Goal: Task Accomplishment & Management: Complete application form

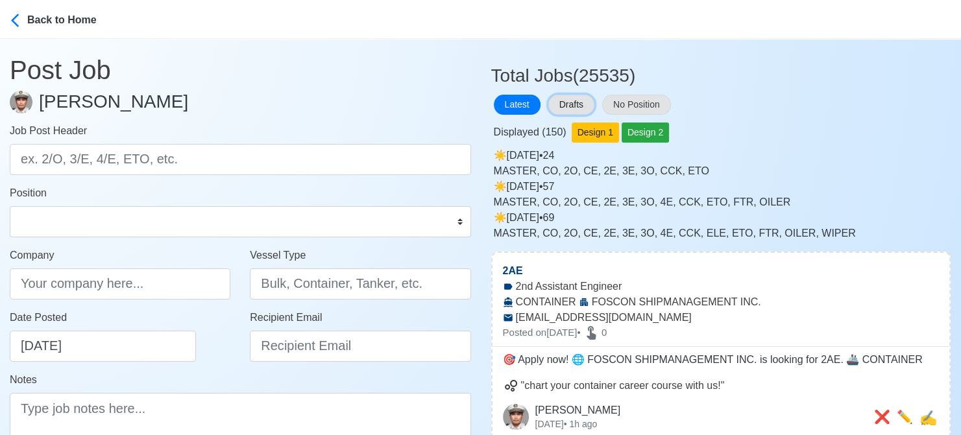
click at [575, 104] on button "Drafts" at bounding box center [571, 105] width 46 height 20
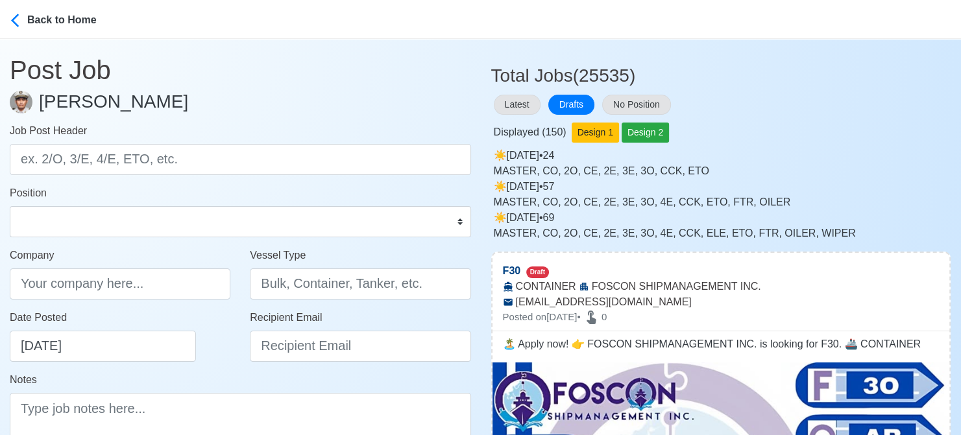
click at [858, 136] on div "Displayed ( 150 ) Design 1 Design 2" at bounding box center [721, 129] width 460 height 25
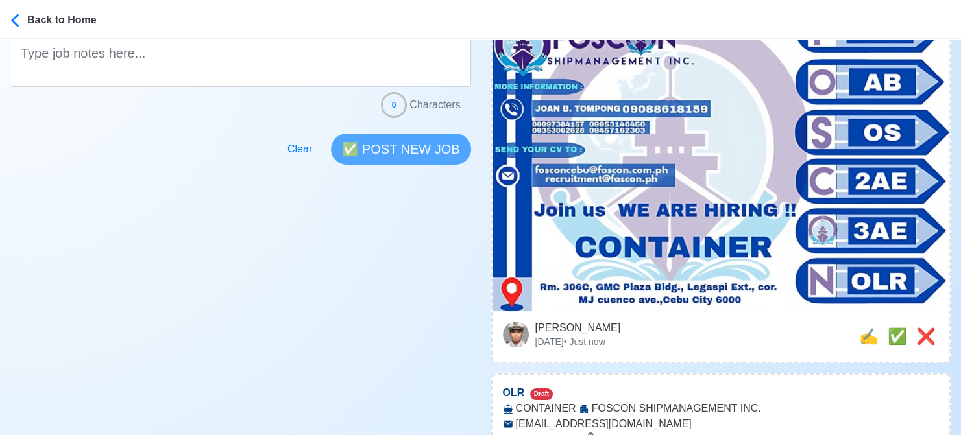
scroll to position [519, 0]
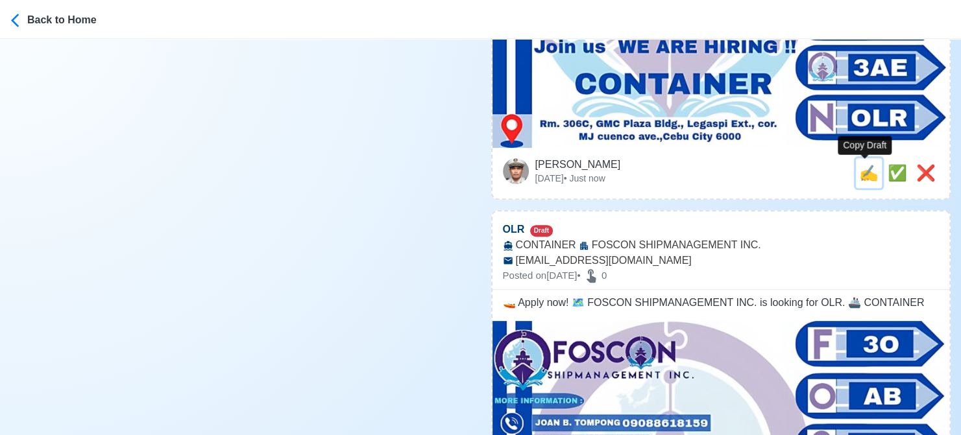
click at [865, 173] on span "✍️" at bounding box center [868, 173] width 19 height 18
type input "F30"
type input "FOSCON SHIPMANAGEMENT INC."
type input "CONTAINER"
type input "[EMAIL_ADDRESS][DOMAIN_NAME]"
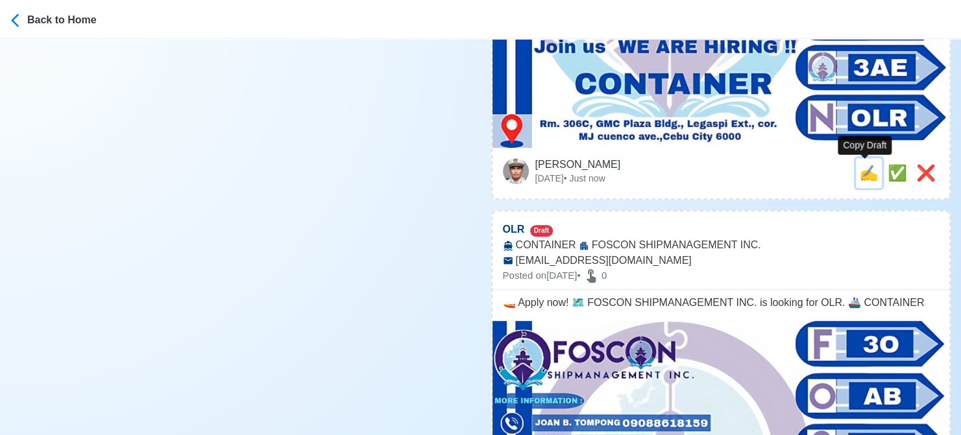
type textarea "🏝️ Apply now! 👉 FOSCON SHIPMANAGEMENT INC. is looking for F30. 🚢 CONTAINER"
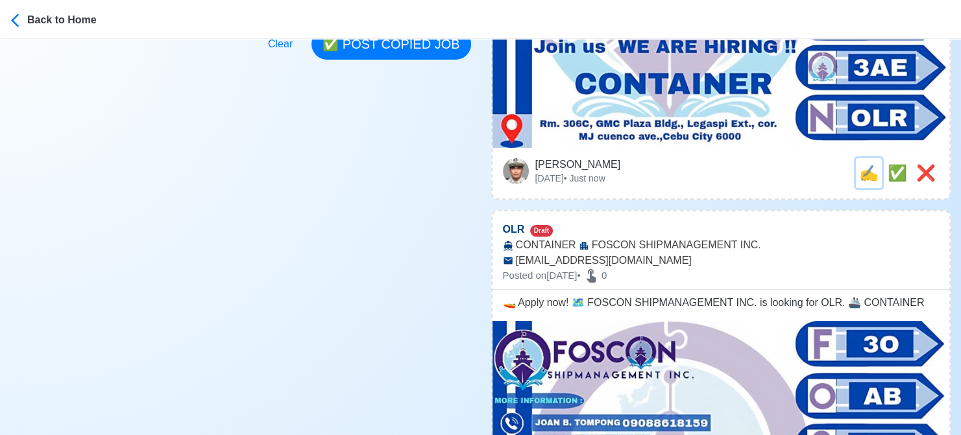
scroll to position [0, 0]
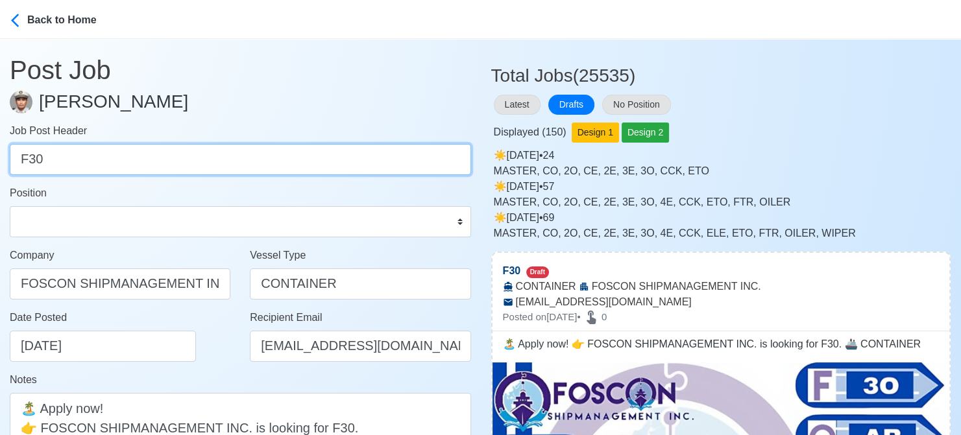
drag, startPoint x: 23, startPoint y: 160, endPoint x: -8, endPoint y: 160, distance: 31.1
click at [0, 160] on html "Back to Home Post Job [PERSON_NAME] Job Post Header F30 Position Master Chief O…" at bounding box center [480, 217] width 961 height 435
type input "30"
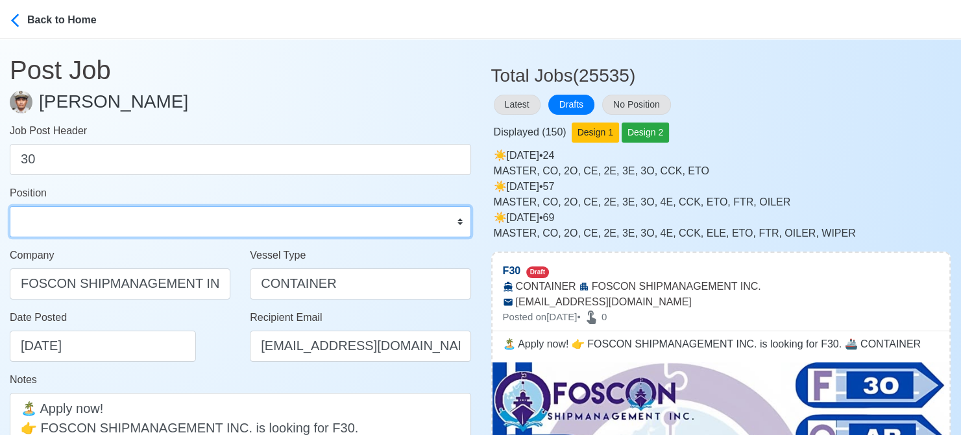
click at [33, 217] on select "Master Chief Officer 2nd Officer 3rd Officer Junior Officer Chief Engineer 2nd …" at bounding box center [240, 221] width 461 height 31
select select "3rd Officer"
click at [10, 206] on select "Master Chief Officer 2nd Officer 3rd Officer Junior Officer Chief Engineer 2nd …" at bounding box center [240, 221] width 461 height 31
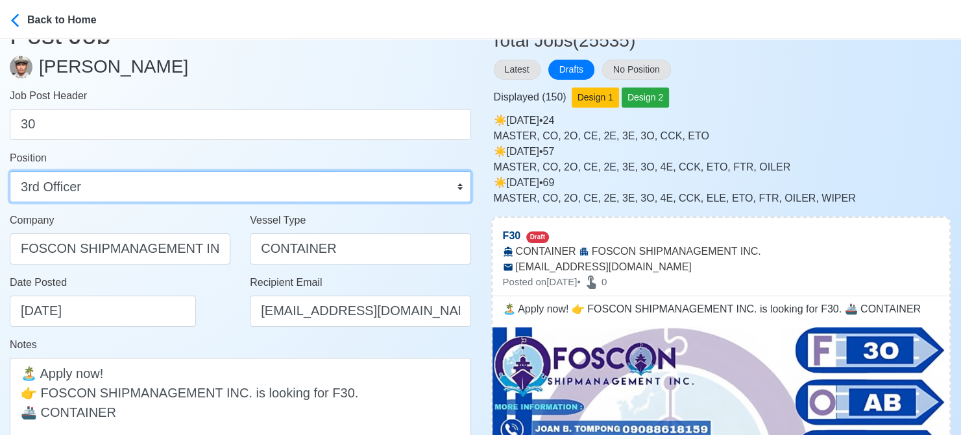
scroll to position [65, 0]
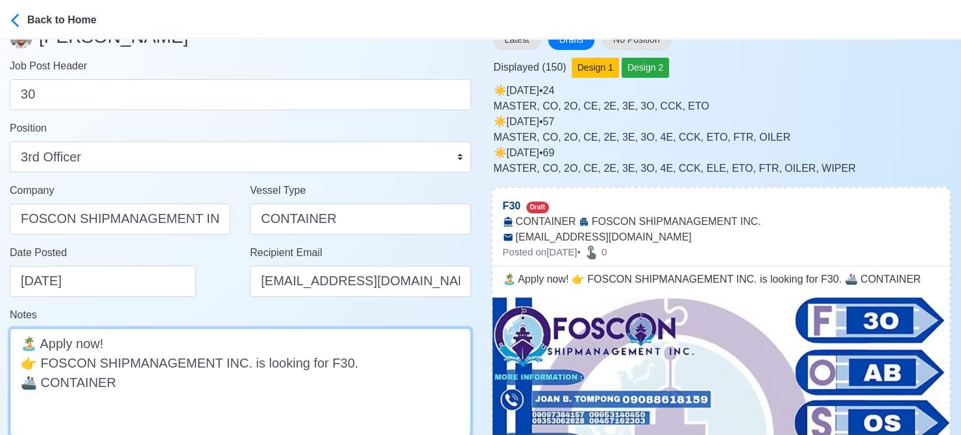
click at [324, 361] on textarea "🏝️ Apply now! 👉 FOSCON SHIPMANAGEMENT INC. is looking for F30. 🚢 CONTAINER" at bounding box center [240, 382] width 461 height 108
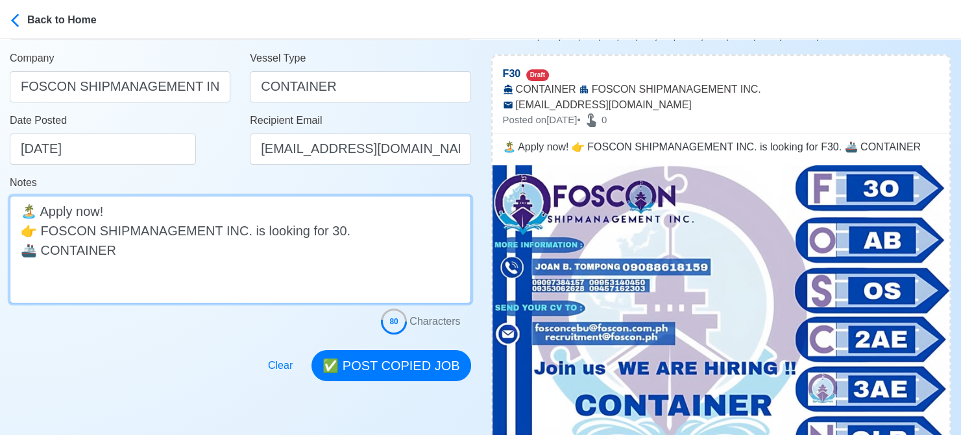
scroll to position [324, 0]
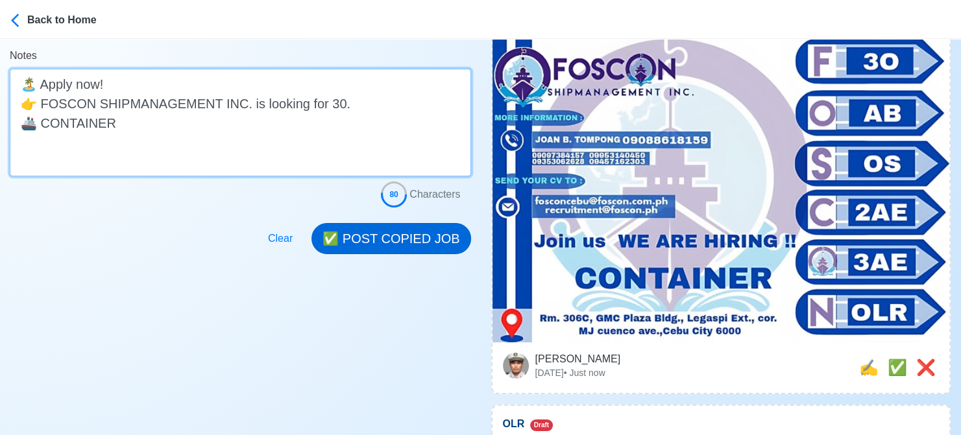
type textarea "🏝️ Apply now! 👉 FOSCON SHIPMANAGEMENT INC. is looking for 30. 🚢 CONTAINER"
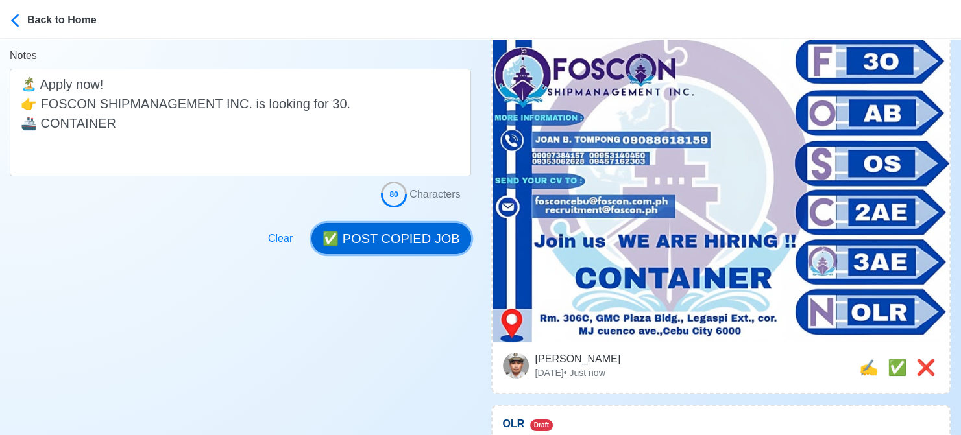
click at [408, 230] on button "✅ POST COPIED JOB" at bounding box center [390, 238] width 159 height 31
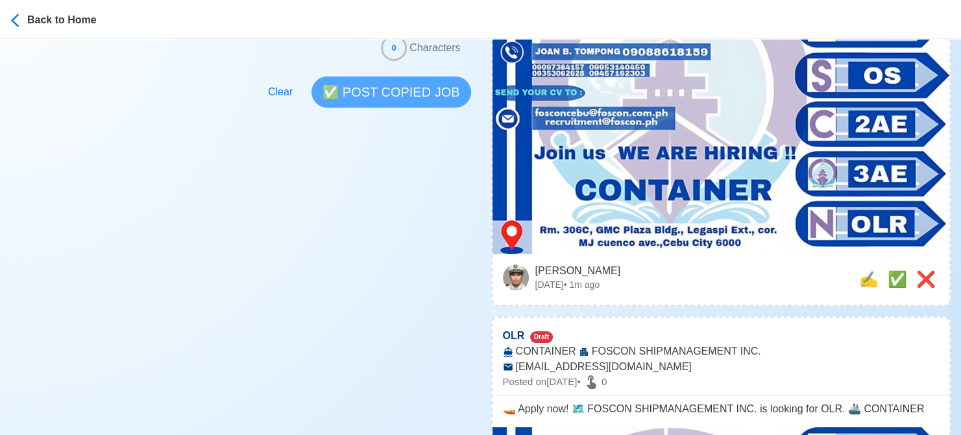
scroll to position [519, 0]
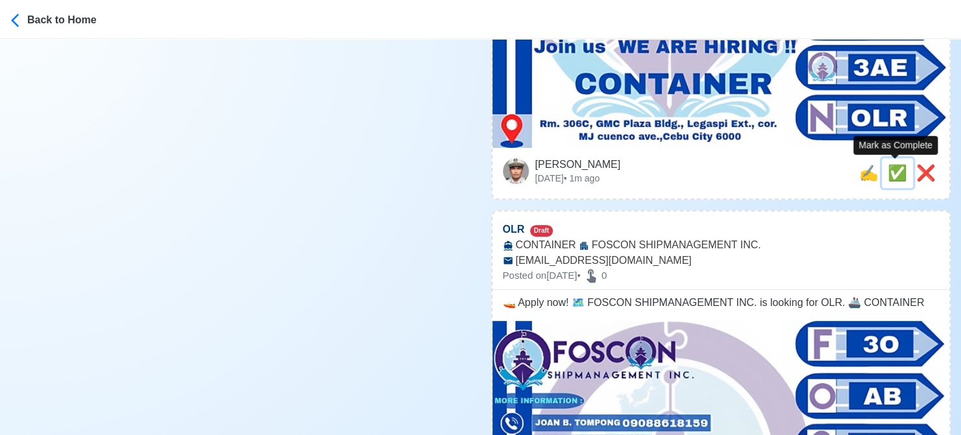
click at [897, 167] on span "✅" at bounding box center [896, 173] width 19 height 18
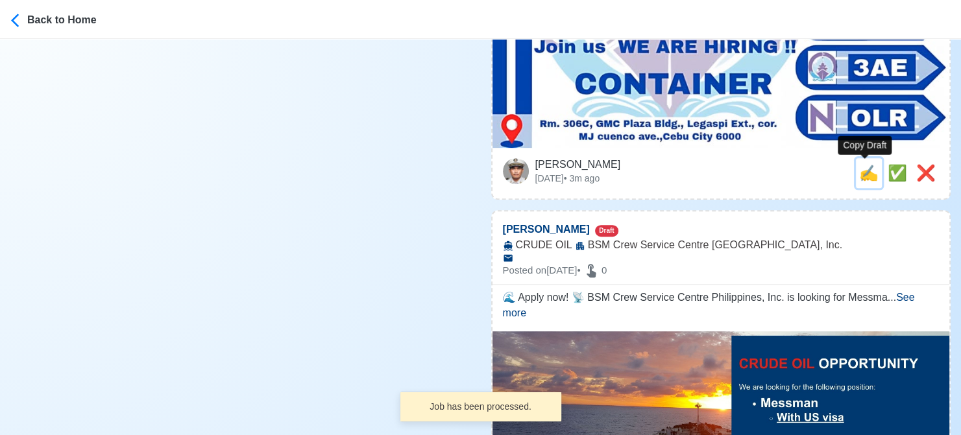
click at [859, 177] on span "✍️" at bounding box center [868, 173] width 19 height 18
type input "OLR"
select select
type input "FOSCON SHIPMANAGEMENT INC."
type input "CONTAINER"
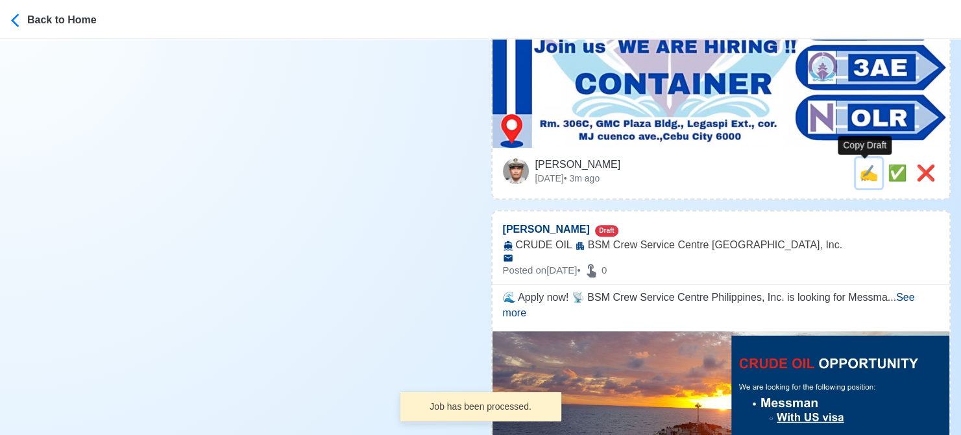
type input "[EMAIL_ADDRESS][DOMAIN_NAME]"
type textarea "🚤 Apply now! 🗺️ FOSCON SHIPMANAGEMENT INC. is looking for OLR. 🚢 CONTAINER"
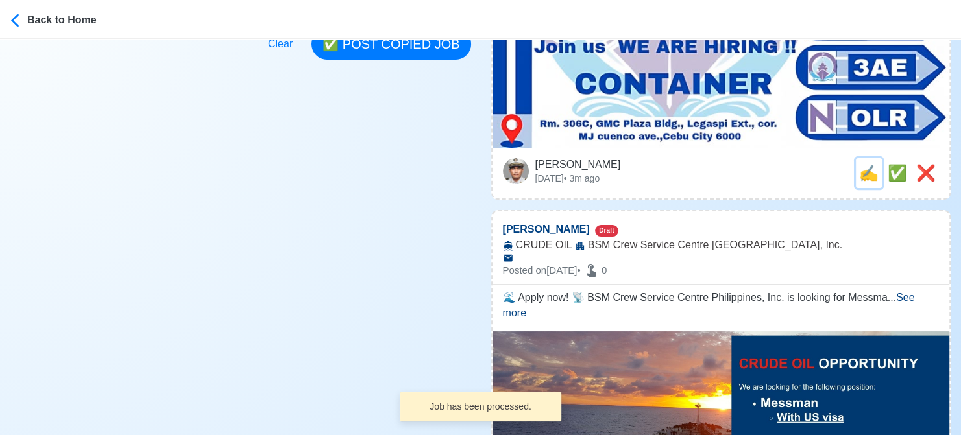
scroll to position [0, 0]
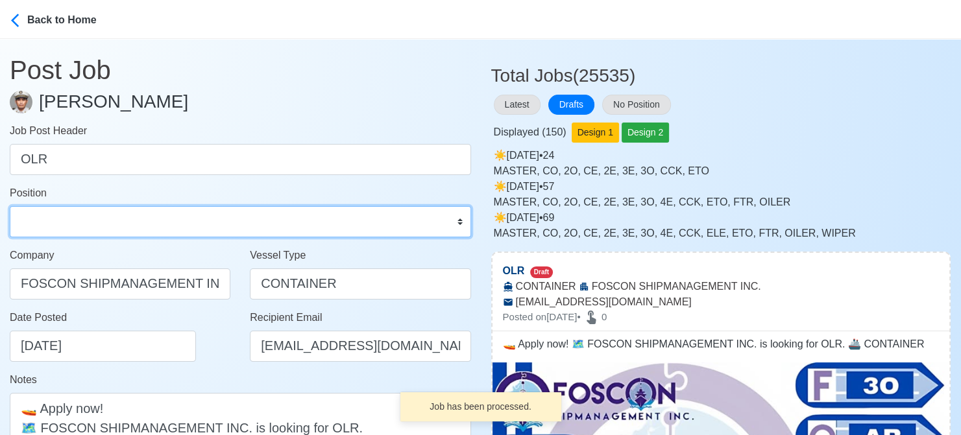
click at [99, 216] on select "Master Chief Officer 2nd Officer 3rd Officer Junior Officer Chief Engineer 2nd …" at bounding box center [240, 221] width 461 height 31
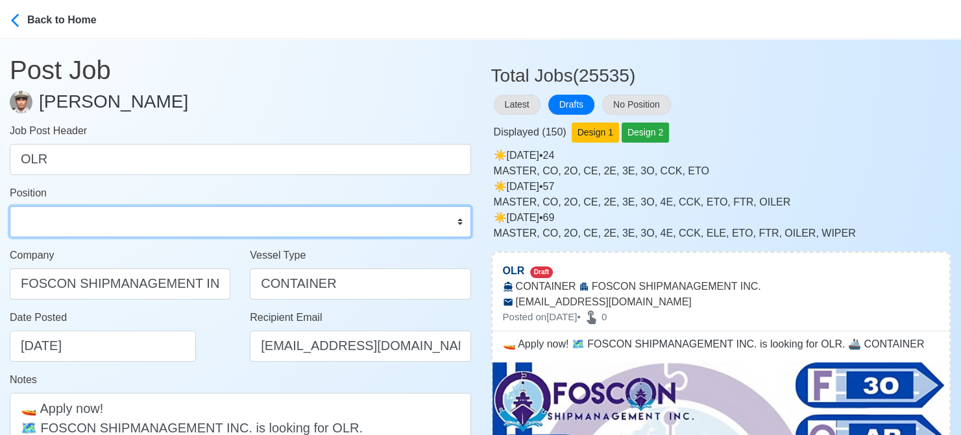
select select "Oiler"
click at [10, 206] on select "Master Chief Officer 2nd Officer 3rd Officer Junior Officer Chief Engineer 2nd …" at bounding box center [240, 221] width 461 height 31
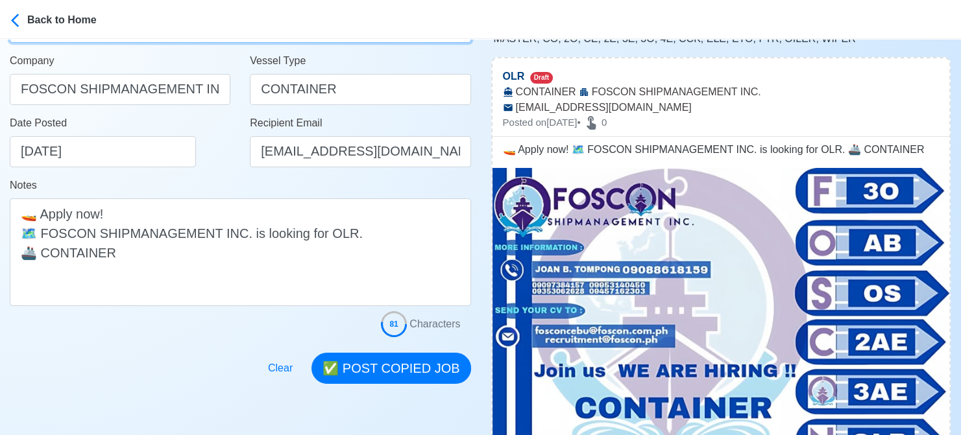
scroll to position [259, 0]
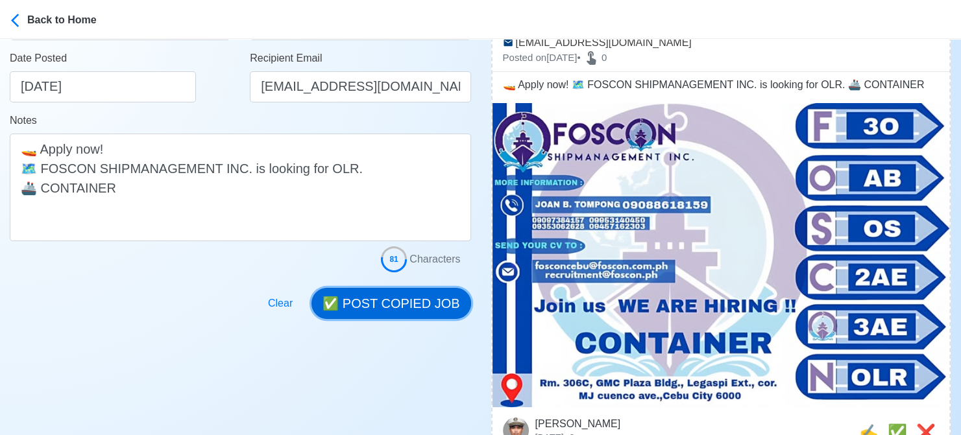
click at [407, 301] on button "✅ POST COPIED JOB" at bounding box center [390, 303] width 159 height 31
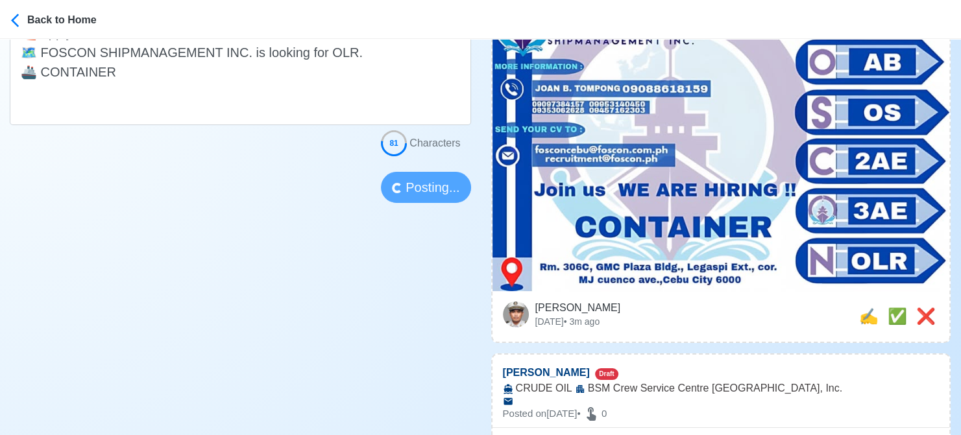
scroll to position [389, 0]
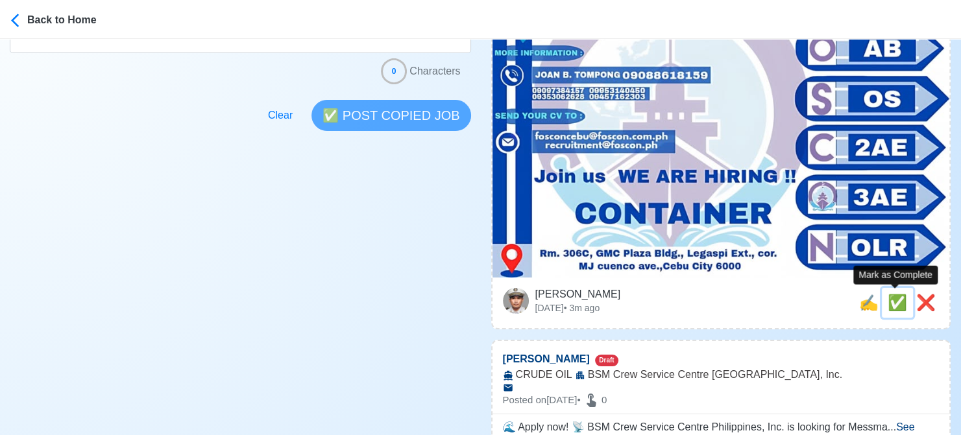
click at [897, 303] on span "✅" at bounding box center [896, 303] width 19 height 18
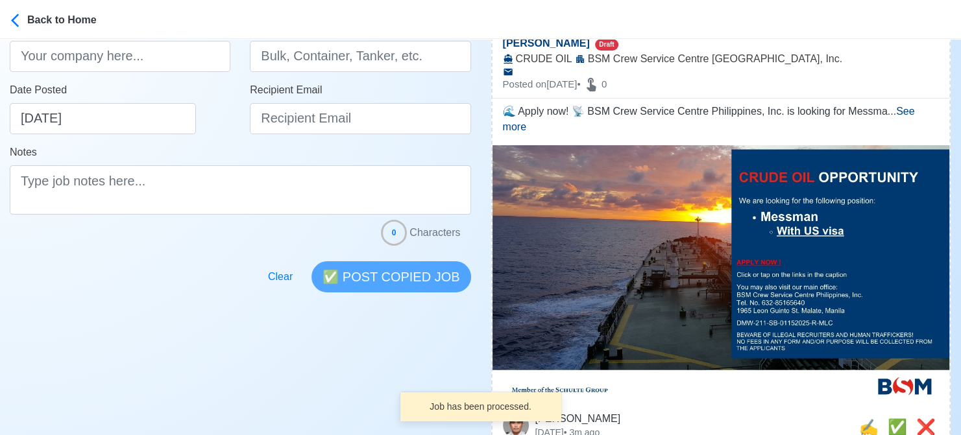
scroll to position [259, 0]
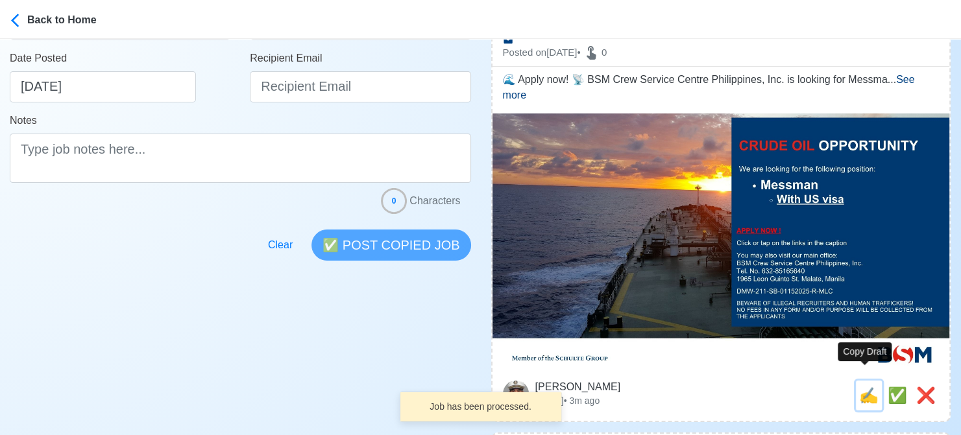
click at [859, 387] on span "✍️" at bounding box center [868, 396] width 19 height 18
type input "[PERSON_NAME]"
select select "[PERSON_NAME]"
type input "BSM Crew Service Centre [GEOGRAPHIC_DATA], Inc."
type input "CRUDE OIL"
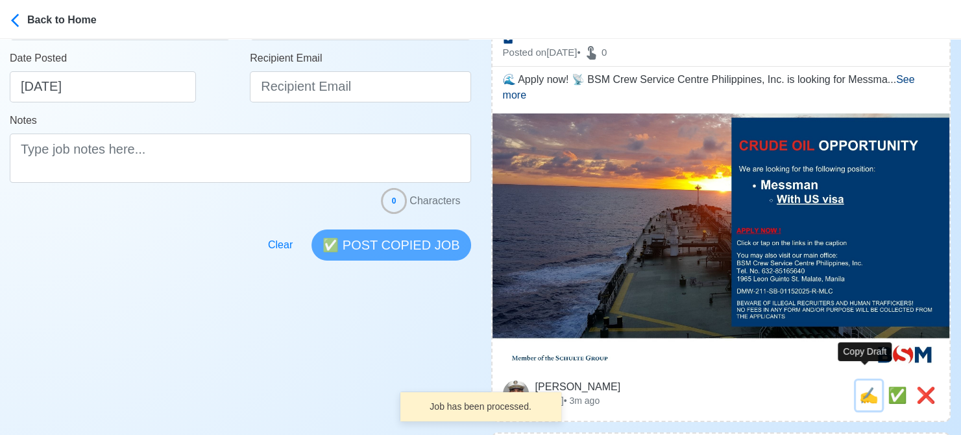
type textarea "🌊 Apply now! 📡 BSM Crew Service Centre Philippines, Inc. is looking for [PERSON…"
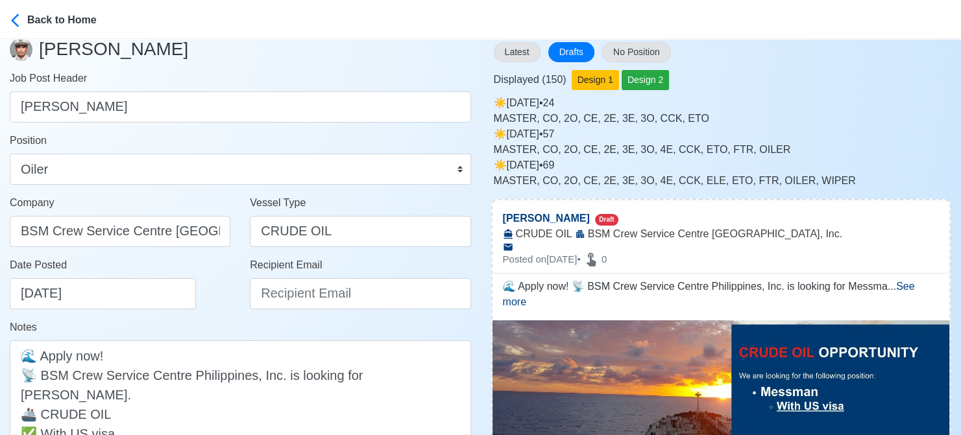
scroll to position [130, 0]
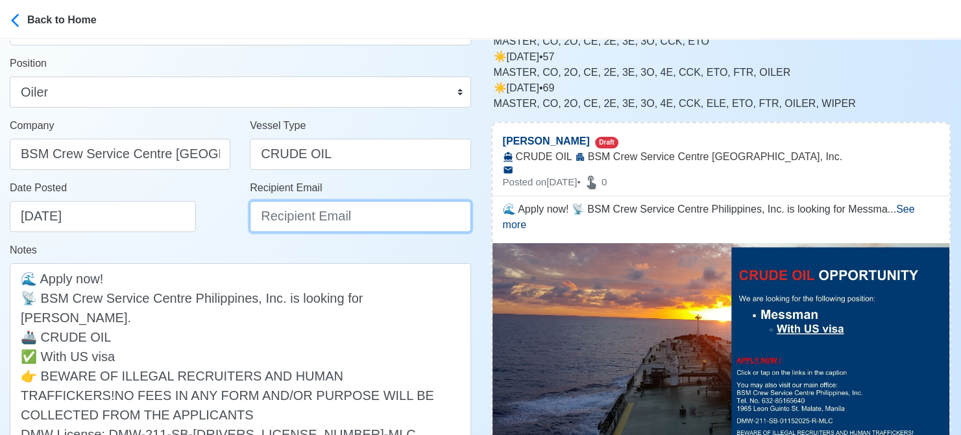
click at [311, 212] on input "Recipient Email" at bounding box center [360, 216] width 221 height 31
paste input "[EMAIL_ADDRESS][DOMAIN_NAME]"
type input "[EMAIL_ADDRESS][DOMAIN_NAME]"
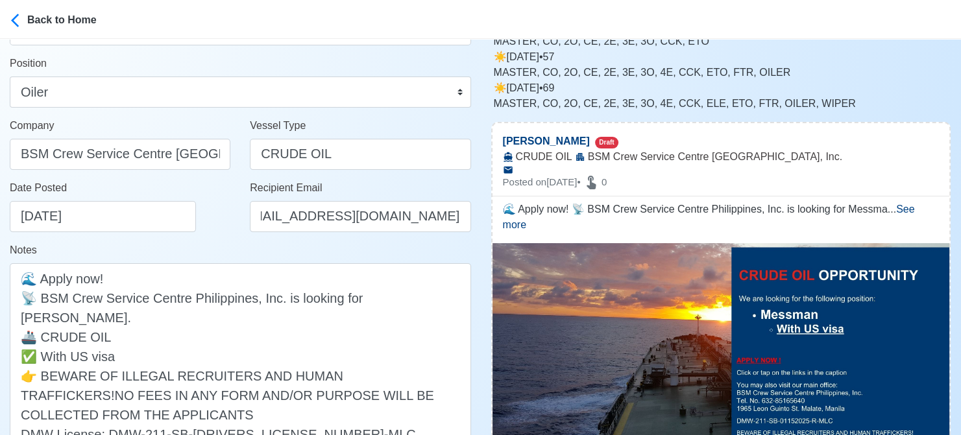
click at [197, 233] on div "Date Posted [DATE]" at bounding box center [120, 211] width 240 height 62
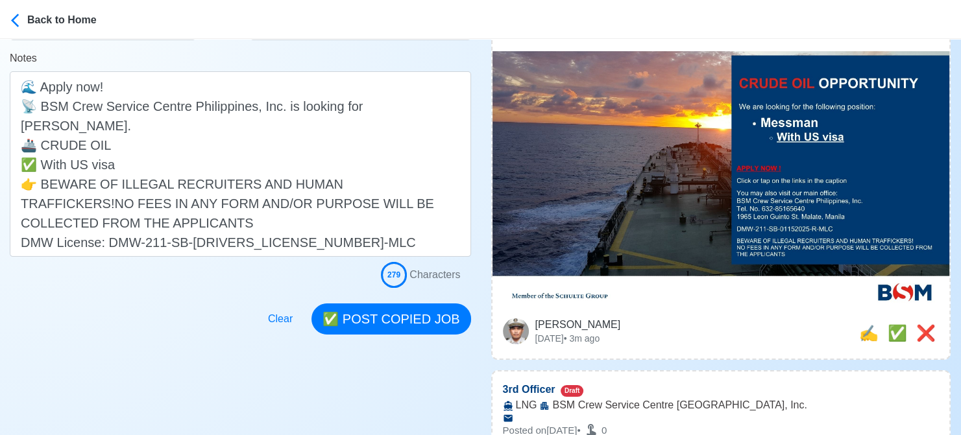
scroll to position [324, 0]
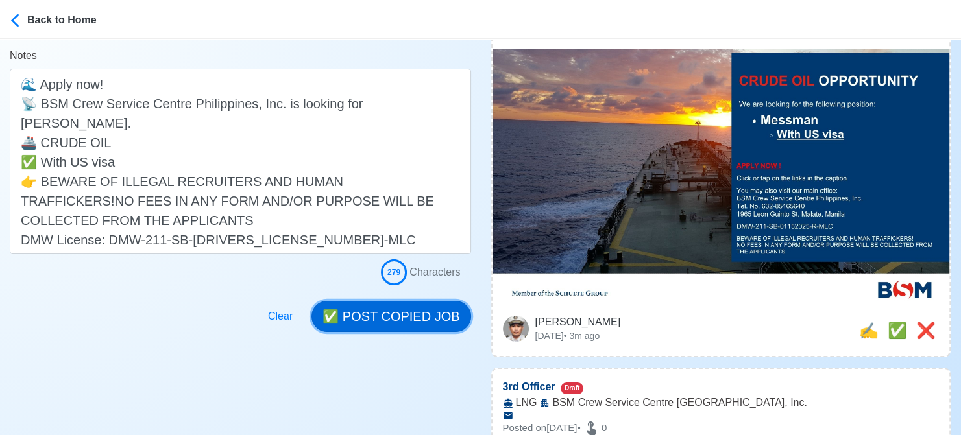
click at [404, 317] on button "✅ POST COPIED JOB" at bounding box center [390, 316] width 159 height 31
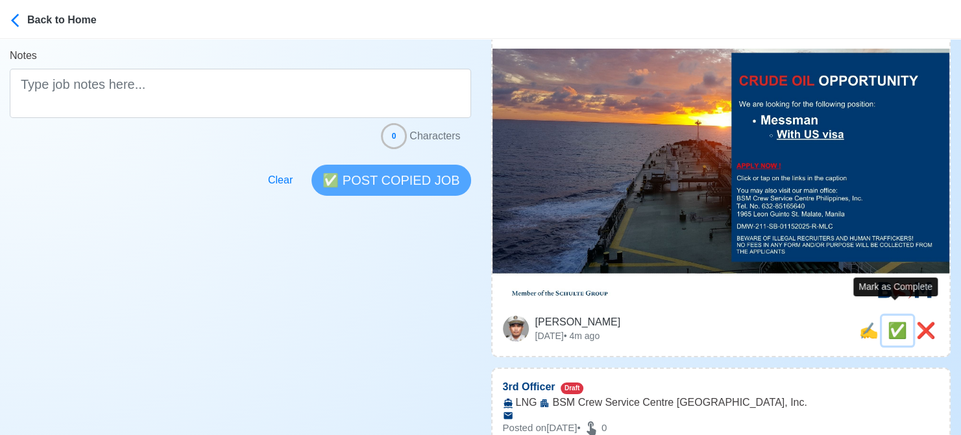
click at [899, 322] on span "✅" at bounding box center [896, 331] width 19 height 18
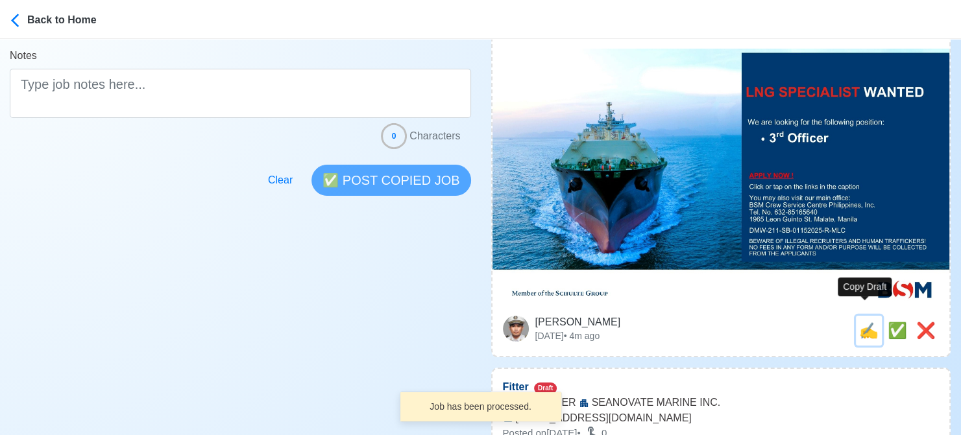
click at [864, 322] on span "✍️" at bounding box center [868, 331] width 19 height 18
type input "3rd Officer"
select select "3rd Officer"
type input "BSM Crew Service Centre [GEOGRAPHIC_DATA], Inc."
type input "LNG"
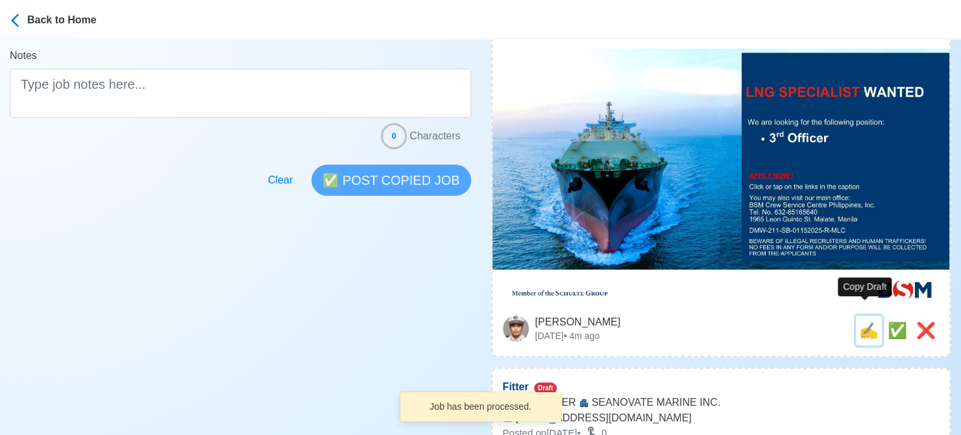
type textarea "🛫 Apply now! 🚢 BSM Crew Service Centre Philippines, Inc. is looking for 3rd Off…"
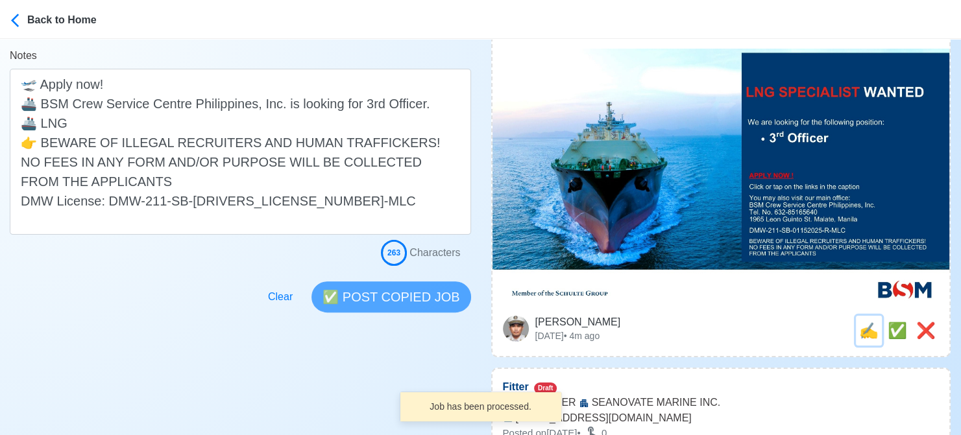
scroll to position [0, 0]
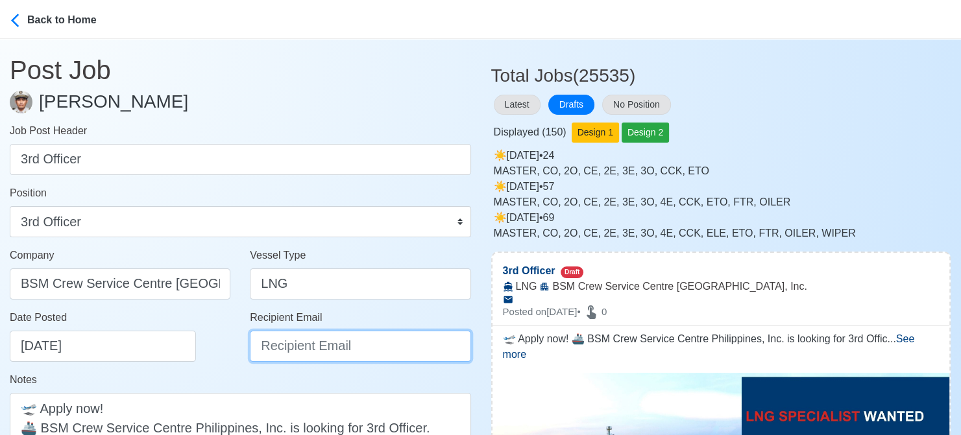
click at [319, 354] on input "Recipient Email" at bounding box center [360, 346] width 221 height 31
paste input "[EMAIL_ADDRESS][DOMAIN_NAME]"
type input "[EMAIL_ADDRESS][DOMAIN_NAME]"
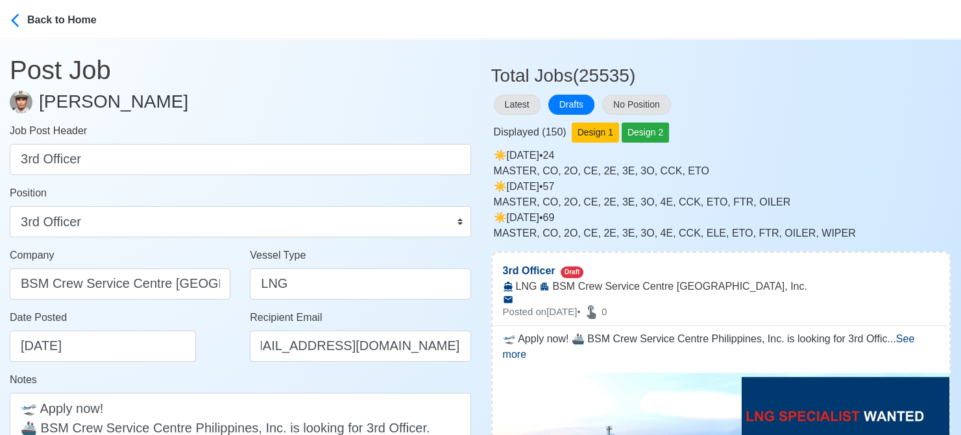
click at [226, 346] on div "Date Posted [DATE]" at bounding box center [124, 336] width 228 height 52
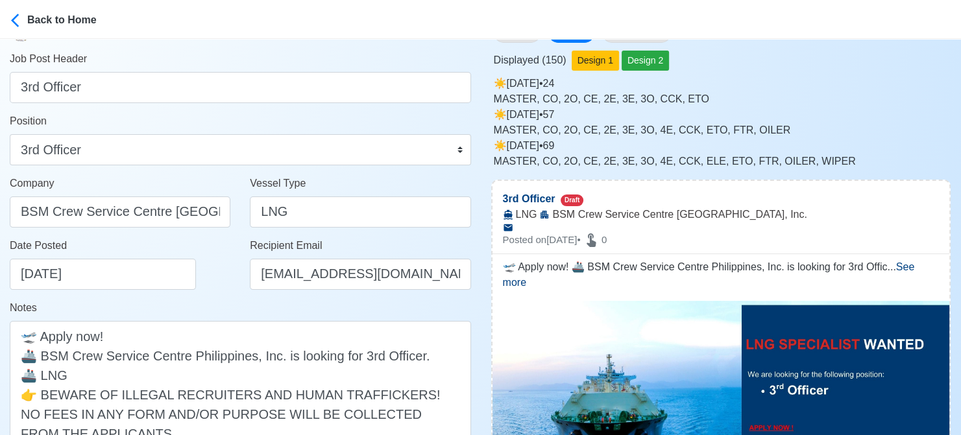
scroll to position [259, 0]
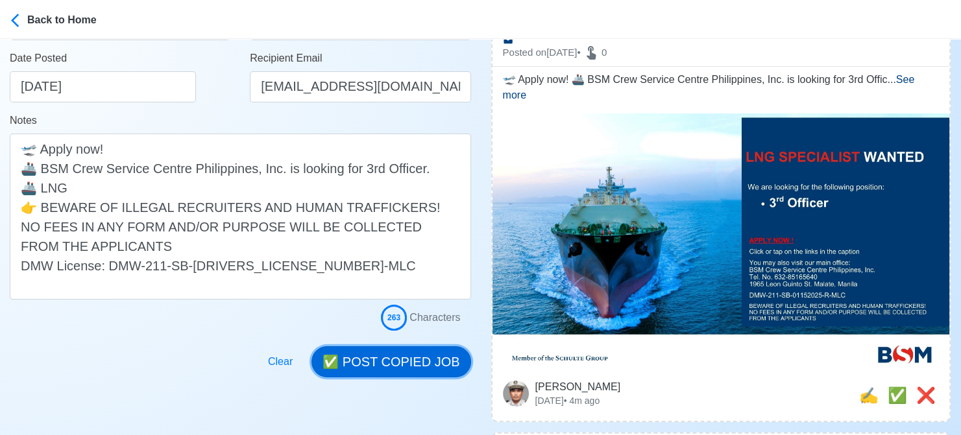
click at [399, 365] on button "✅ POST COPIED JOB" at bounding box center [390, 361] width 159 height 31
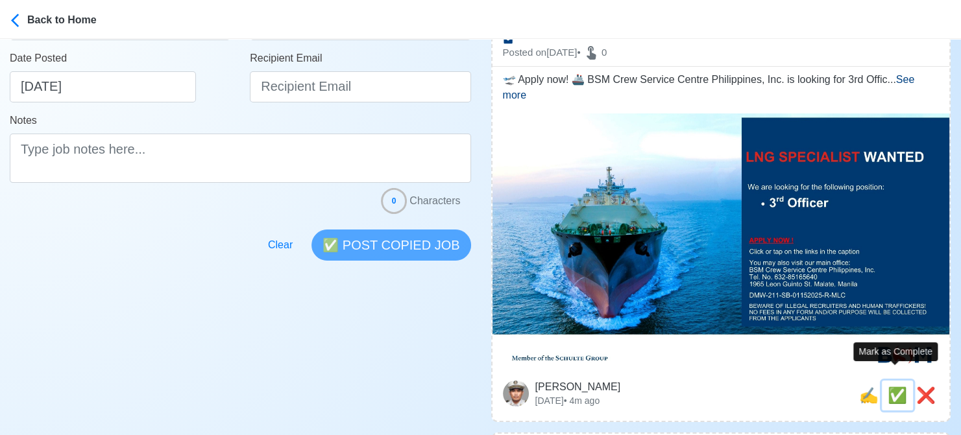
click at [887, 387] on span "✅" at bounding box center [896, 396] width 19 height 18
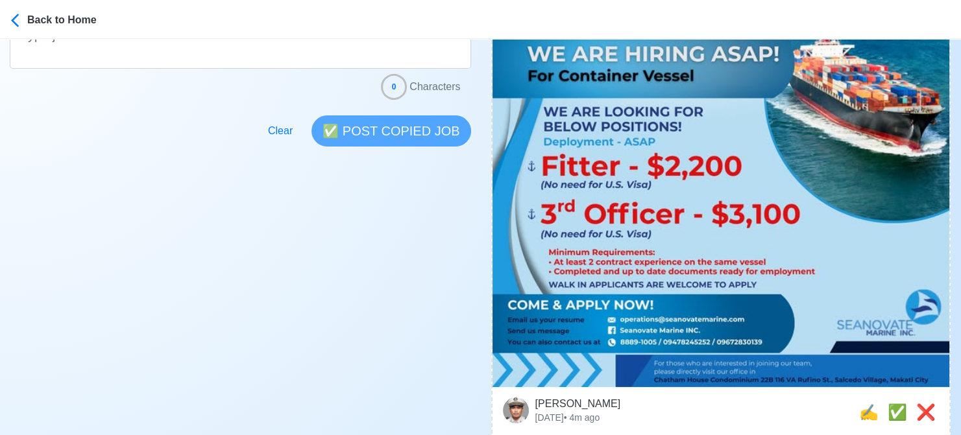
scroll to position [454, 0]
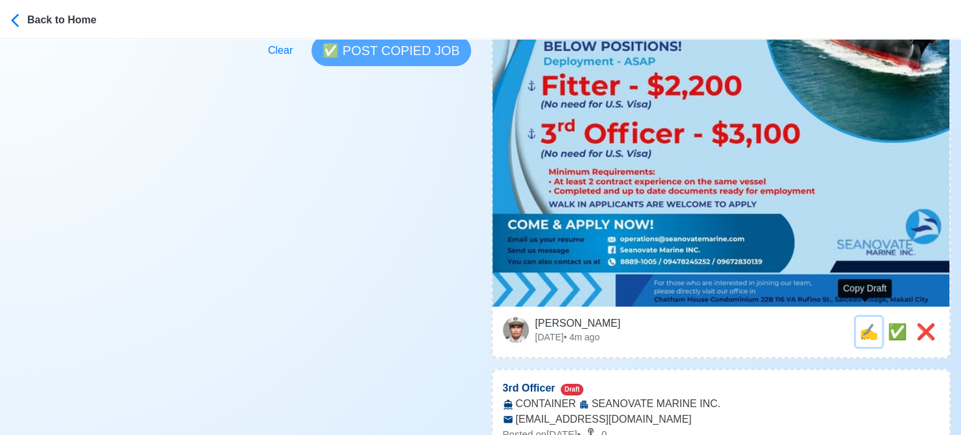
click at [862, 323] on span "✍️" at bounding box center [868, 332] width 19 height 18
type input "Fitter"
select select "Fitter"
type input "SEANOVATE MARINE INC."
type input "CONTAINER"
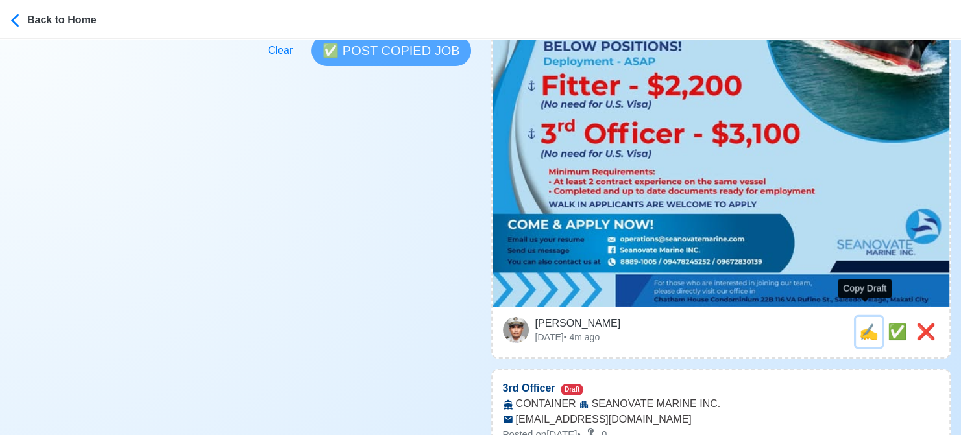
type input "[EMAIL_ADDRESS][DOMAIN_NAME]"
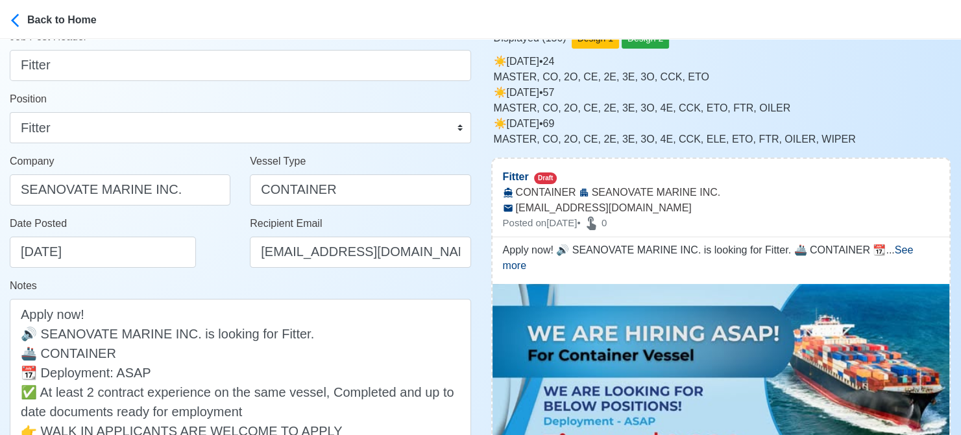
scroll to position [195, 0]
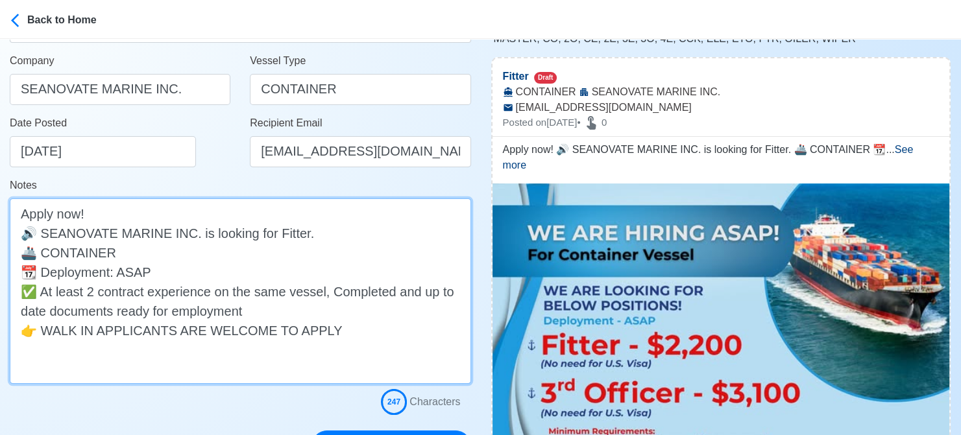
click at [299, 235] on textarea "Apply now! 🔊 SEANOVATE MARINE INC. is looking for Fitter. 🚢 CONTAINER 📆 Deploym…" at bounding box center [240, 292] width 461 height 186
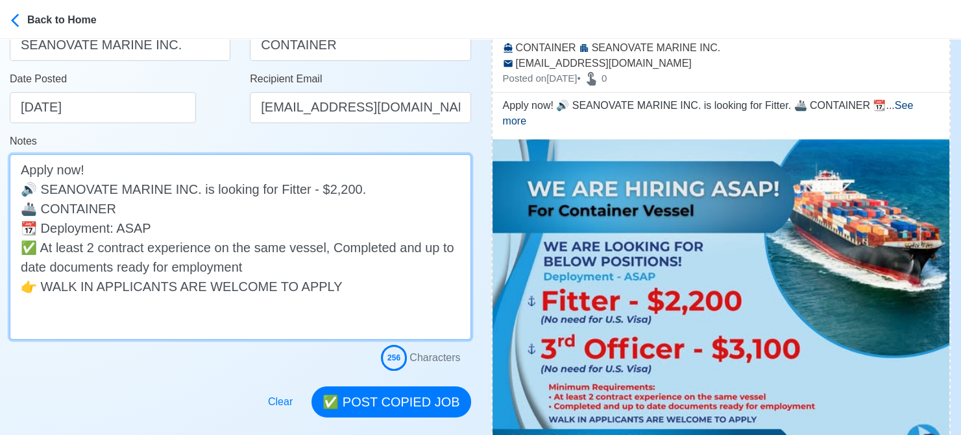
scroll to position [324, 0]
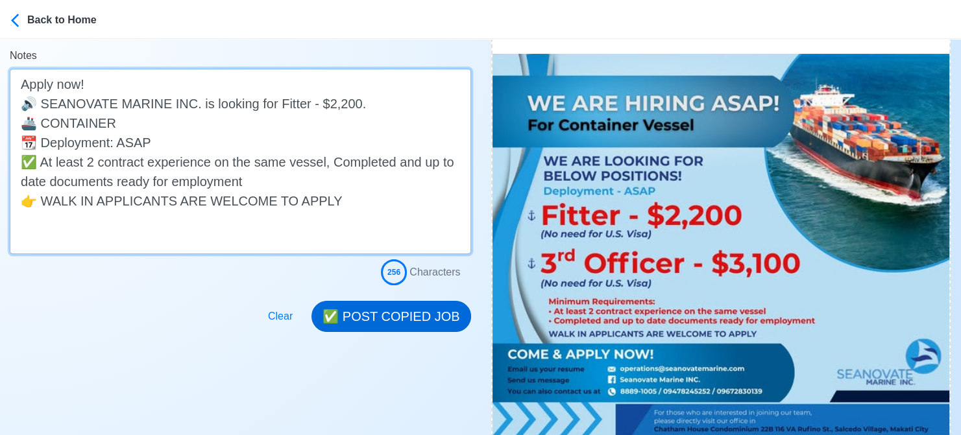
type textarea "Apply now! 🔊 SEANOVATE MARINE INC. is looking for Fitter - $2,200. 🚢 CONTAINER …"
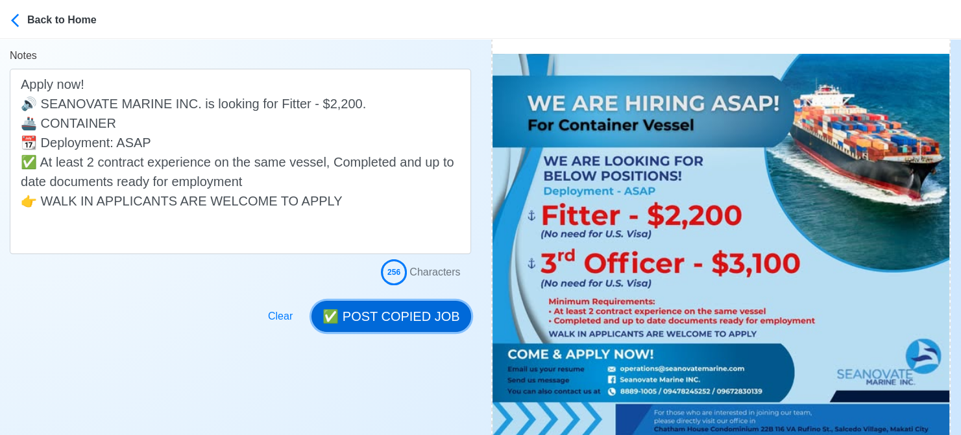
click at [411, 321] on button "✅ POST COPIED JOB" at bounding box center [390, 316] width 159 height 31
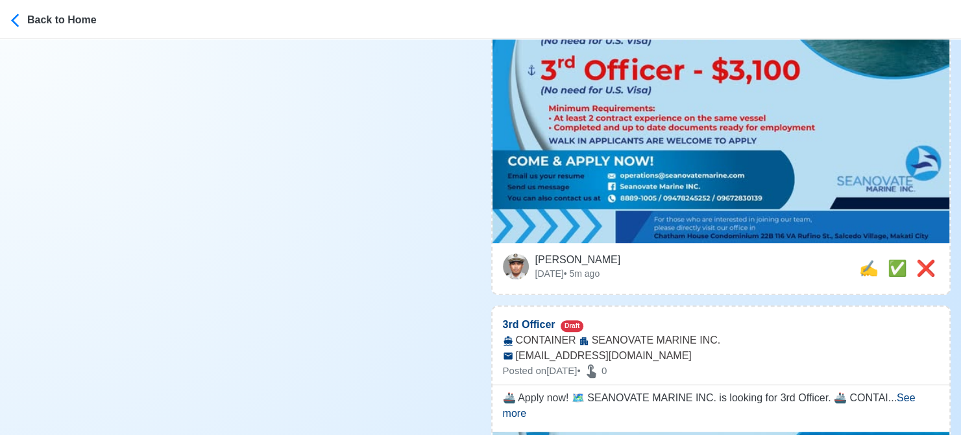
scroll to position [519, 0]
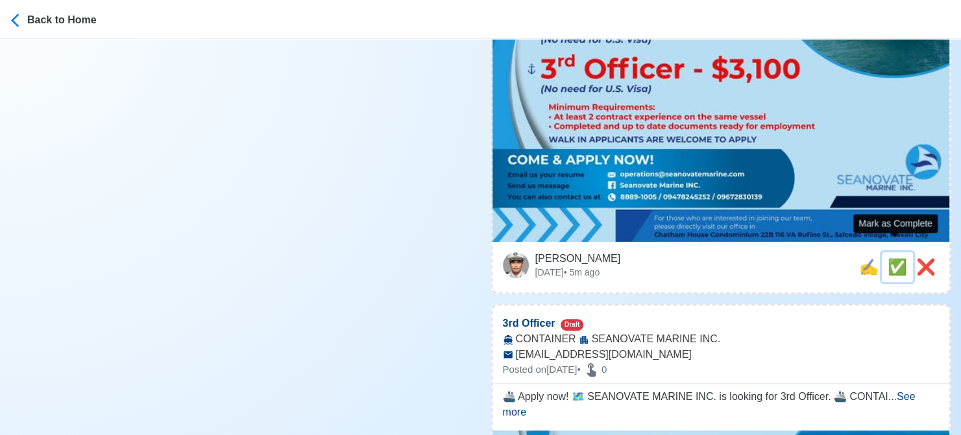
click at [895, 259] on span "✅" at bounding box center [896, 267] width 19 height 18
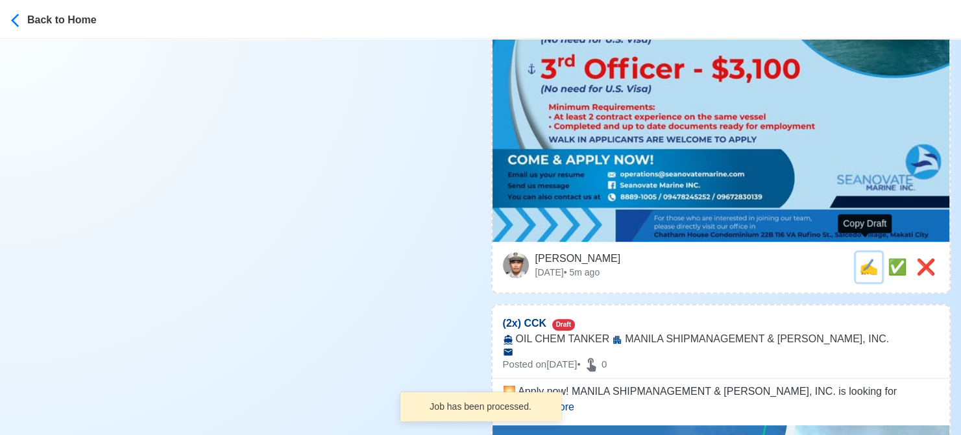
click at [862, 260] on span "✍️" at bounding box center [868, 267] width 19 height 18
type input "3rd Officer"
select select "3rd Officer"
type input "SEANOVATE MARINE INC."
type input "CONTAINER"
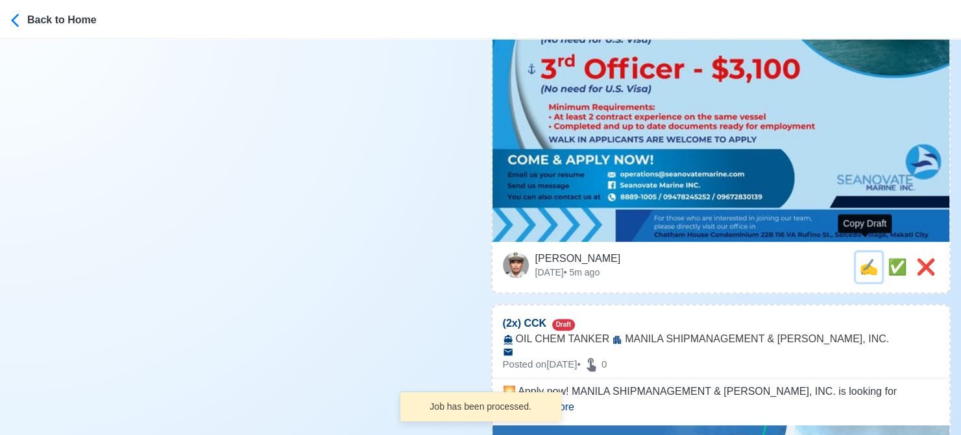
type input "[EMAIL_ADDRESS][DOMAIN_NAME]"
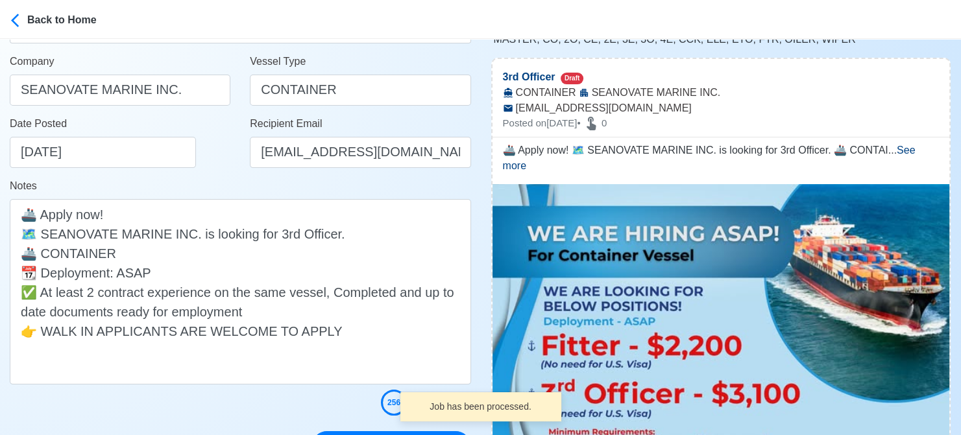
scroll to position [195, 0]
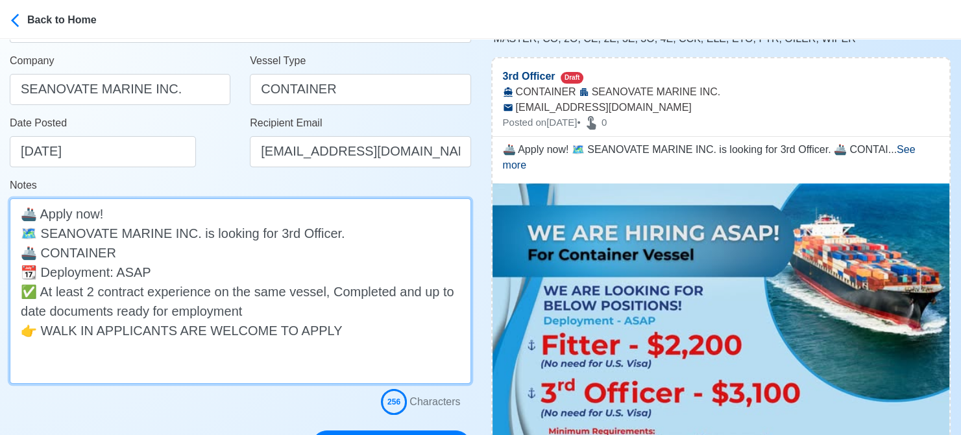
click at [333, 235] on textarea "🚢 Apply now! 🗺️ SEANOVATE MARINE INC. is looking for 3rd Officer. 🚢 CONTAINER 📆…" at bounding box center [240, 292] width 461 height 186
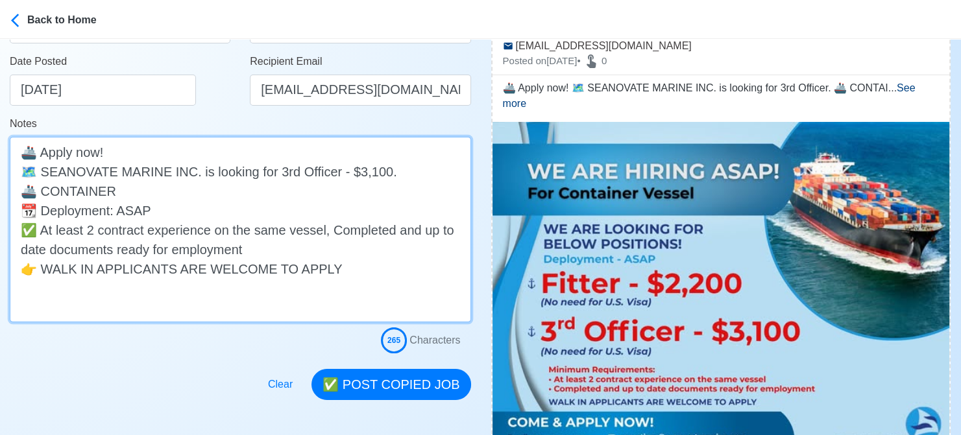
scroll to position [324, 0]
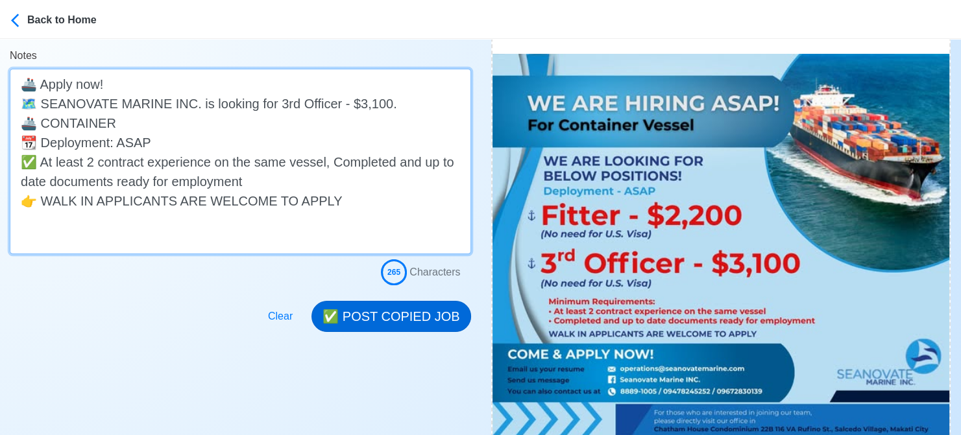
type textarea "🚢 Apply now! 🗺️ SEANOVATE MARINE INC. is looking for 3rd Officer - $3,100. 🚢 CO…"
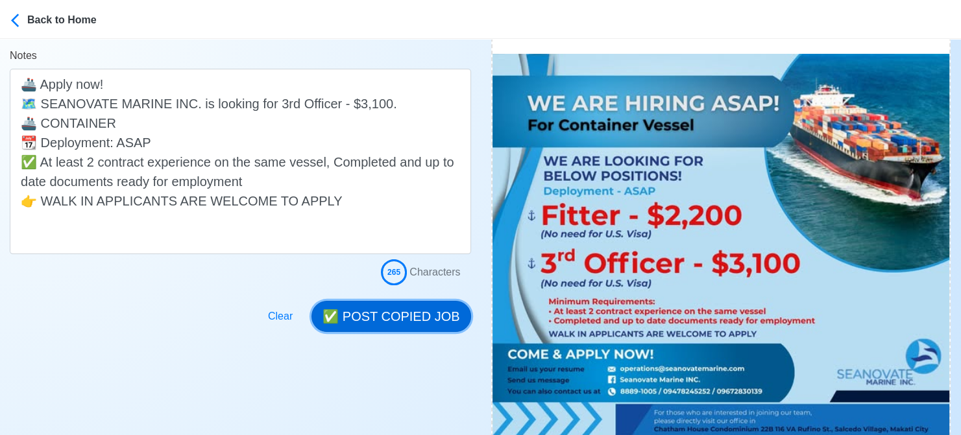
click at [407, 304] on button "✅ POST COPIED JOB" at bounding box center [390, 316] width 159 height 31
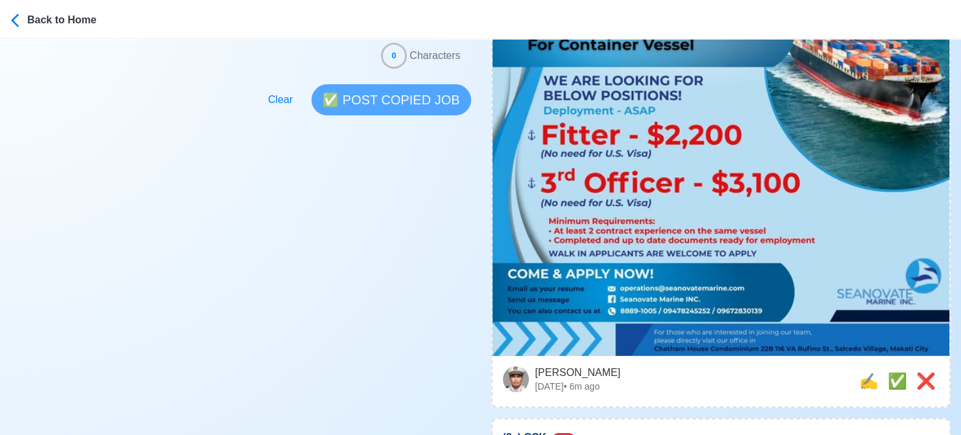
scroll to position [584, 0]
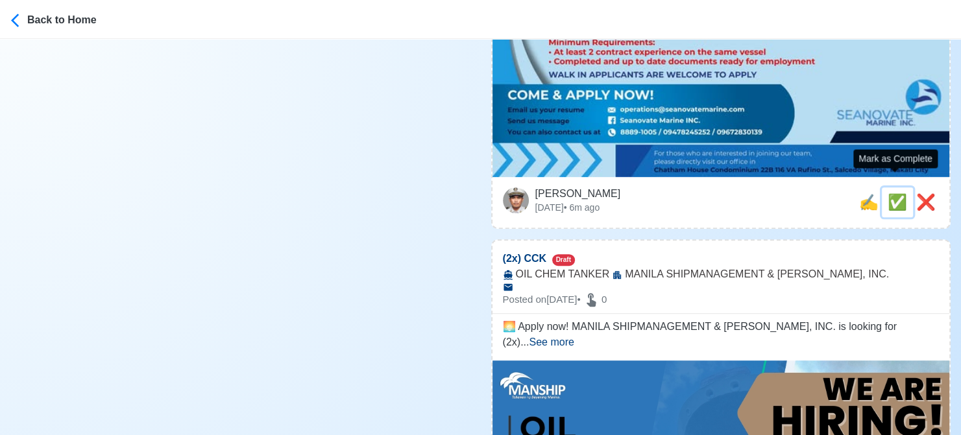
click at [893, 193] on span "✅" at bounding box center [896, 202] width 19 height 18
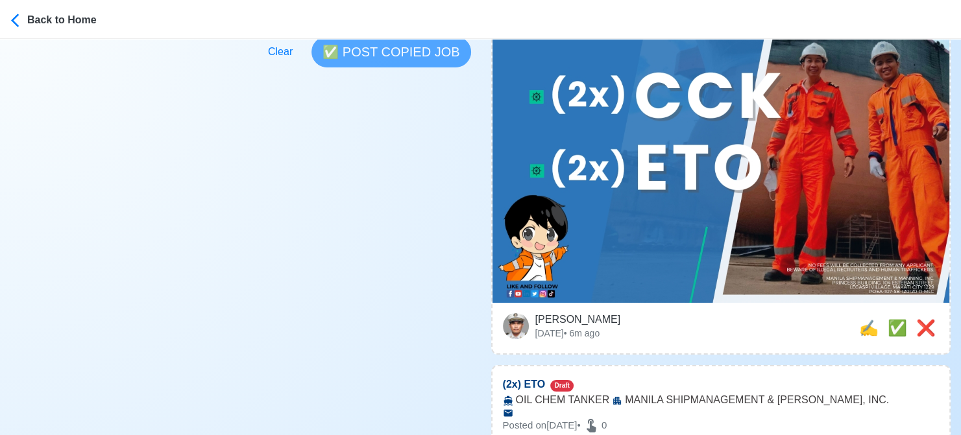
scroll to position [454, 0]
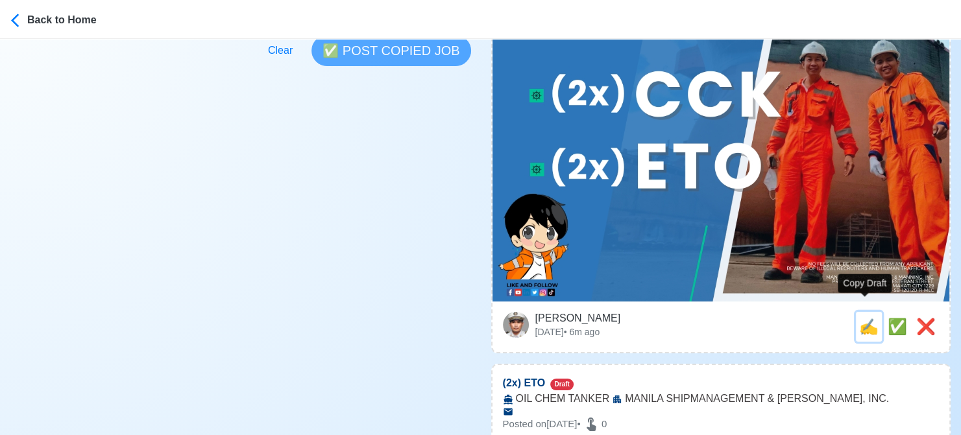
click at [869, 318] on span "✍️" at bounding box center [868, 327] width 19 height 18
type input "(2x) CCK"
select select
type input "MANILA SHIPMANAGEMENT & [PERSON_NAME], INC."
type input "OIL CHEM TANKER"
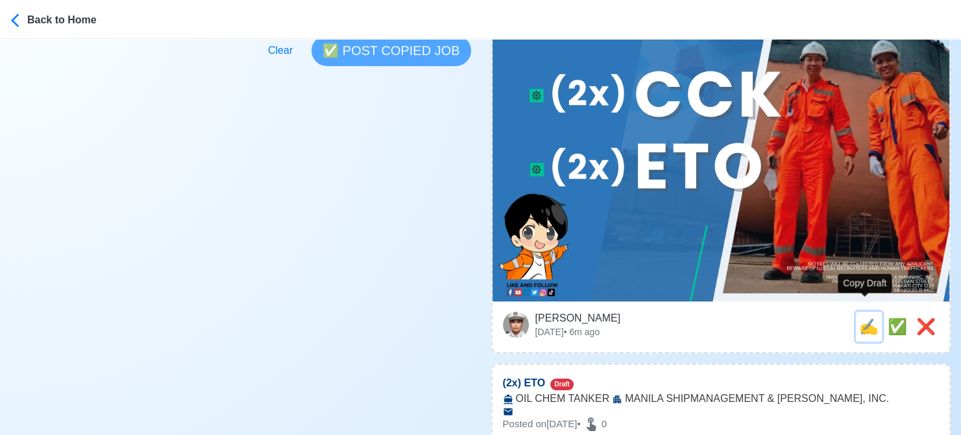
type textarea "🌅 Apply now! MANILA SHIPMANAGEMENT & [PERSON_NAME], INC. is looking for (2x) CC…"
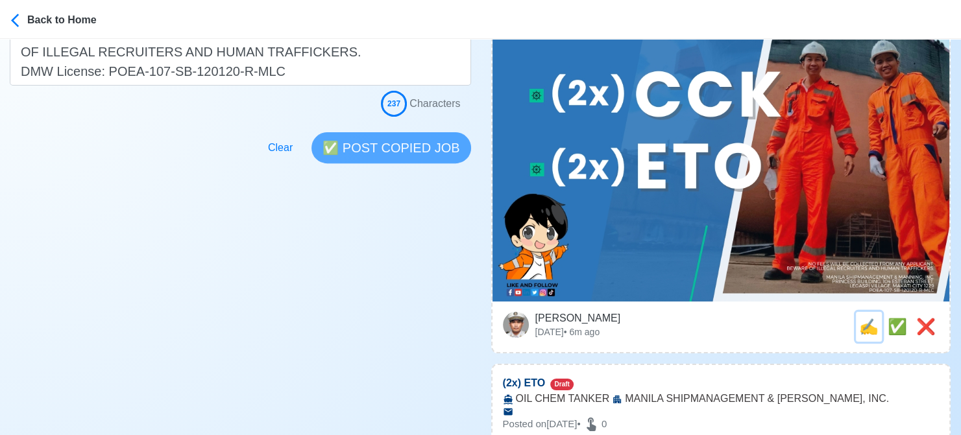
scroll to position [0, 0]
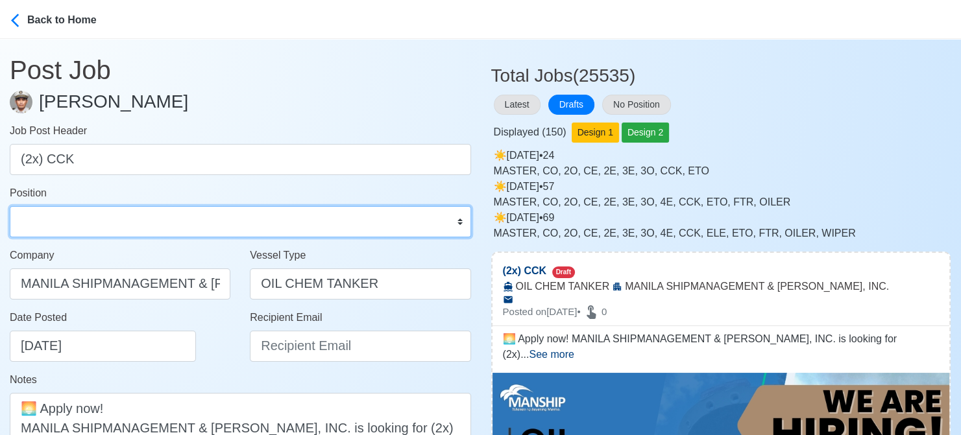
click at [151, 223] on select "Master Chief Officer 2nd Officer 3rd Officer Junior Officer Chief Engineer 2nd …" at bounding box center [240, 221] width 461 height 31
select select "Chief [PERSON_NAME]"
click at [10, 206] on select "Master Chief Officer 2nd Officer 3rd Officer Junior Officer Chief Engineer 2nd …" at bounding box center [240, 221] width 461 height 31
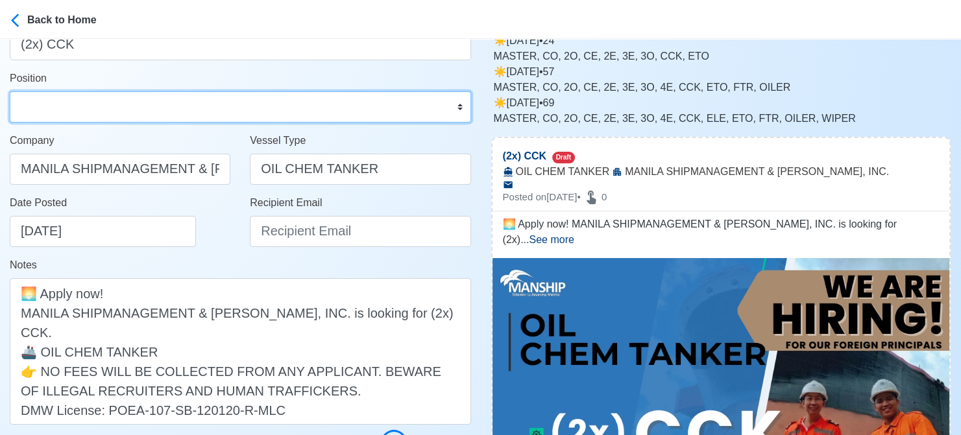
scroll to position [130, 0]
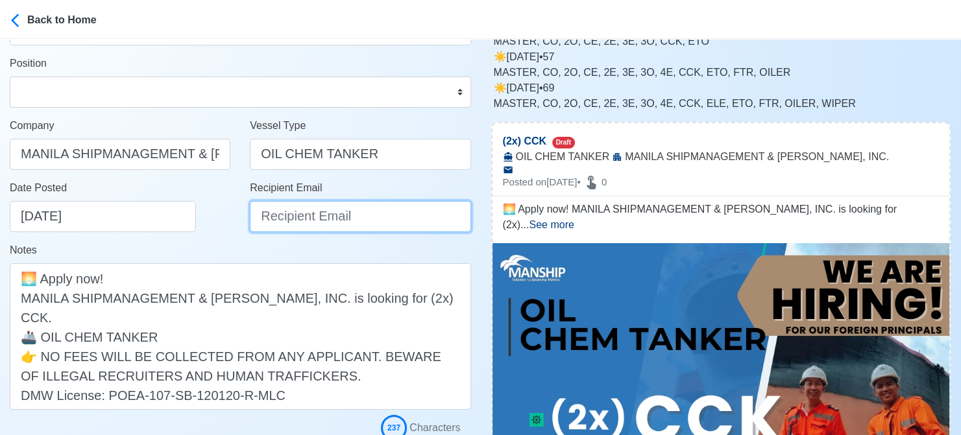
click at [378, 219] on input "Recipient Email" at bounding box center [360, 216] width 221 height 31
paste input "[EMAIL_ADDRESS][PERSON_NAME][DOMAIN_NAME]"
type input "[EMAIL_ADDRESS][PERSON_NAME][DOMAIN_NAME]"
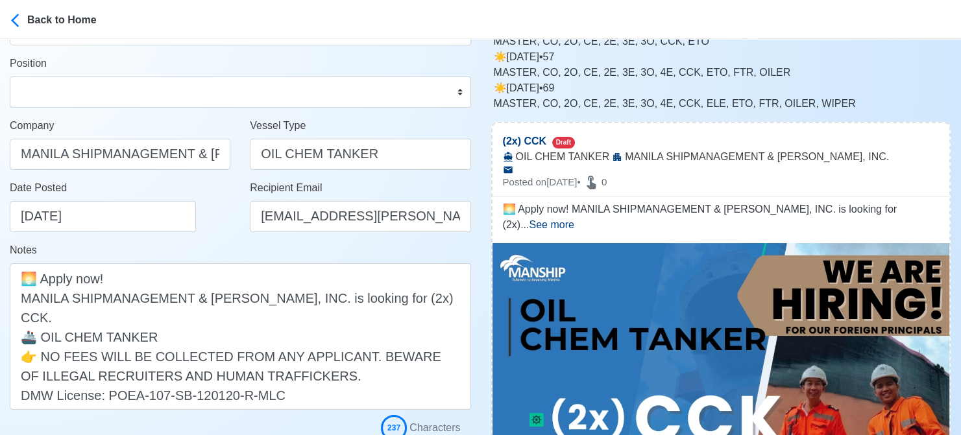
click at [217, 240] on div "Date Posted [DATE]" at bounding box center [120, 211] width 240 height 62
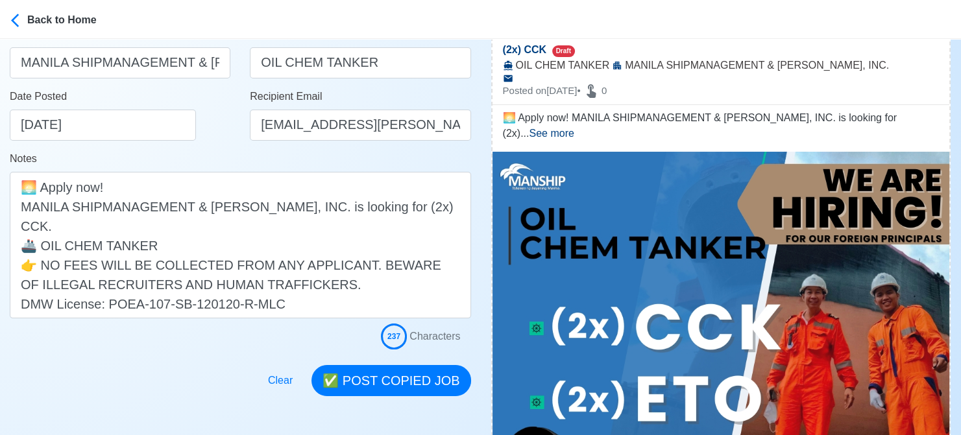
scroll to position [454, 0]
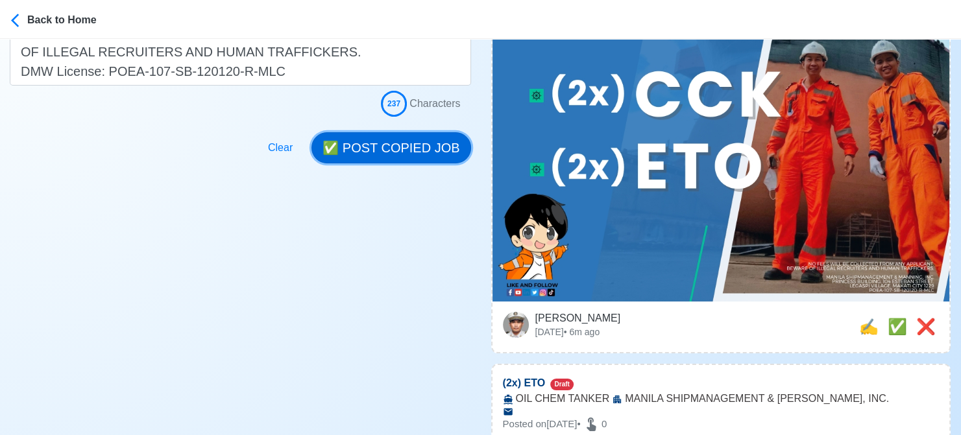
click at [394, 149] on button "✅ POST COPIED JOB" at bounding box center [390, 147] width 159 height 31
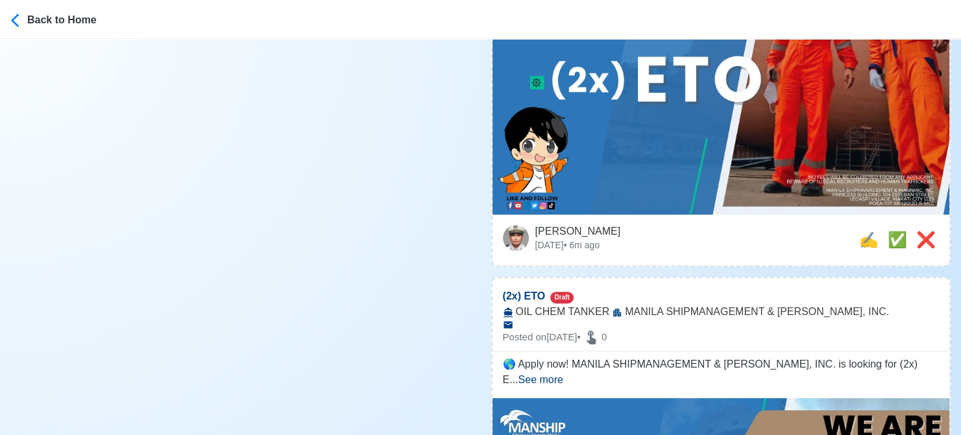
scroll to position [584, 0]
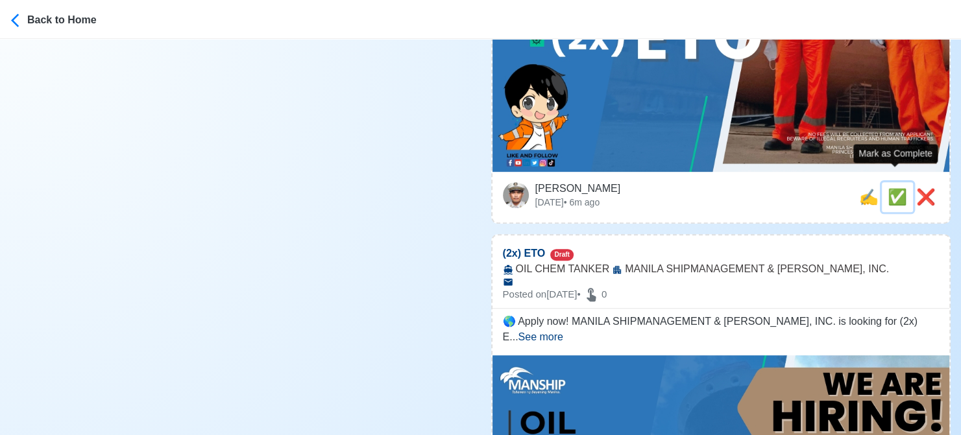
click at [898, 188] on span "✅" at bounding box center [896, 197] width 19 height 18
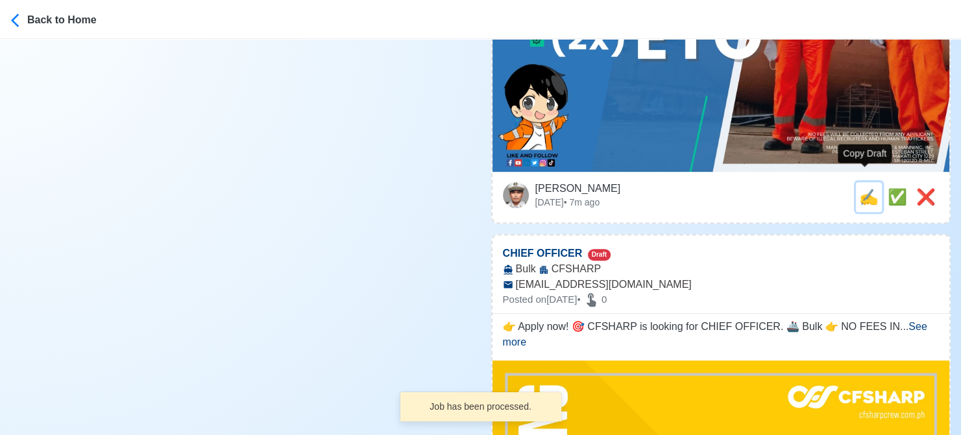
click at [865, 188] on span "✍️" at bounding box center [868, 197] width 19 height 18
type input "(2x) ETO"
select select
type input "MANILA SHIPMANAGEMENT & [PERSON_NAME], INC."
type input "OIL CHEM TANKER"
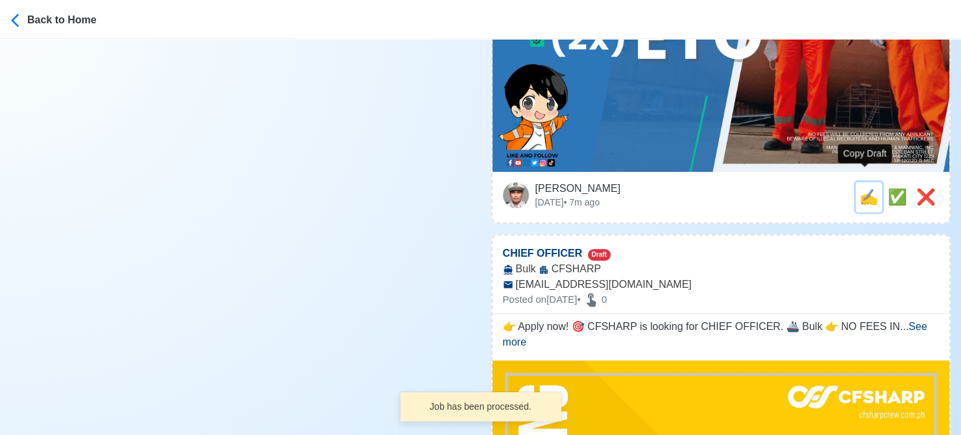
type textarea "🌎 Apply now! MANILA SHIPMANAGEMENT & [PERSON_NAME], INC. is looking for (2x) ET…"
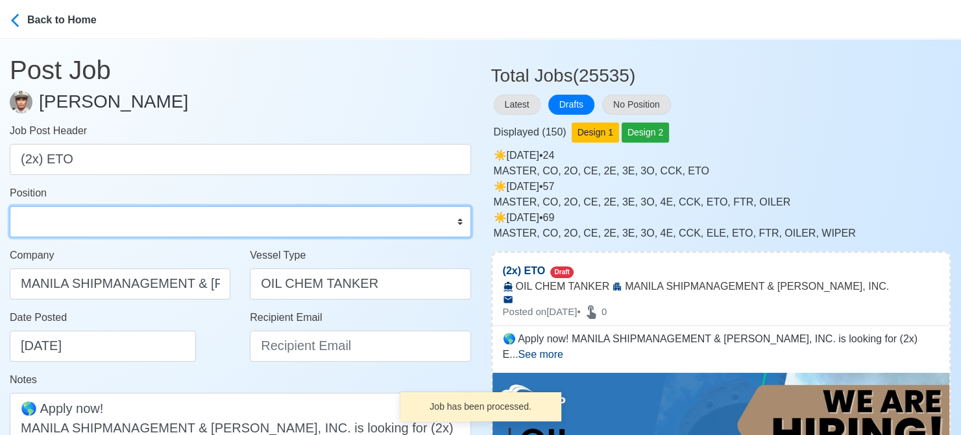
click at [171, 225] on select "Master Chief Officer 2nd Officer 3rd Officer Junior Officer Chief Engineer 2nd …" at bounding box center [240, 221] width 461 height 31
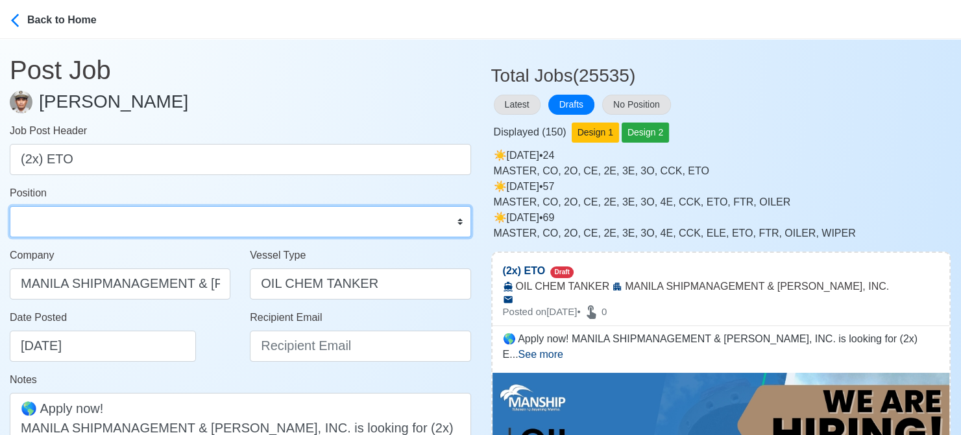
select select "ETO/ETR"
click at [10, 206] on select "Master Chief Officer 2nd Officer 3rd Officer Junior Officer Chief Engineer 2nd …" at bounding box center [240, 221] width 461 height 31
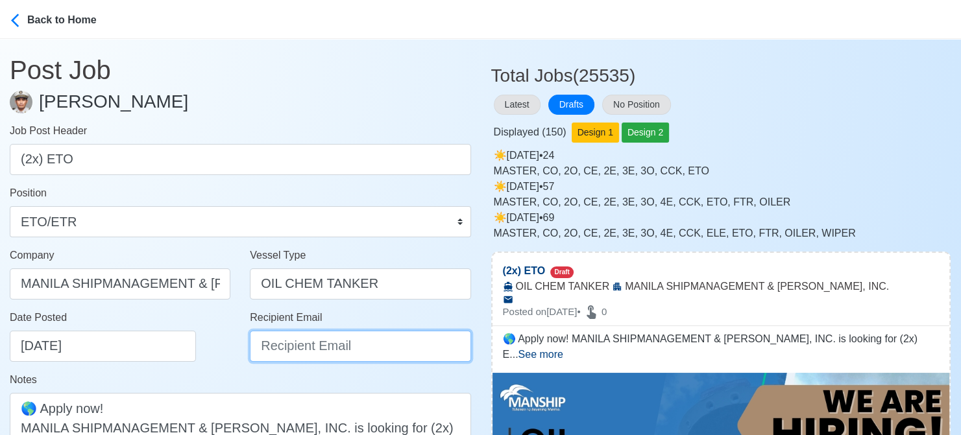
click at [312, 341] on input "Recipient Email" at bounding box center [360, 346] width 221 height 31
paste input "[EMAIL_ADDRESS][PERSON_NAME][DOMAIN_NAME]"
type input "[EMAIL_ADDRESS][PERSON_NAME][DOMAIN_NAME]"
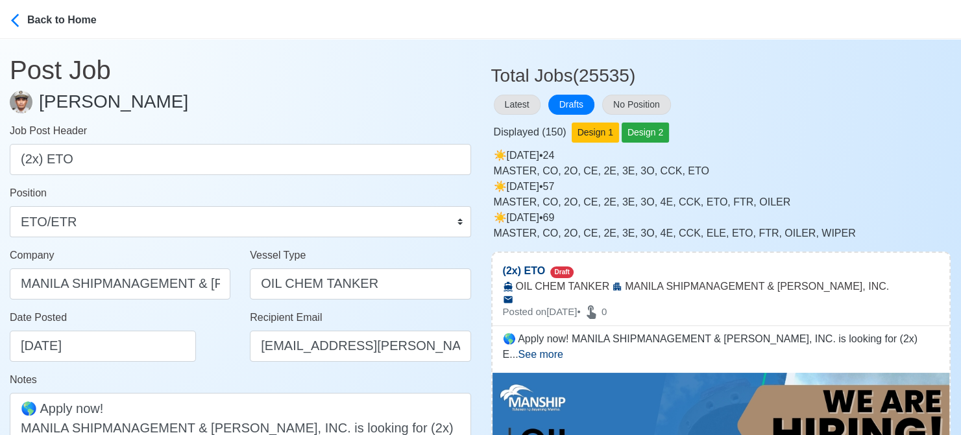
click at [217, 356] on div "Date Posted [DATE]" at bounding box center [124, 336] width 228 height 52
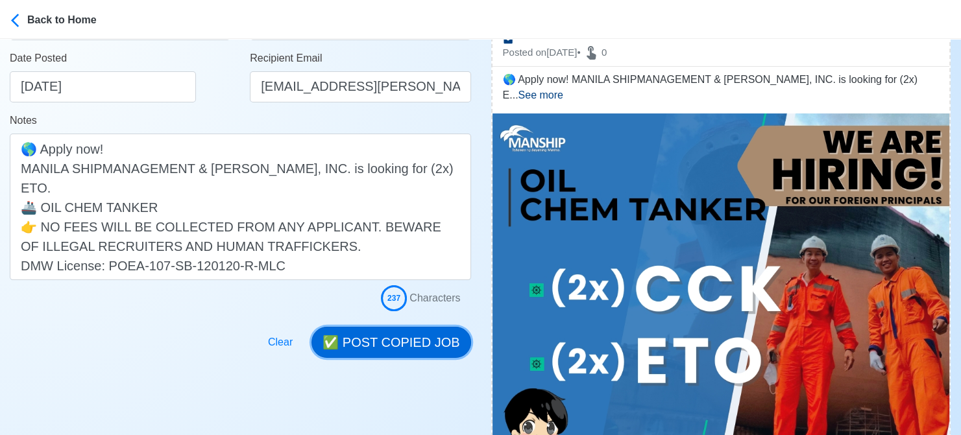
click at [411, 335] on button "✅ POST COPIED JOB" at bounding box center [390, 342] width 159 height 31
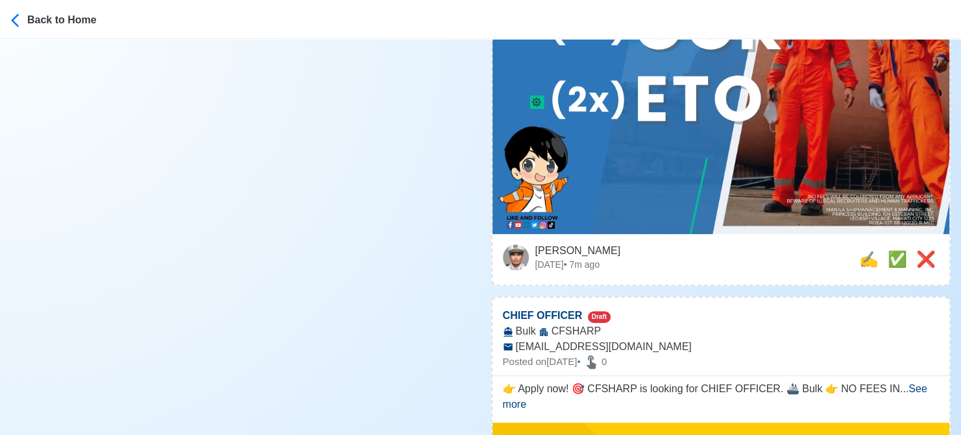
scroll to position [584, 0]
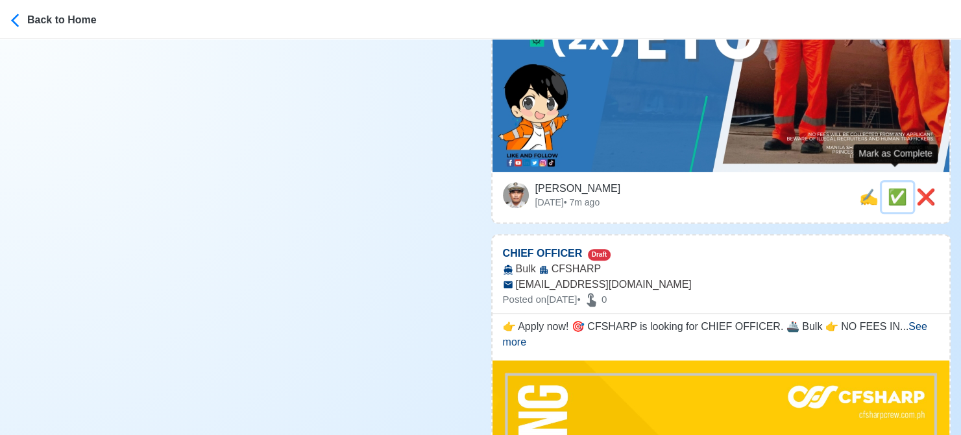
click at [888, 188] on span "✅" at bounding box center [896, 197] width 19 height 18
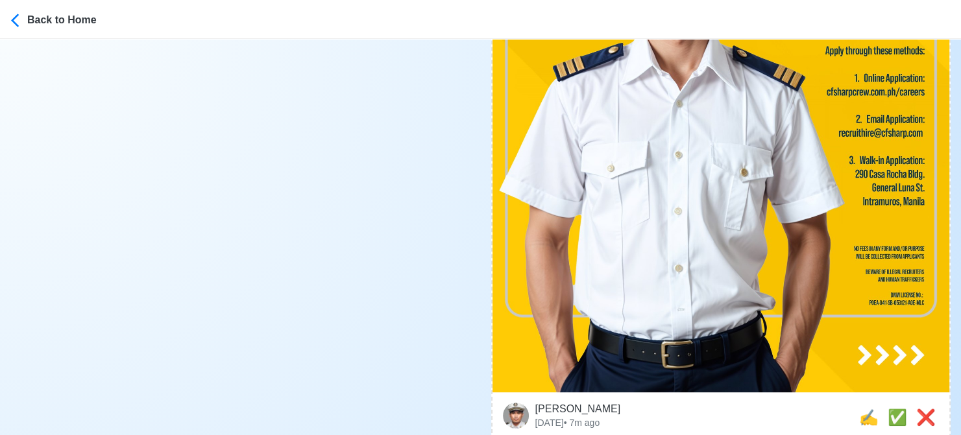
scroll to position [778, 0]
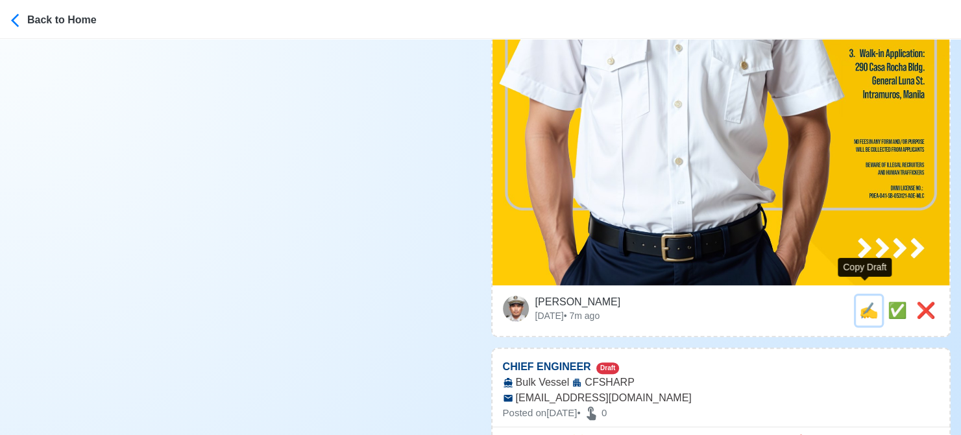
drag, startPoint x: 863, startPoint y: 296, endPoint x: 825, endPoint y: 296, distance: 37.6
click at [862, 302] on span "✍️" at bounding box center [868, 311] width 19 height 18
type input "CHIEF OFFICER"
select select
type input "CFSHARP"
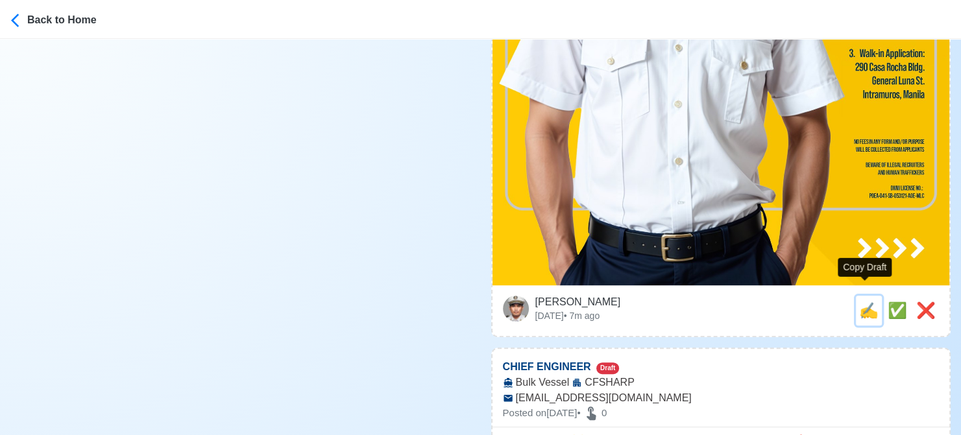
type input "Bulk"
type input "[EMAIL_ADDRESS][DOMAIN_NAME]"
type textarea "👉 Apply now! 🎯 CFSHARP is looking for CHIEF OFFICER. 🚢 Bulk 👉 NO FEES IN ANY FO…"
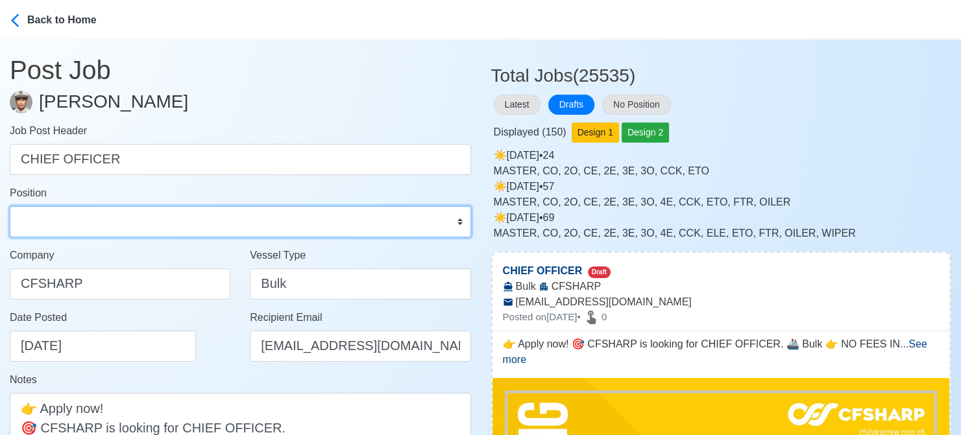
click at [134, 226] on select "Master Chief Officer 2nd Officer 3rd Officer Junior Officer Chief Engineer 2nd …" at bounding box center [240, 221] width 461 height 31
select select "Chief Officer"
click at [10, 206] on select "Master Chief Officer 2nd Officer 3rd Officer Junior Officer Chief Engineer 2nd …" at bounding box center [240, 221] width 461 height 31
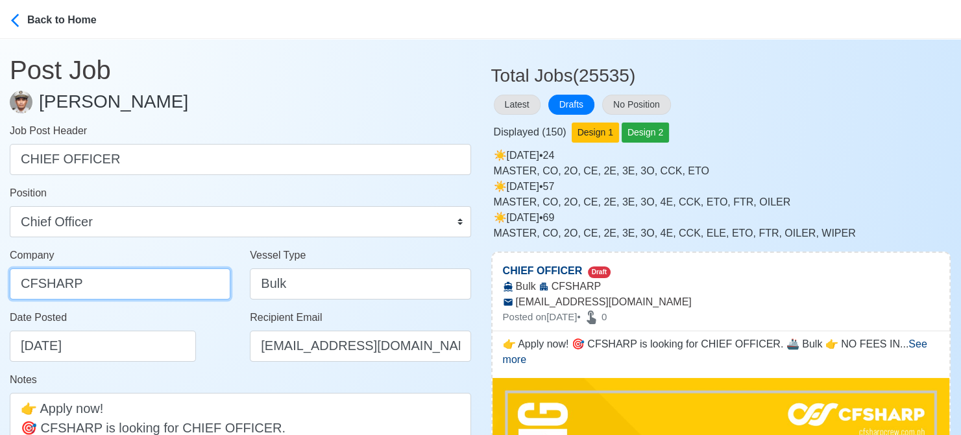
click at [147, 278] on input "CFSHARP" at bounding box center [120, 284] width 221 height 31
drag, startPoint x: 147, startPoint y: 285, endPoint x: -13, endPoint y: 284, distance: 160.2
click at [0, 284] on html "Back to Home Post Job [PERSON_NAME] Job Post Header CHIEF OFFICER Position Mast…" at bounding box center [480, 217] width 961 height 435
drag, startPoint x: 112, startPoint y: 278, endPoint x: -13, endPoint y: 277, distance: 124.6
click at [0, 277] on html "Back to Home Post Job [PERSON_NAME] Job Post Header CHIEF OFFICER Position Mast…" at bounding box center [480, 217] width 961 height 435
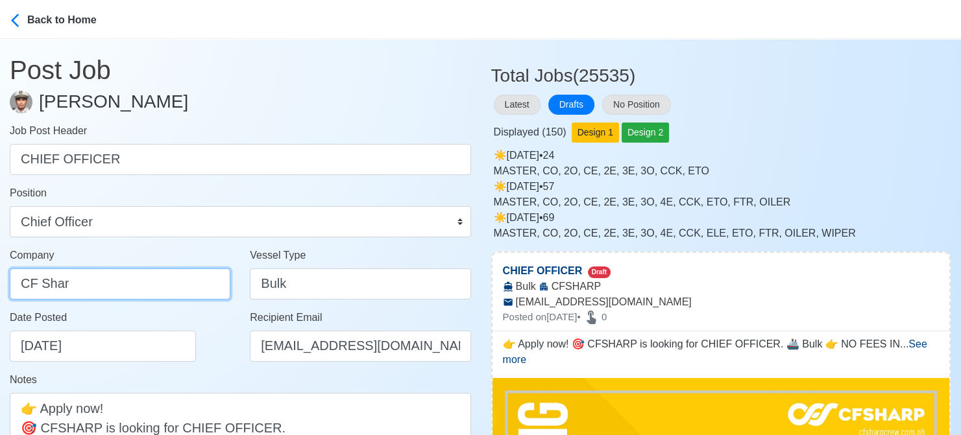
paste input "HARP CREW MANAGEMENT INC"
type input "[PERSON_NAME] CREW MANAGEMENT INC"
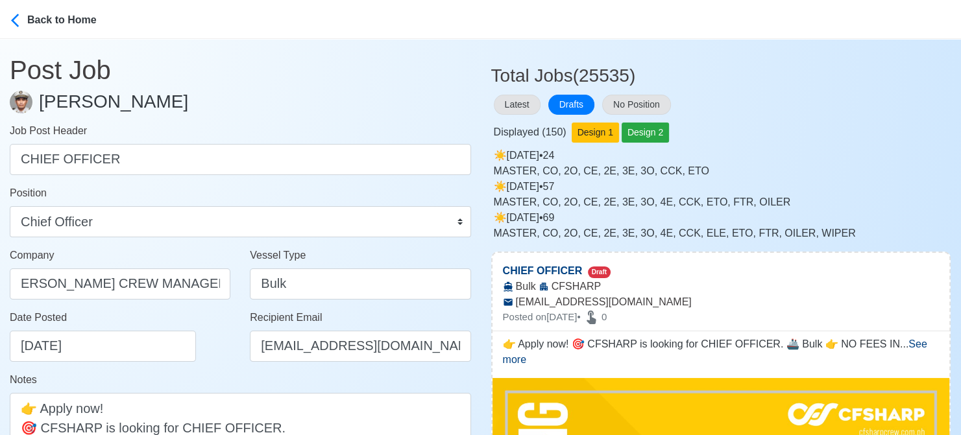
click at [210, 348] on div "Date Posted [DATE]" at bounding box center [124, 336] width 228 height 52
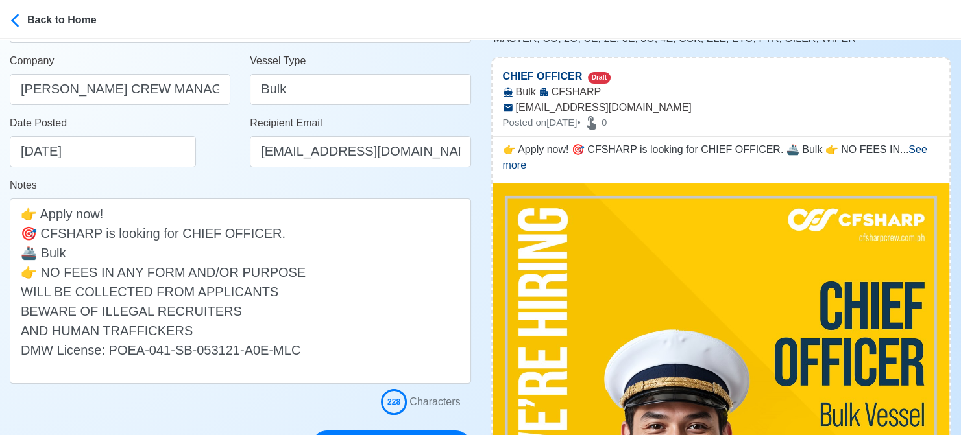
scroll to position [259, 0]
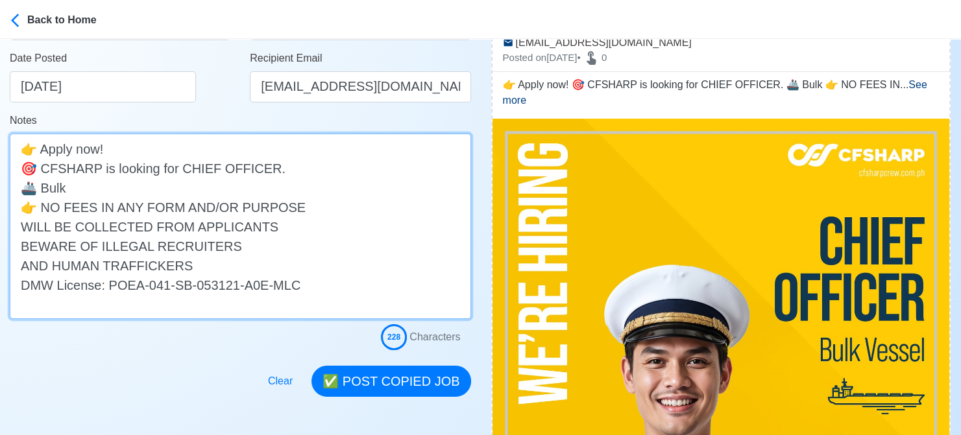
click at [20, 222] on textarea "👉 Apply now! 🎯 CFSHARP is looking for CHIEF OFFICER. 🚢 Bulk 👉 NO FEES IN ANY FO…" at bounding box center [240, 227] width 461 height 186
click at [16, 246] on textarea "👉 Apply now! 🎯 CFSHARP is looking for CHIEF OFFICER. 🚢 Bulk 👉 NO FEES IN ANY FO…" at bounding box center [240, 227] width 461 height 186
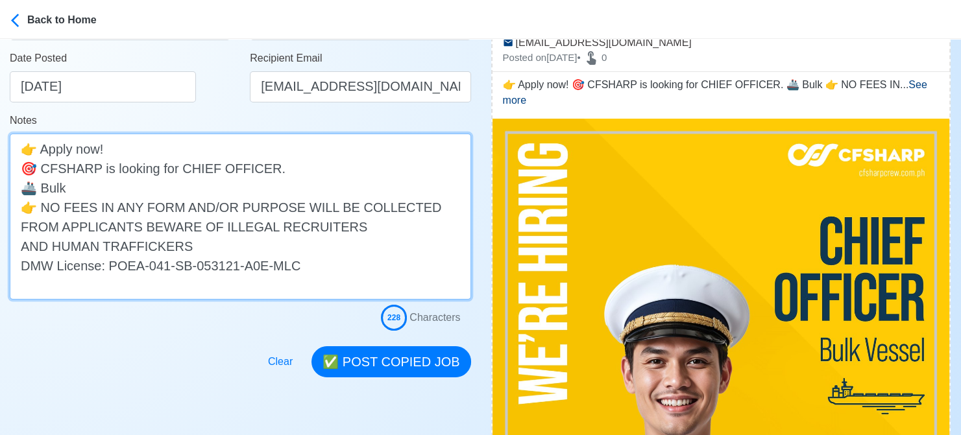
click at [16, 248] on textarea "👉 Apply now! 🎯 CFSHARP is looking for CHIEF OFFICER. 🚢 Bulk 👉 NO FEES IN ANY FO…" at bounding box center [240, 217] width 461 height 166
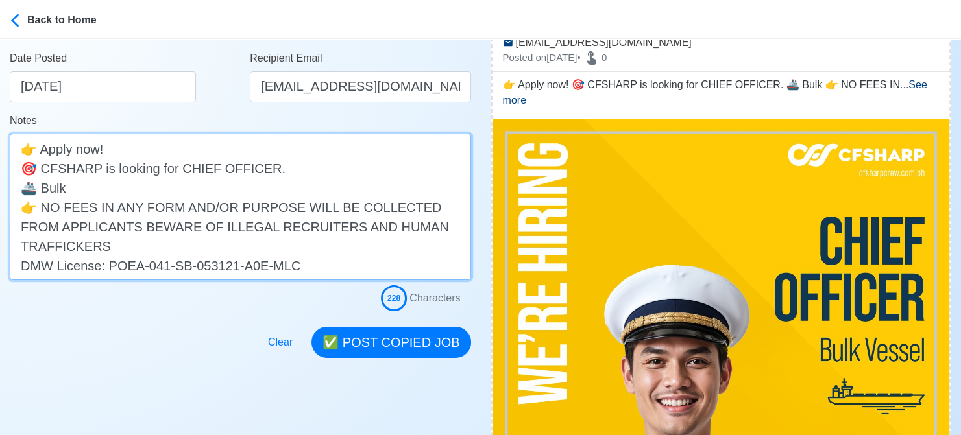
click at [91, 228] on textarea "👉 Apply now! 🎯 CFSHARP is looking for CHIEF OFFICER. 🚢 Bulk 👉 NO FEES IN ANY FO…" at bounding box center [240, 207] width 461 height 147
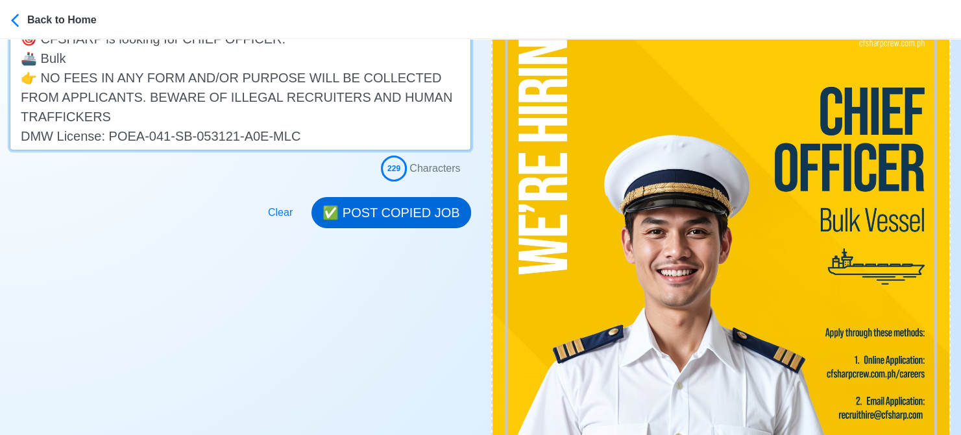
type textarea "👉 Apply now! 🎯 CFSHARP is looking for CHIEF OFFICER. 🚢 Bulk 👉 NO FEES IN ANY FO…"
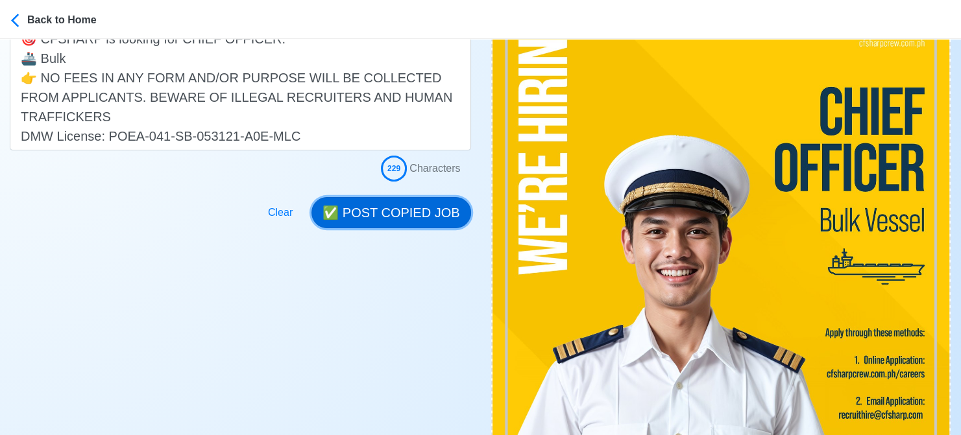
click at [411, 221] on button "✅ POST COPIED JOB" at bounding box center [390, 212] width 159 height 31
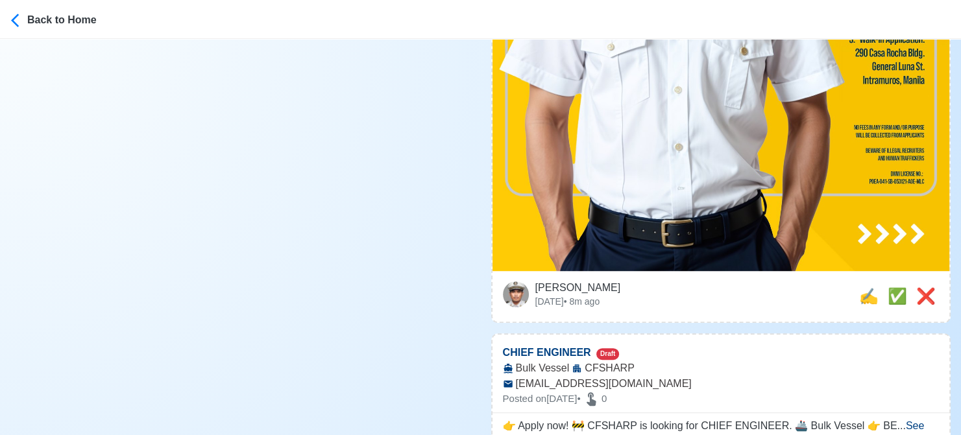
scroll to position [843, 0]
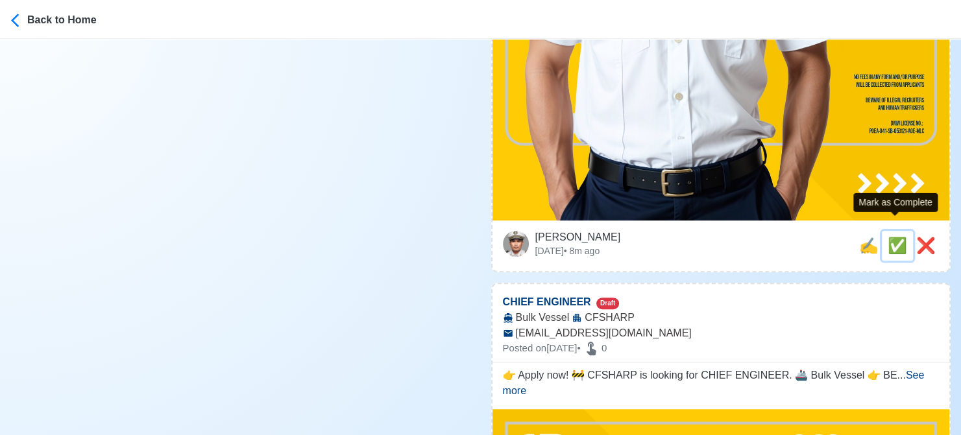
click at [888, 237] on span "✅" at bounding box center [896, 246] width 19 height 18
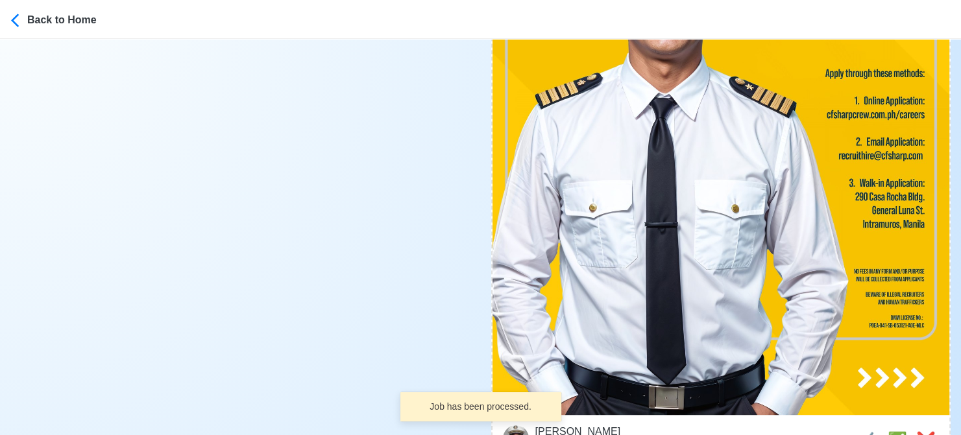
scroll to position [908, 0]
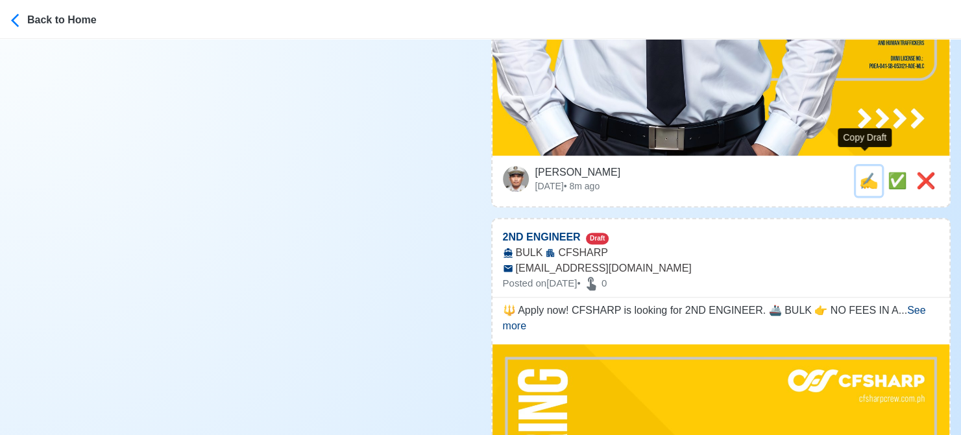
drag, startPoint x: 859, startPoint y: 165, endPoint x: 849, endPoint y: 165, distance: 10.4
click at [859, 172] on span "✍️" at bounding box center [868, 181] width 19 height 18
type input "CHIEF ENGINEER"
select select
type input "CFSHARP"
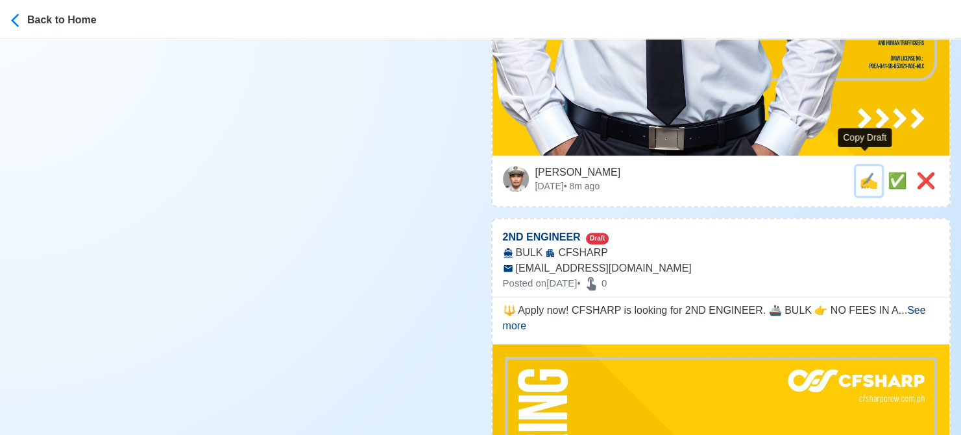
type input "Bulk Vessel"
type input "[EMAIL_ADDRESS][DOMAIN_NAME]"
type textarea "👉 Apply now! 🚧 CFSHARP is looking for CHIEF ENGINEER. 🚢 Bulk Vessel 👉 BEWARE OF…"
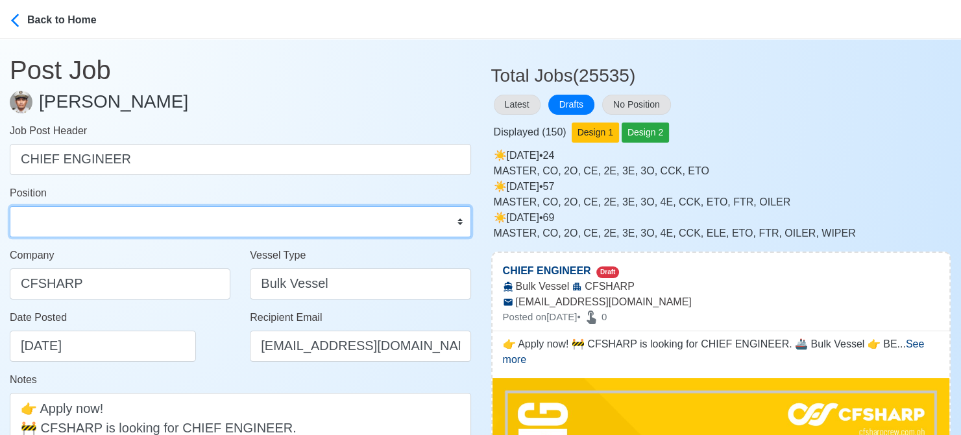
click at [122, 223] on select "Master Chief Officer 2nd Officer 3rd Officer Junior Officer Chief Engineer 2nd …" at bounding box center [240, 221] width 461 height 31
select select "Chief Engineer"
click at [10, 206] on select "Master Chief Officer 2nd Officer 3rd Officer Junior Officer Chief Engineer 2nd …" at bounding box center [240, 221] width 461 height 31
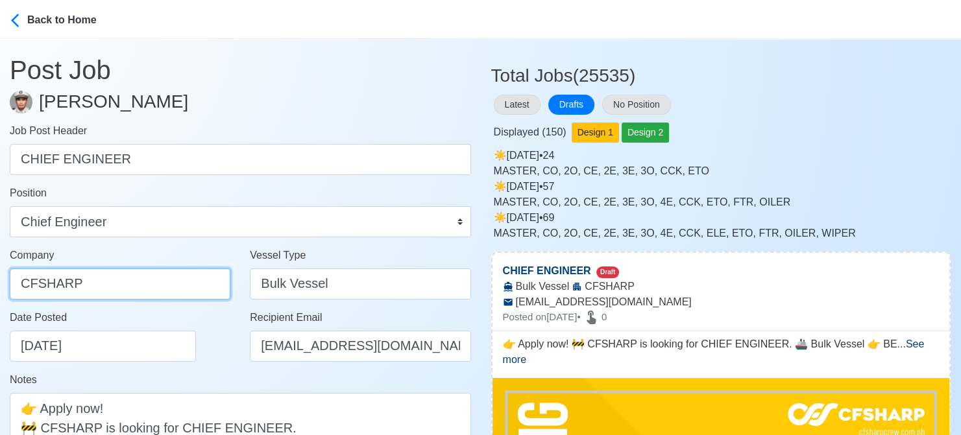
drag, startPoint x: 209, startPoint y: 283, endPoint x: -13, endPoint y: 282, distance: 221.9
click at [0, 282] on html "Back to Home Post Job [PERSON_NAME] Job Post Header CHIEF ENGINEER Position Mas…" at bounding box center [480, 217] width 961 height 435
paste input "SHARP CREW MANAGEMENT INC"
type input "[PERSON_NAME] CREW MANAGEMENT INC"
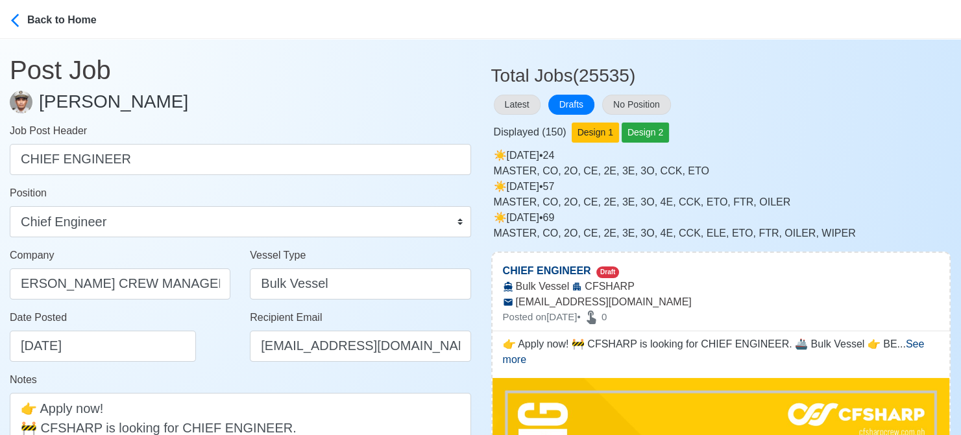
click at [209, 363] on div "Date Posted [DATE]" at bounding box center [120, 341] width 240 height 62
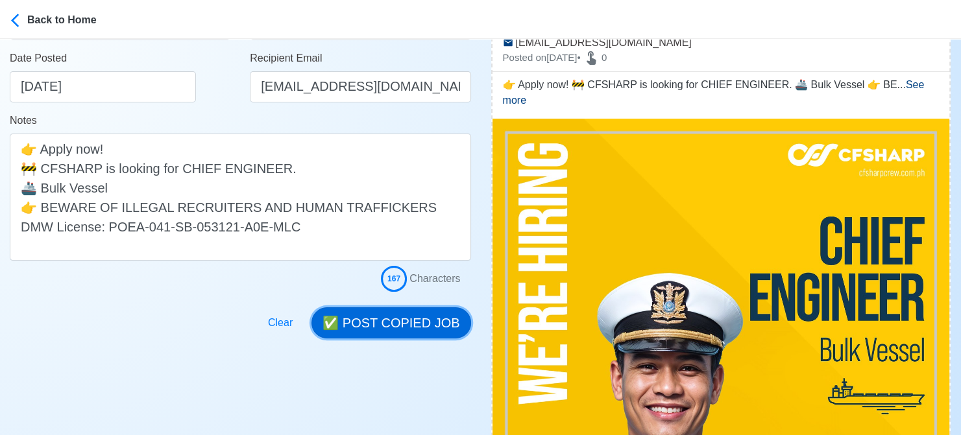
click at [407, 317] on button "✅ POST COPIED JOB" at bounding box center [390, 323] width 159 height 31
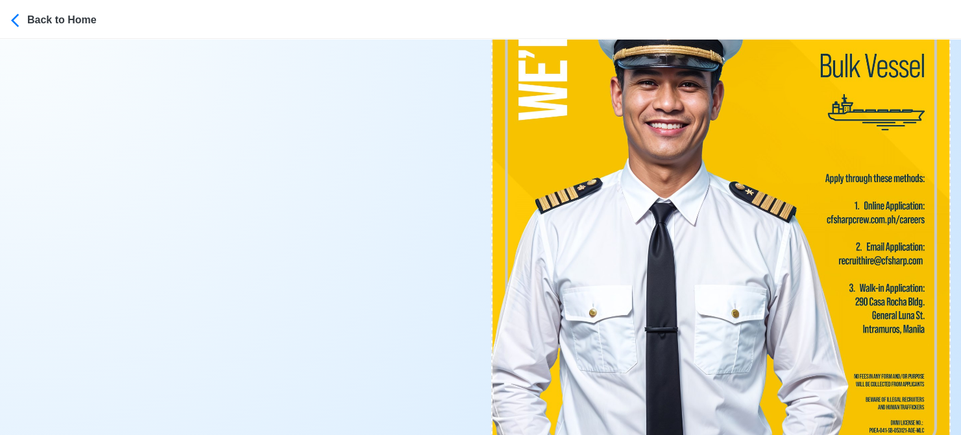
scroll to position [714, 0]
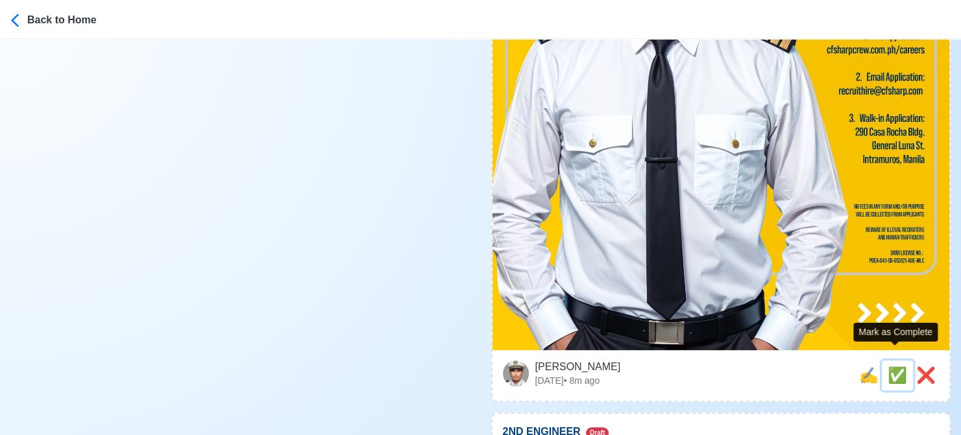
click at [887, 367] on span "✅" at bounding box center [896, 376] width 19 height 18
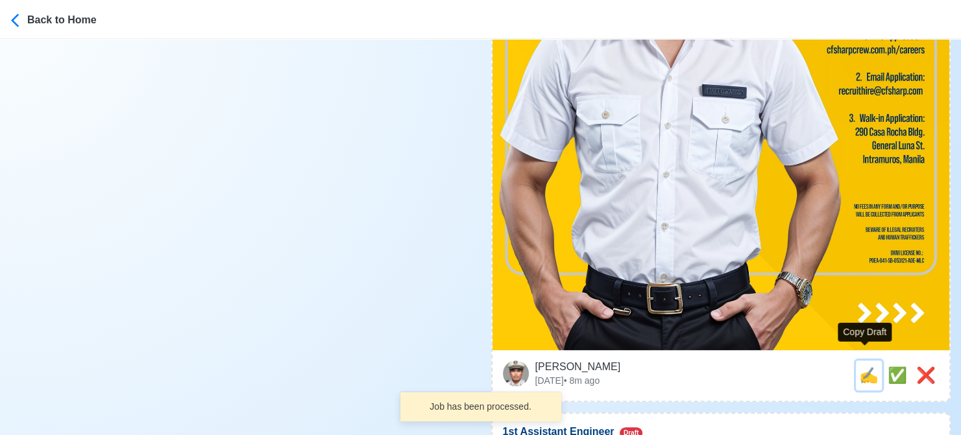
click at [862, 367] on span "✍️" at bounding box center [868, 376] width 19 height 18
type input "2ND ENGINEER"
select select
type input "CFSHARP"
type input "BULK"
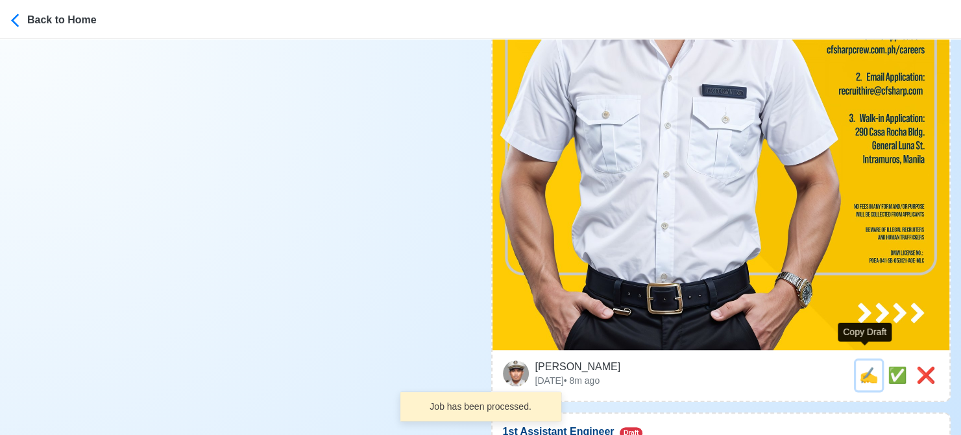
type input "[EMAIL_ADDRESS][DOMAIN_NAME]"
type textarea "🔱 Apply now! CFSHARP is looking for 2ND ENGINEER. 🚢 BULK 👉 NO FEES IN ANY FORM …"
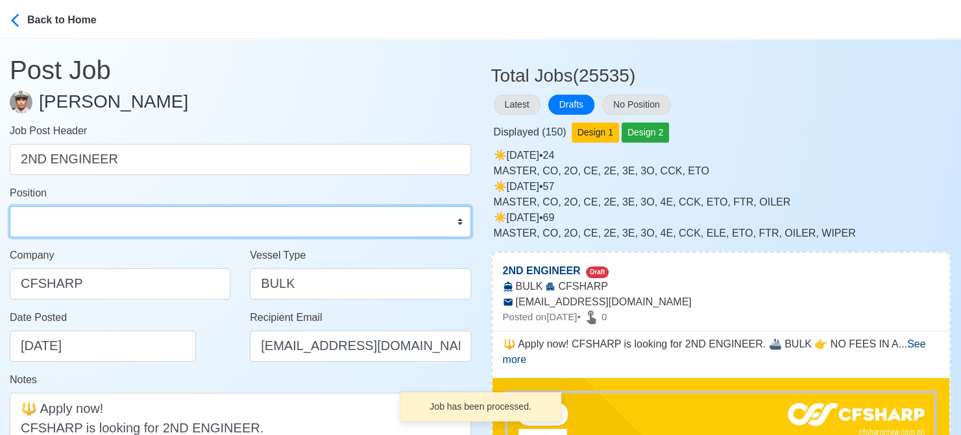
click at [123, 219] on select "Master Chief Officer 2nd Officer 3rd Officer Junior Officer Chief Engineer 2nd …" at bounding box center [240, 221] width 461 height 31
select select "2nd Engineer"
click at [10, 206] on select "Master Chief Officer 2nd Officer 3rd Officer Junior Officer Chief Engineer 2nd …" at bounding box center [240, 221] width 461 height 31
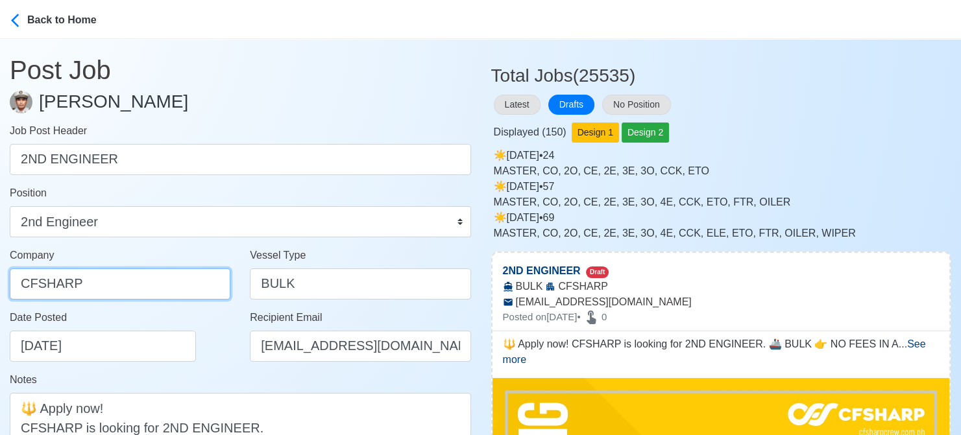
drag, startPoint x: 145, startPoint y: 285, endPoint x: -13, endPoint y: 271, distance: 158.9
click at [0, 271] on html "Back to Home Post Job [PERSON_NAME] Job Post Header 2ND ENGINEER Position Maste…" at bounding box center [480, 217] width 961 height 435
paste input "SHARP CREW MANAGEMENT INC"
type input "[PERSON_NAME] CREW MANAGEMENT INC"
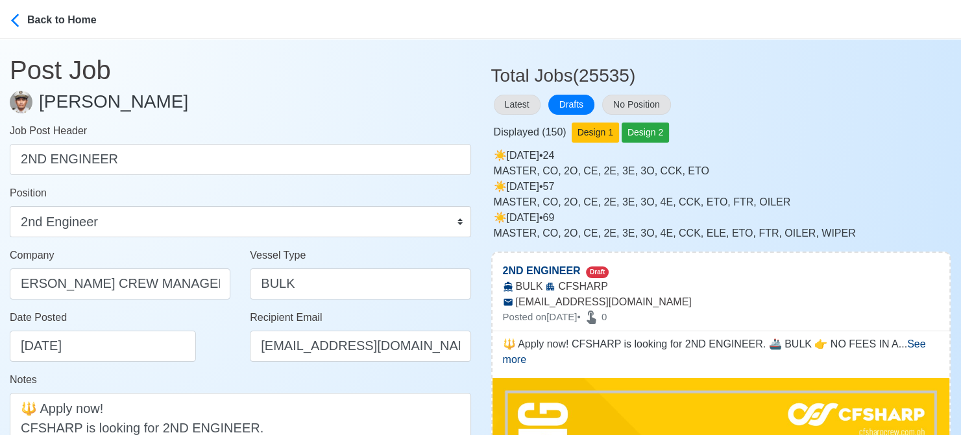
click at [230, 348] on div "Date Posted [DATE]" at bounding box center [124, 336] width 228 height 52
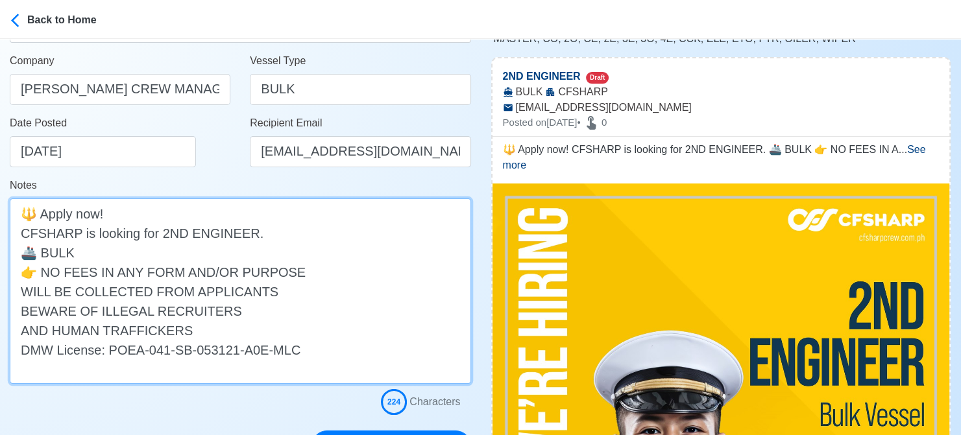
click at [21, 290] on textarea "🔱 Apply now! CFSHARP is looking for 2ND ENGINEER. 🚢 BULK 👉 NO FEES IN ANY FORM …" at bounding box center [240, 292] width 461 height 186
click at [16, 310] on textarea "🔱 Apply now! CFSHARP is looking for 2ND ENGINEER. 🚢 BULK 👉 NO FEES IN ANY FORM …" at bounding box center [240, 292] width 461 height 186
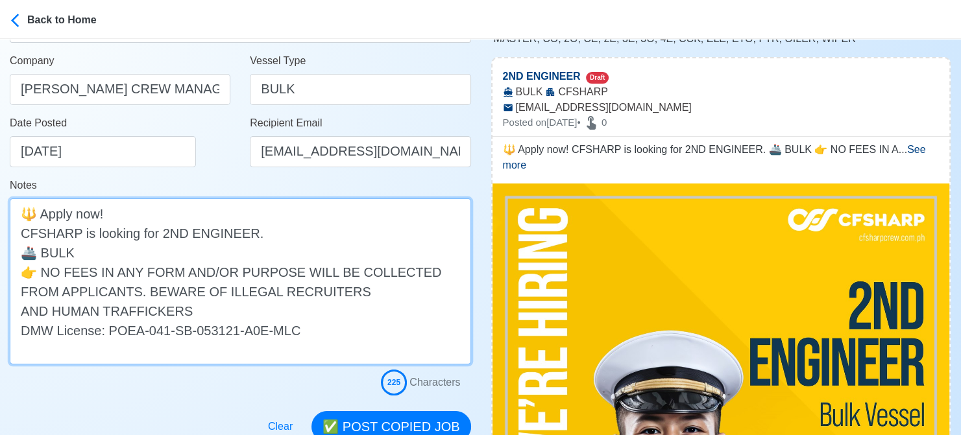
click at [21, 315] on textarea "🔱 Apply now! CFSHARP is looking for 2ND ENGINEER. 🚢 BULK 👉 NO FEES IN ANY FORM …" at bounding box center [240, 282] width 461 height 166
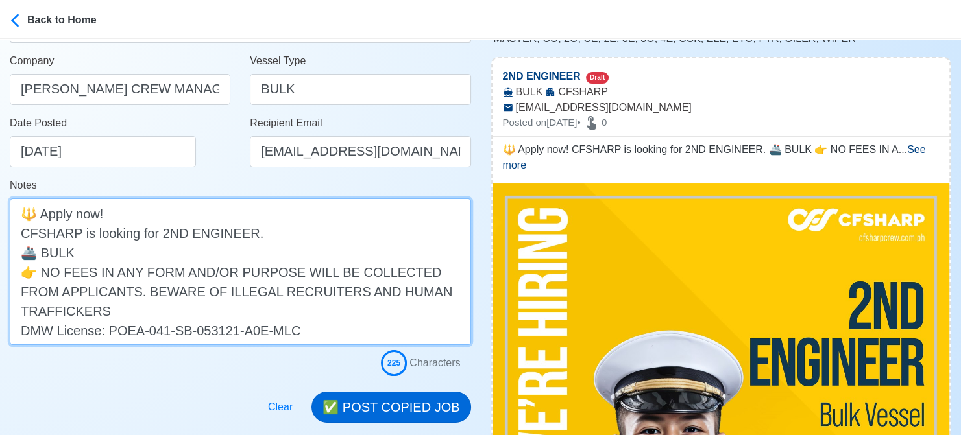
type textarea "🔱 Apply now! CFSHARP is looking for 2ND ENGINEER. 🚢 BULK 👉 NO FEES IN ANY FORM …"
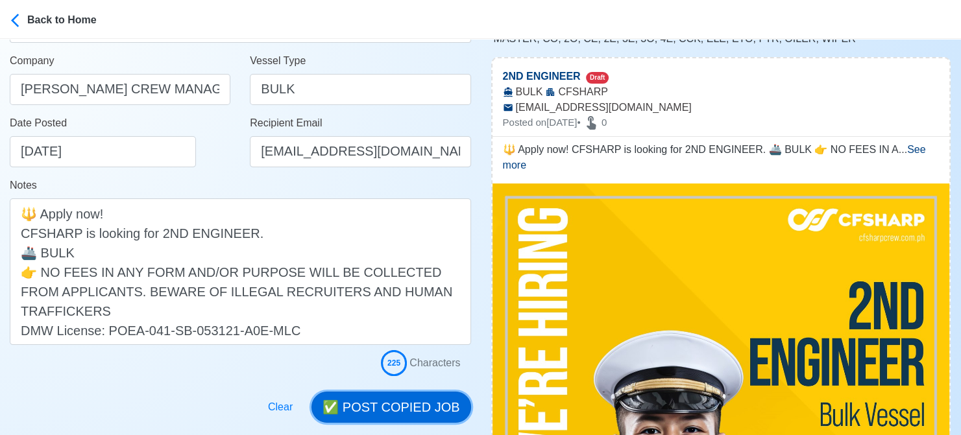
click at [407, 402] on button "✅ POST COPIED JOB" at bounding box center [390, 407] width 159 height 31
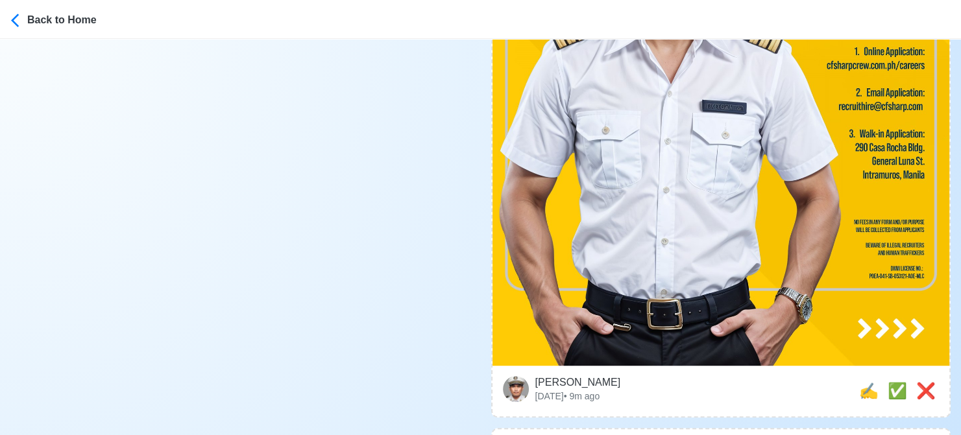
scroll to position [778, 0]
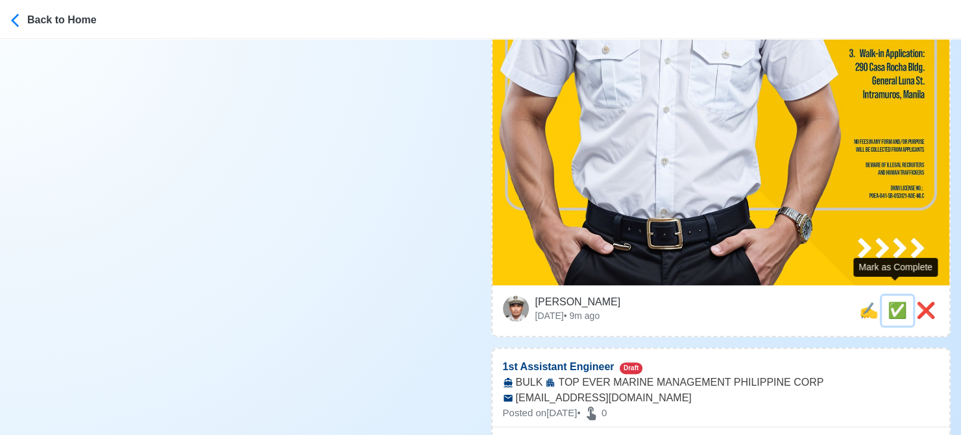
click at [898, 302] on span "✅" at bounding box center [896, 311] width 19 height 18
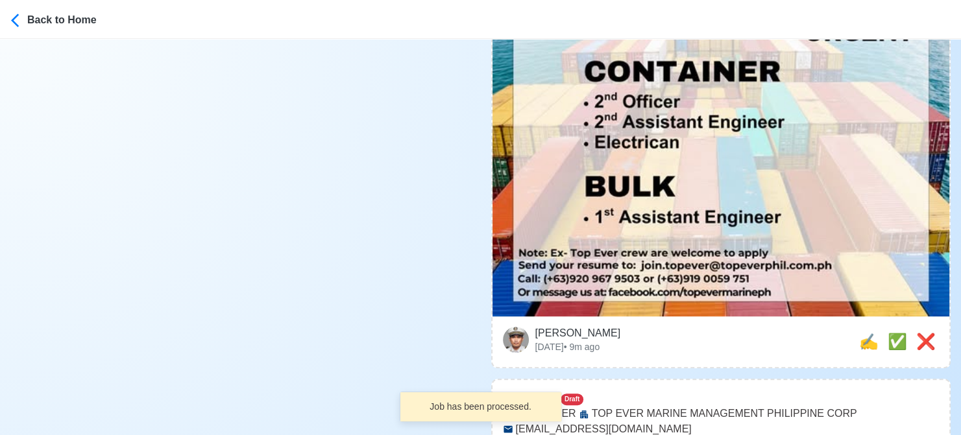
scroll to position [519, 0]
click at [859, 332] on span "✍️" at bounding box center [868, 341] width 19 height 18
type input "1st Assistant Engineer"
select select "1st Assistant Engineer"
type input "TOP EVER MARINE MANAGEMENT PHILIPPINE CORP"
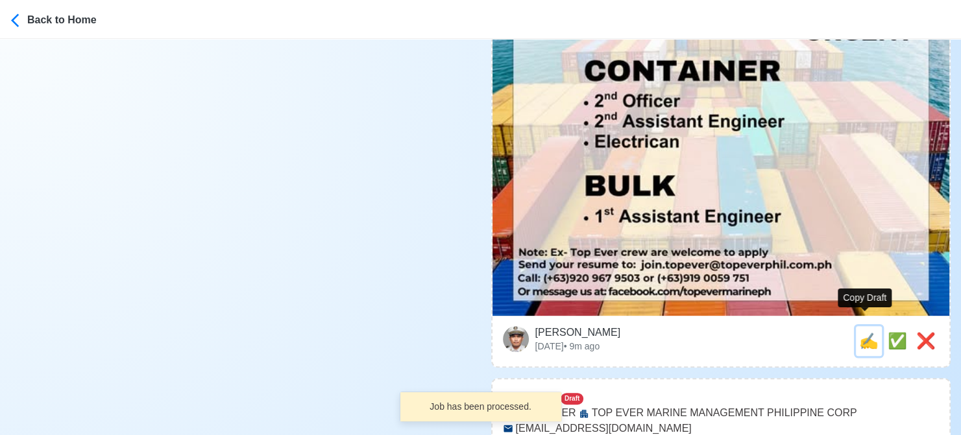
type input "BULK"
type input "[EMAIL_ADDRESS][DOMAIN_NAME]"
type textarea "Apply now! TOP EVER MARINE MANAGEMENT PHILIPPINE CORP is looking for 1st Assist…"
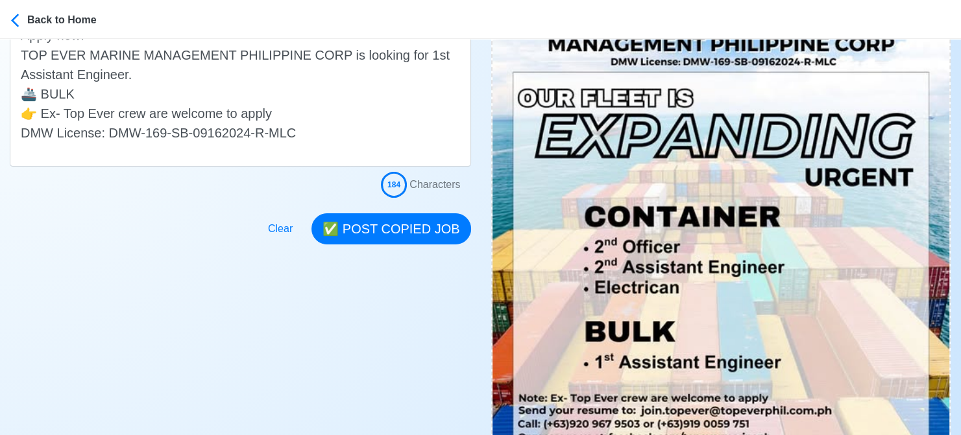
scroll to position [389, 0]
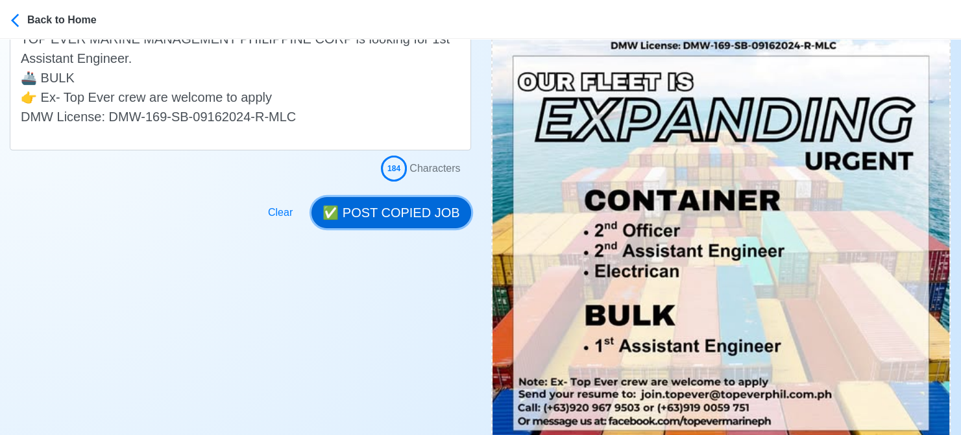
click at [402, 213] on button "✅ POST COPIED JOB" at bounding box center [390, 212] width 159 height 31
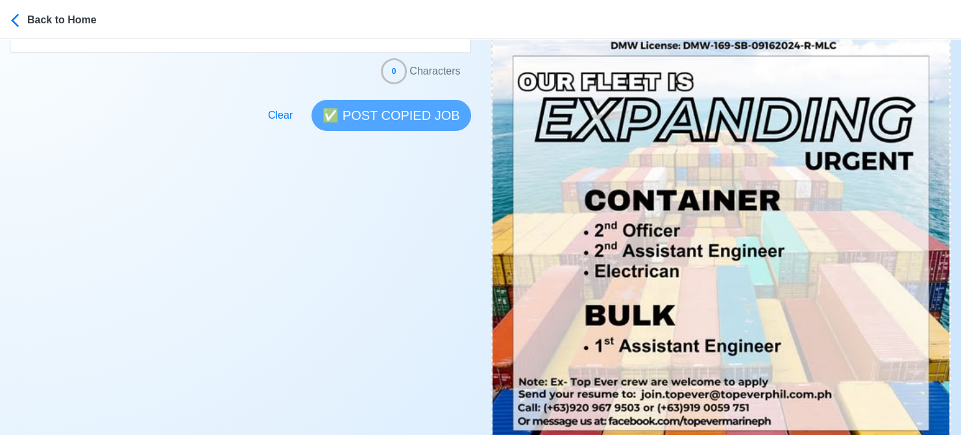
scroll to position [649, 0]
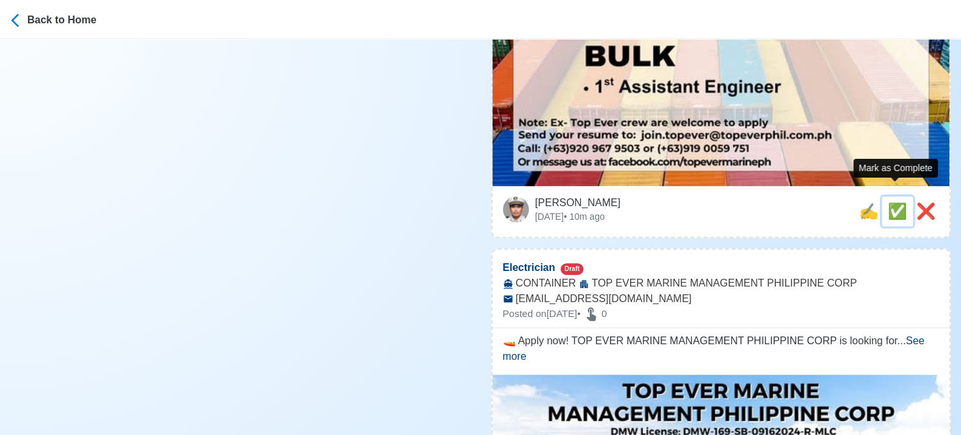
click at [891, 202] on span "✅" at bounding box center [896, 211] width 19 height 18
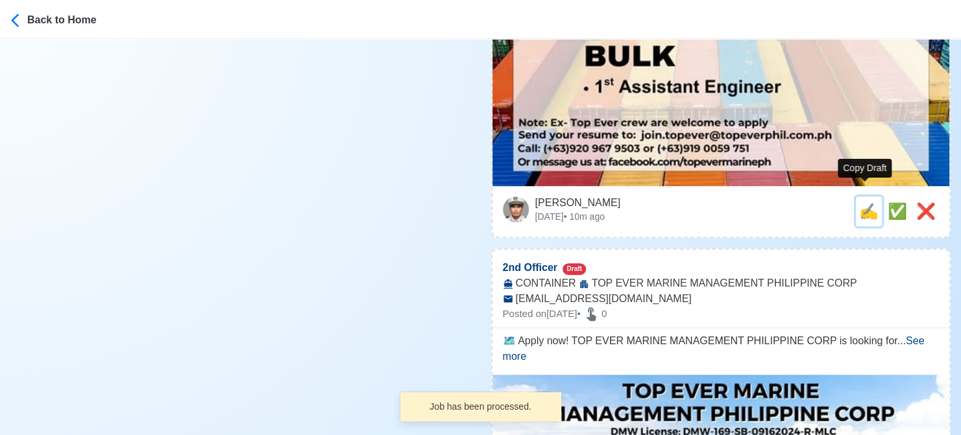
click at [862, 202] on span "✍️" at bounding box center [868, 211] width 19 height 18
type input "Electrician"
select select "Electrician"
type input "TOP EVER MARINE MANAGEMENT PHILIPPINE CORP"
type input "CONTAINER"
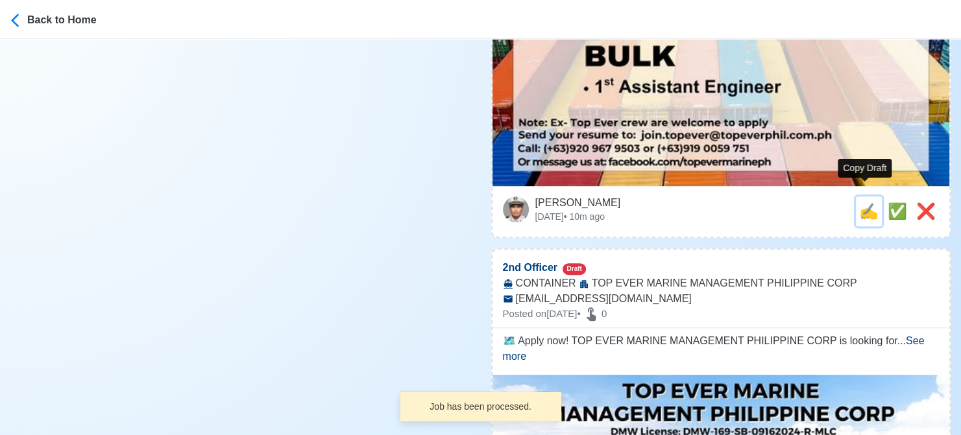
type input "[EMAIL_ADDRESS][DOMAIN_NAME]"
type textarea "🚤 Apply now! TOP EVER MARINE MANAGEMENT PHILIPPINE CORP is looking for Electric…"
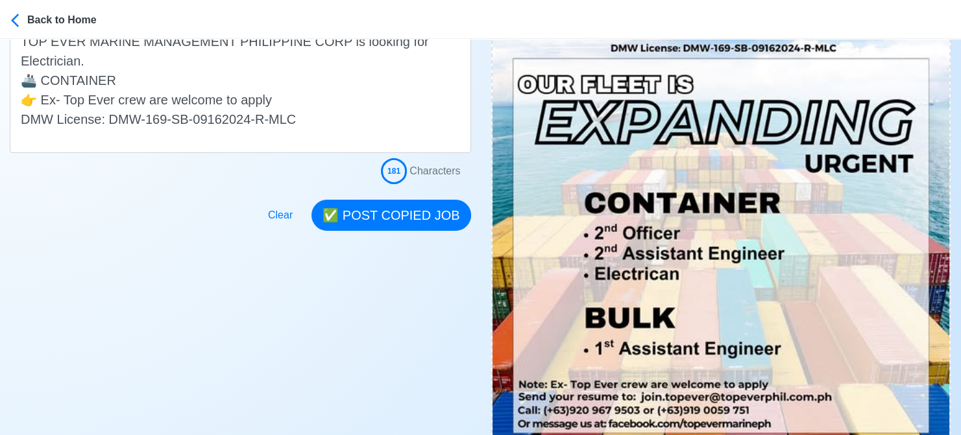
scroll to position [389, 0]
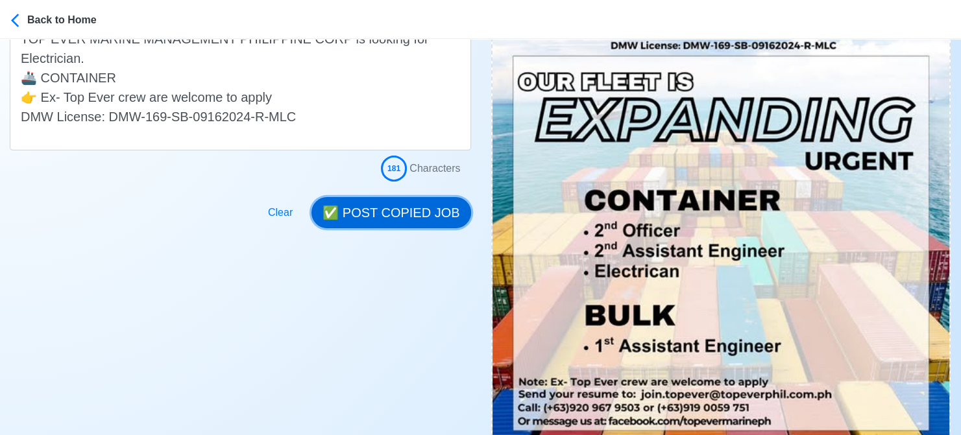
click at [396, 212] on button "✅ POST COPIED JOB" at bounding box center [390, 212] width 159 height 31
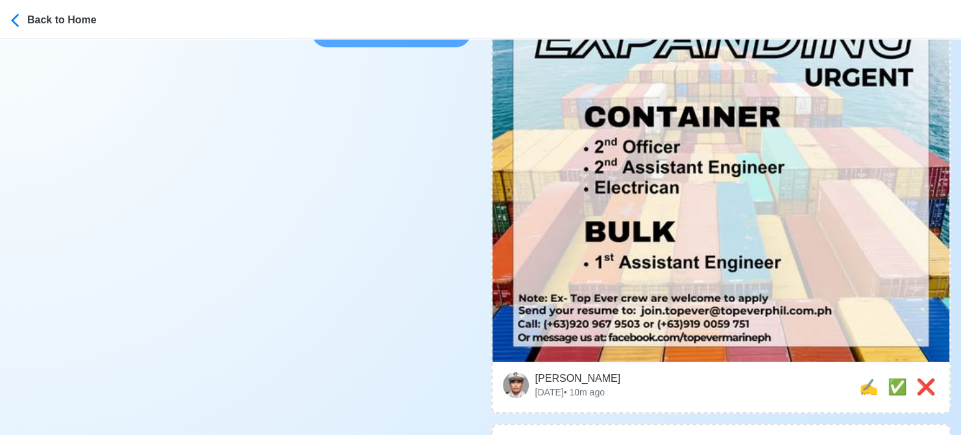
scroll to position [584, 0]
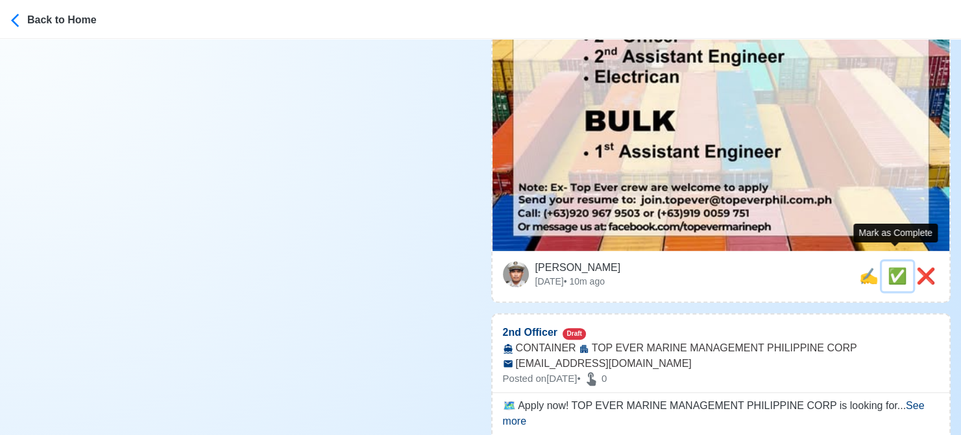
click at [891, 267] on span "✅" at bounding box center [896, 276] width 19 height 18
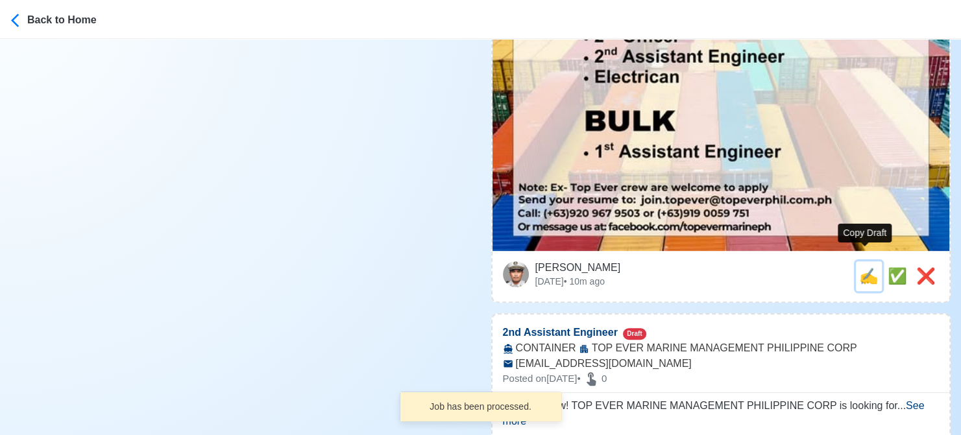
click at [859, 272] on div "✍️" at bounding box center [868, 276] width 19 height 23
type input "2nd Officer"
select select "2nd Officer"
type input "TOP EVER MARINE MANAGEMENT PHILIPPINE CORP"
type input "CONTAINER"
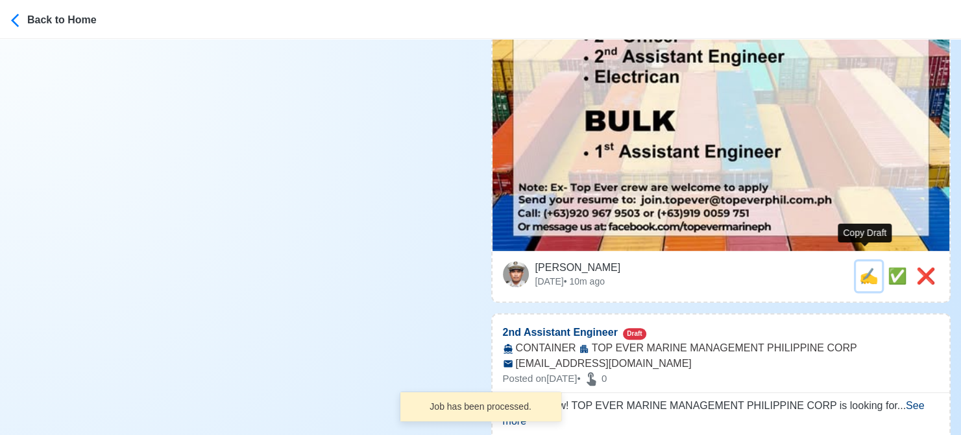
type input "[EMAIL_ADDRESS][DOMAIN_NAME]"
type textarea "🗺️ Apply now! TOP EVER MARINE MANAGEMENT PHILIPPINE CORP is looking for 2nd Off…"
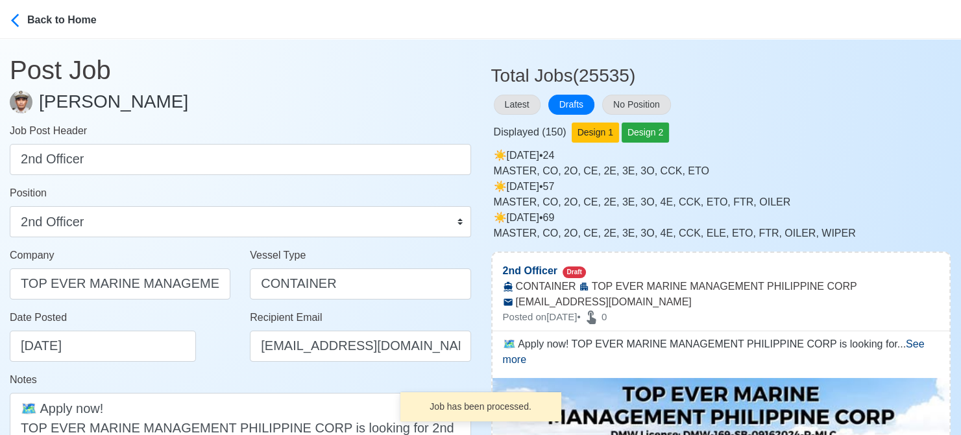
scroll to position [259, 0]
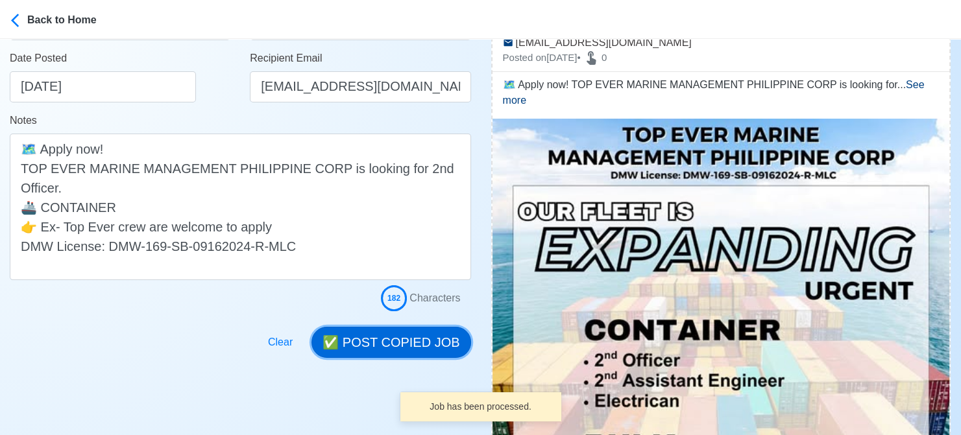
click at [402, 345] on button "✅ POST COPIED JOB" at bounding box center [390, 342] width 159 height 31
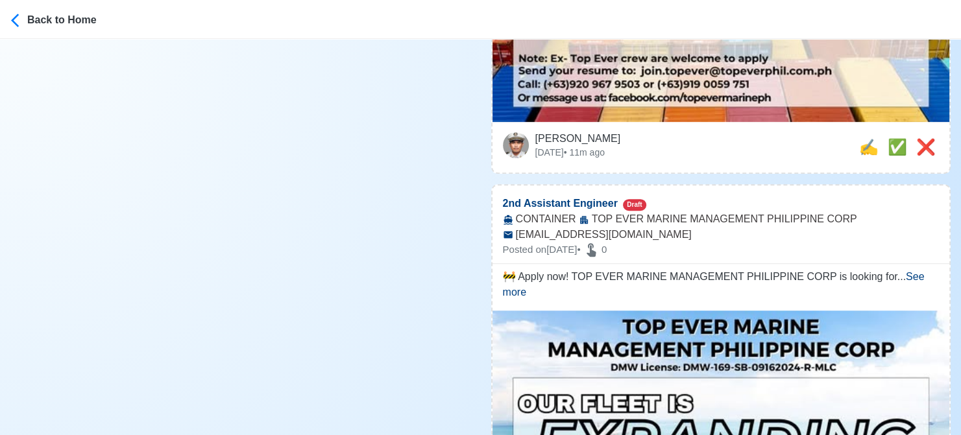
scroll to position [714, 0]
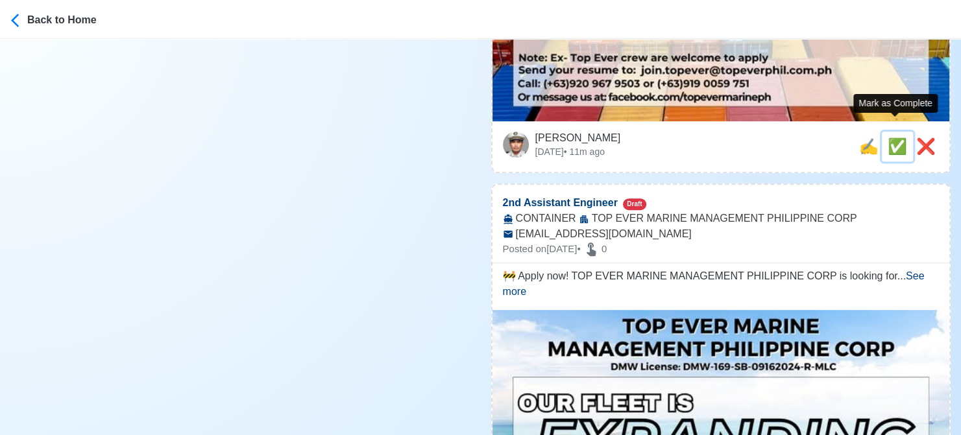
click at [898, 138] on span "✅" at bounding box center [896, 147] width 19 height 18
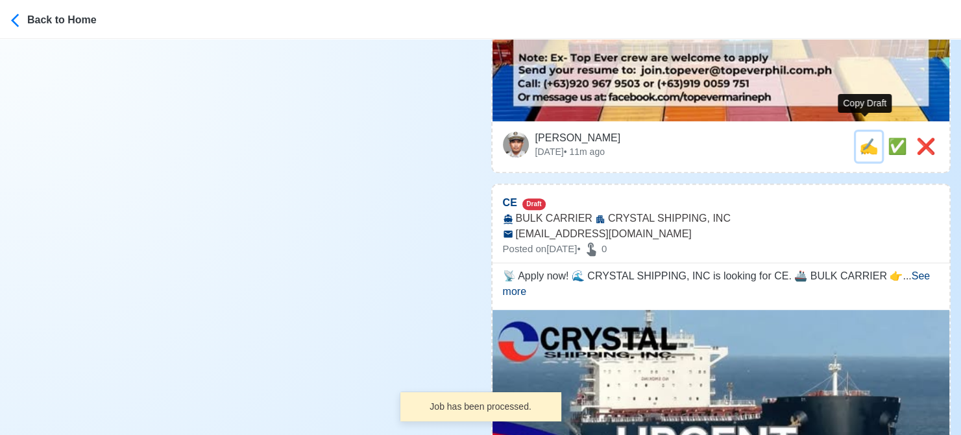
click at [862, 138] on span "✍️" at bounding box center [868, 147] width 19 height 18
type input "2nd Assistant Engineer"
select select "2nd Assistant Engineer"
type input "TOP EVER MARINE MANAGEMENT PHILIPPINE CORP"
type input "CONTAINER"
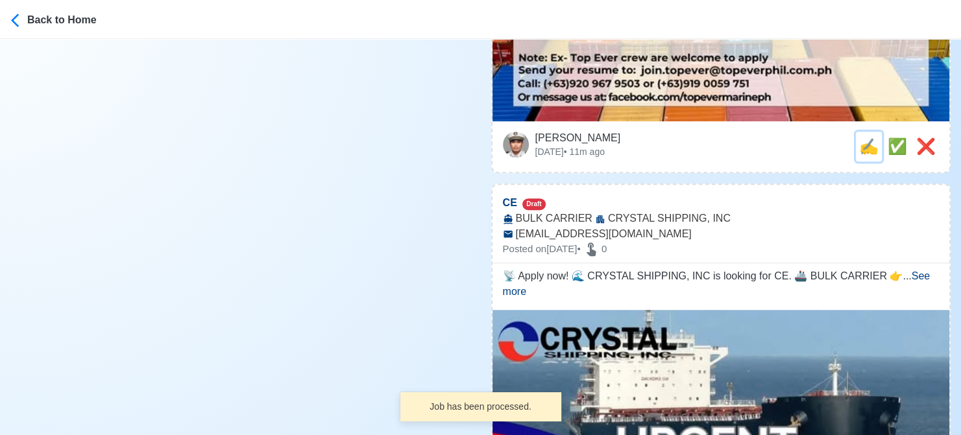
type input "[EMAIL_ADDRESS][DOMAIN_NAME]"
type textarea "🚧 Apply now! TOP EVER MARINE MANAGEMENT PHILIPPINE CORP is looking for 2nd Assi…"
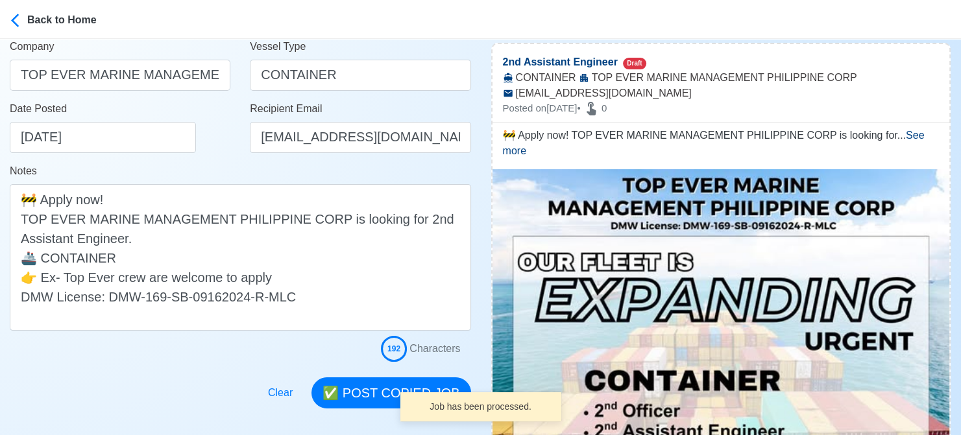
scroll to position [259, 0]
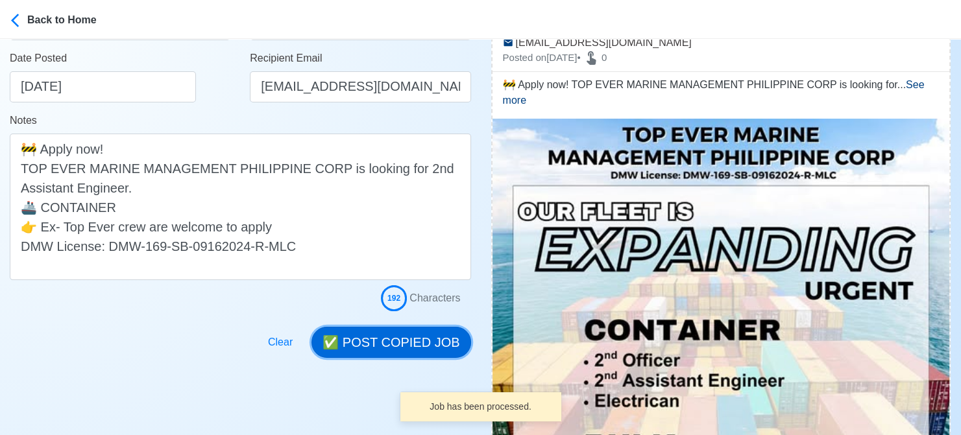
click at [394, 333] on button "✅ POST COPIED JOB" at bounding box center [390, 342] width 159 height 31
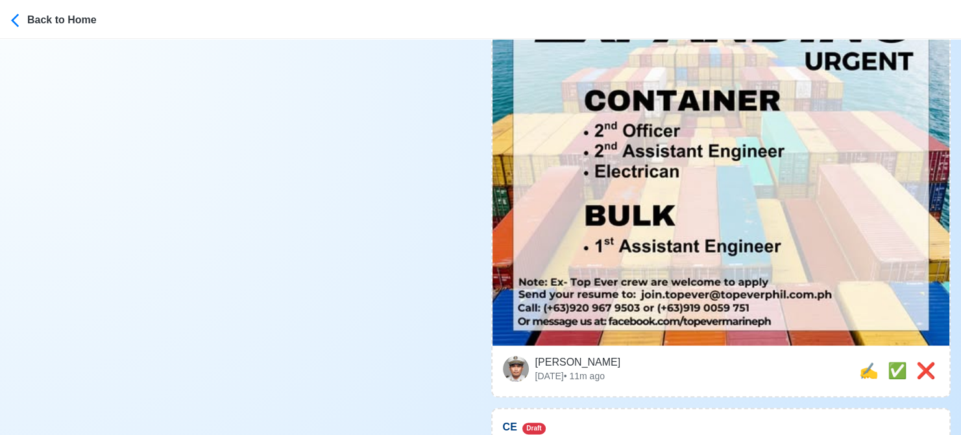
scroll to position [519, 0]
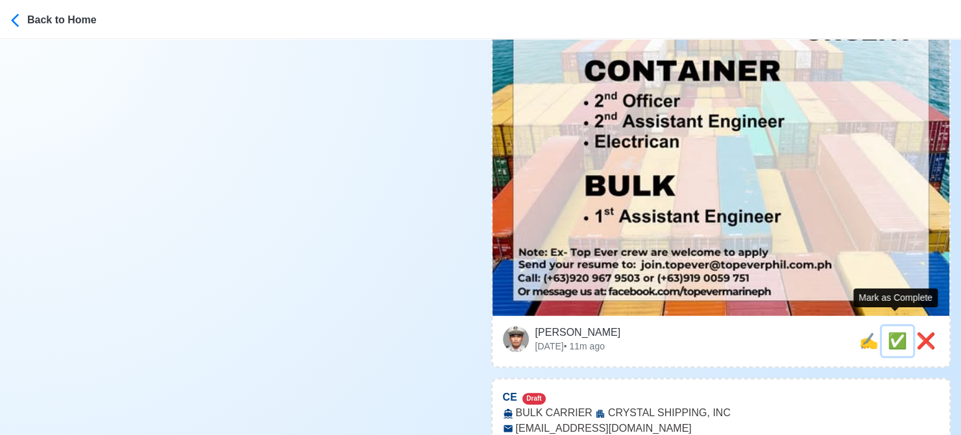
click at [891, 332] on span "✅" at bounding box center [896, 341] width 19 height 18
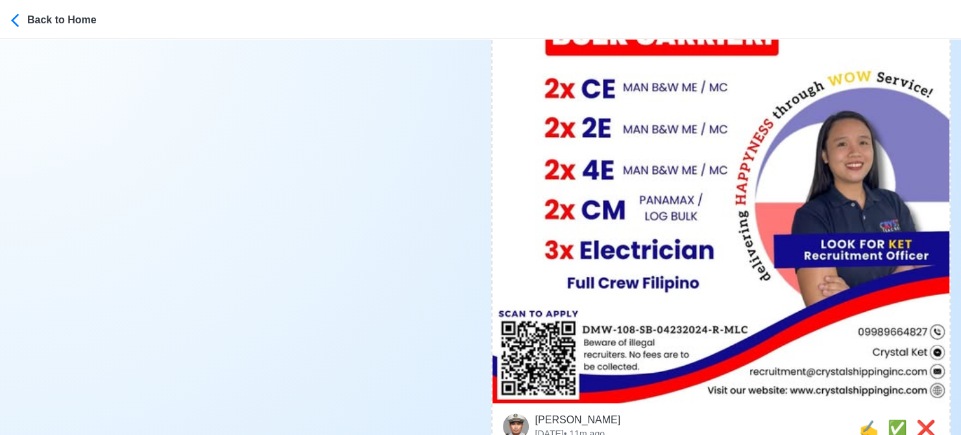
scroll to position [714, 0]
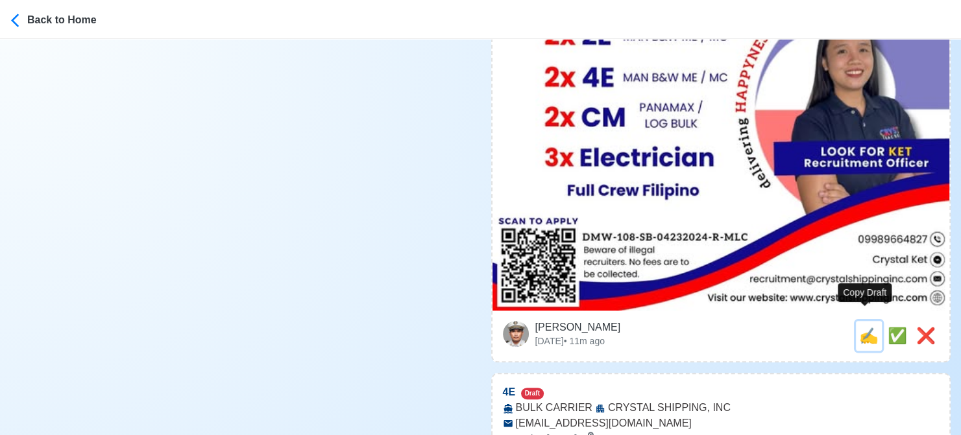
click at [859, 327] on span "✍️" at bounding box center [868, 336] width 19 height 18
type input "CE"
select select
type input "CRYSTAL SHIPPING, INC"
type input "BULK CARRIER"
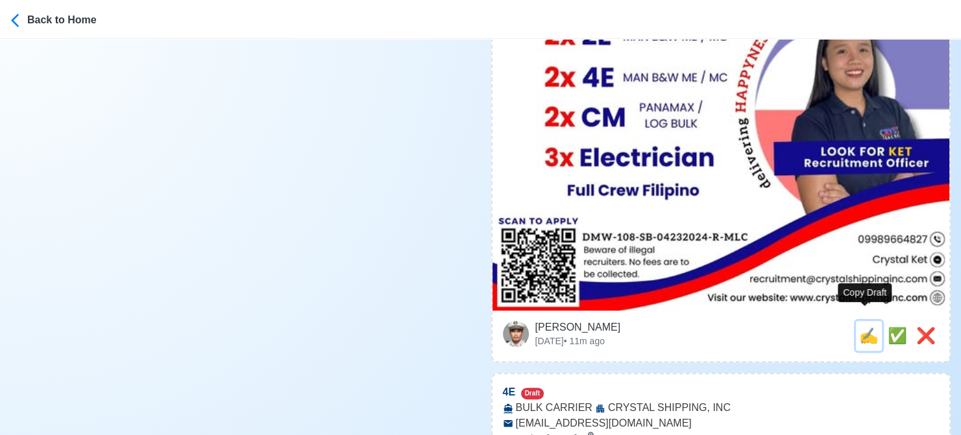
type input "[EMAIL_ADDRESS][DOMAIN_NAME]"
type textarea "📡 Apply now! 🌊 CRYSTAL SHIPPING, INC is looking for CE. 🚢 BULK CARRIER 👉 Beware…"
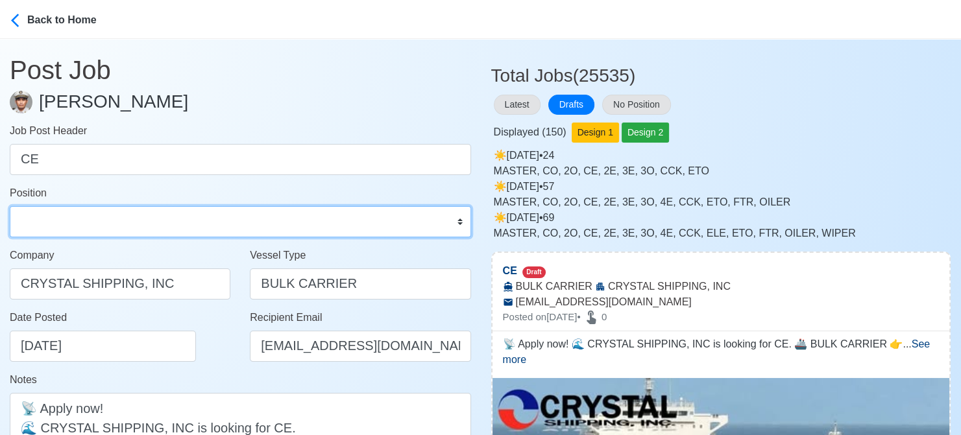
click at [139, 223] on select "Master Chief Officer 2nd Officer 3rd Officer Junior Officer Chief Engineer 2nd …" at bounding box center [240, 221] width 461 height 31
select select "Chief Engineer"
click at [10, 206] on select "Master Chief Officer 2nd Officer 3rd Officer Junior Officer Chief Engineer 2nd …" at bounding box center [240, 221] width 461 height 31
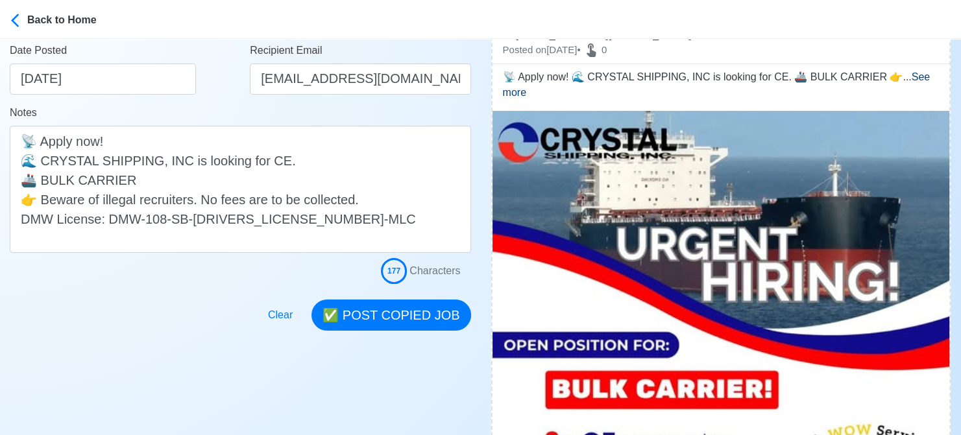
scroll to position [259, 0]
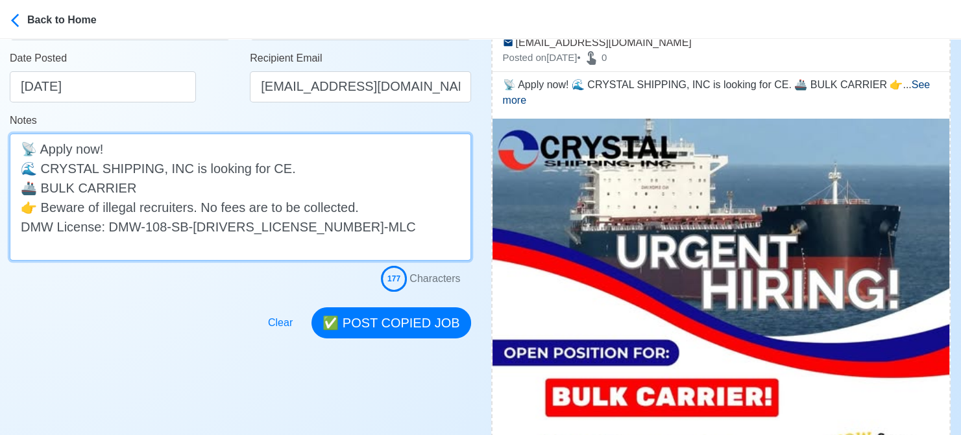
click at [235, 182] on textarea "📡 Apply now! 🌊 CRYSTAL SHIPPING, INC is looking for CE. 🚢 BULK CARRIER 👉 Beware…" at bounding box center [240, 197] width 461 height 127
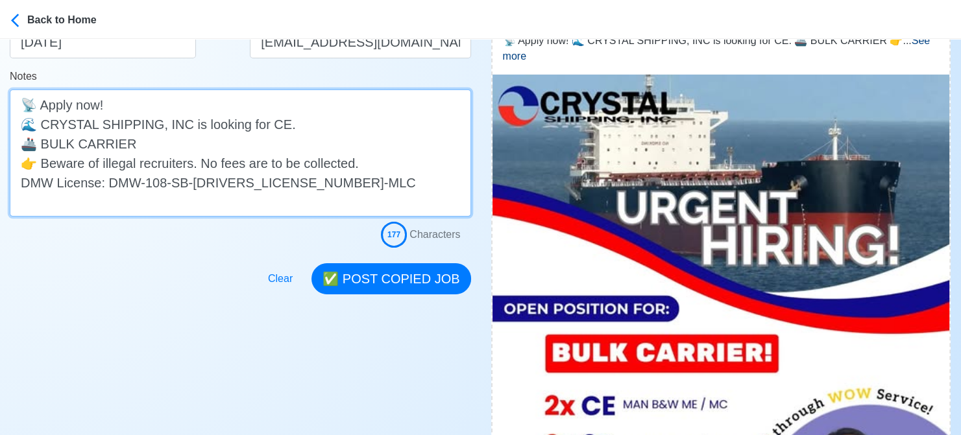
scroll to position [324, 0]
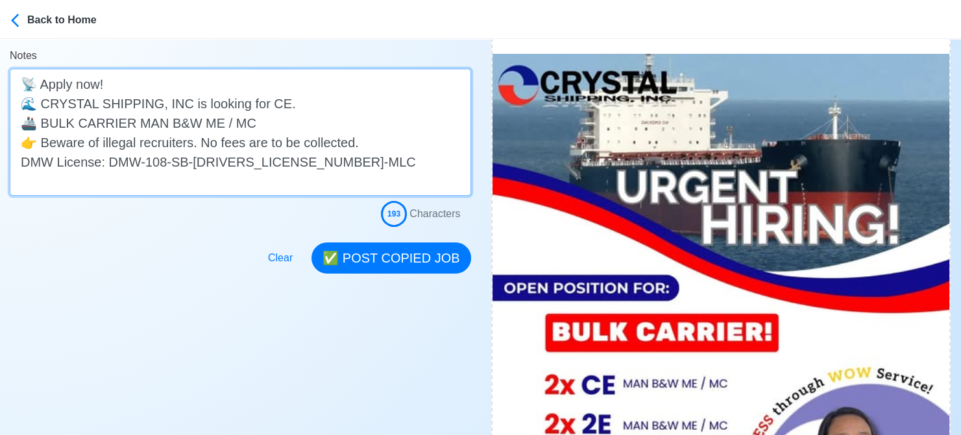
click at [261, 106] on textarea "📡 Apply now! 🌊 CRYSTAL SHIPPING, INC is looking for CE. 🚢 BULK CARRIER MAN B&W …" at bounding box center [240, 132] width 461 height 127
drag, startPoint x: 278, startPoint y: 101, endPoint x: 261, endPoint y: 101, distance: 16.9
click at [261, 101] on textarea "📡 Apply now! 🌊 CRYSTAL SHIPPING, INC is looking for 2x CE. 🚢 BULK CARRIER MAN B…" at bounding box center [240, 132] width 461 height 127
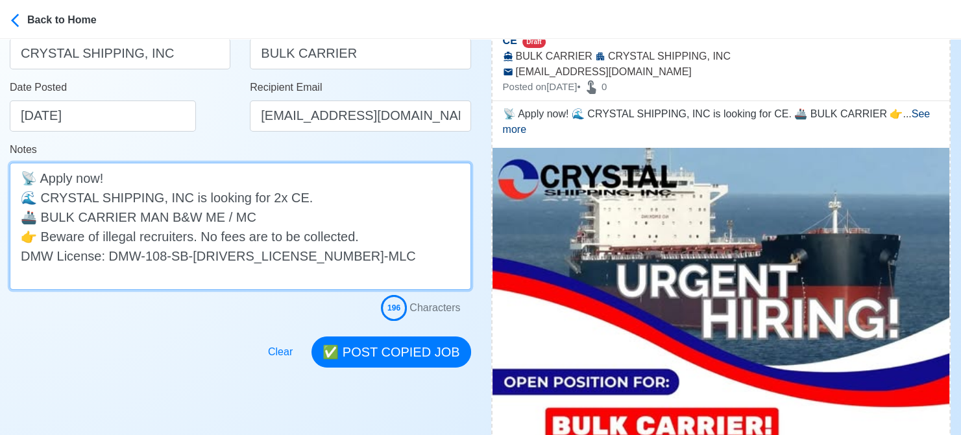
scroll to position [65, 0]
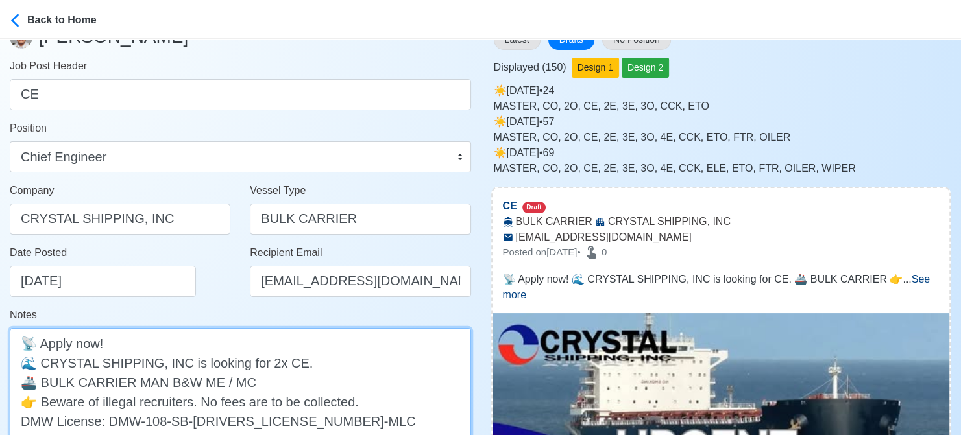
type textarea "📡 Apply now! 🌊 CRYSTAL SHIPPING, INC is looking for 2x CE. 🚢 BULK CARRIER MAN B…"
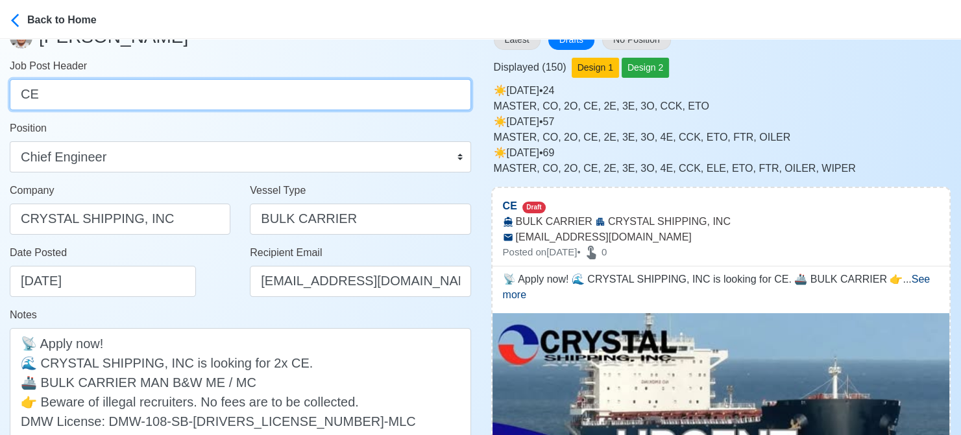
click at [18, 95] on input "CE" at bounding box center [240, 94] width 461 height 31
paste input "2x"
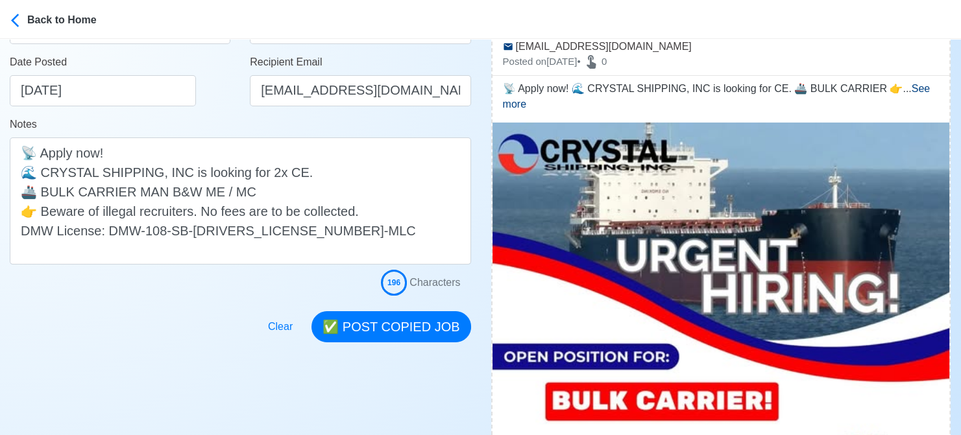
scroll to position [324, 0]
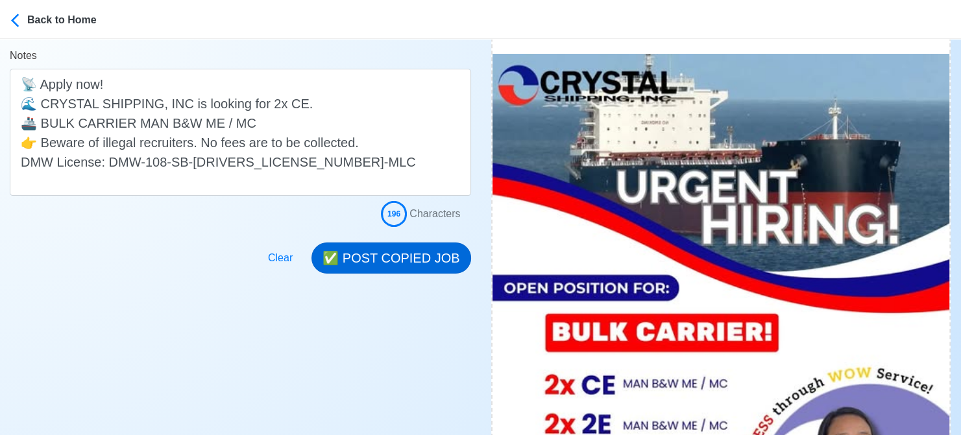
type input "2x CE"
click at [407, 250] on button "✅ POST COPIED JOB" at bounding box center [390, 258] width 159 height 31
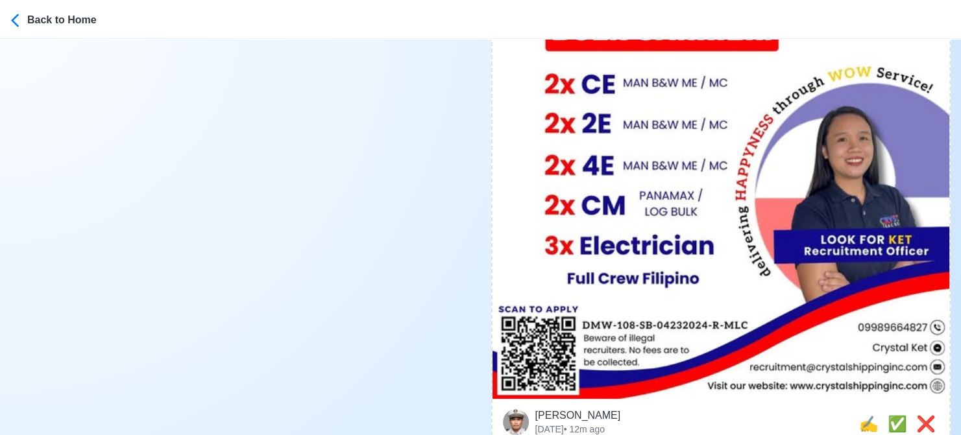
scroll to position [649, 0]
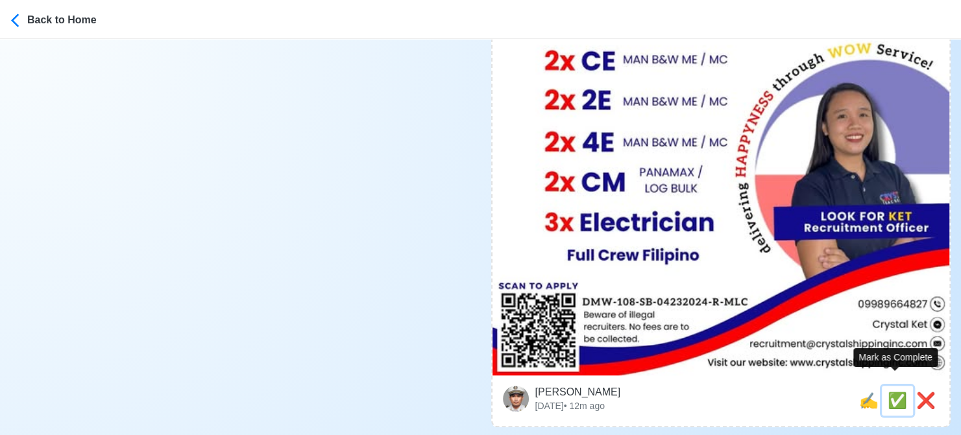
click at [893, 392] on span "✅" at bounding box center [896, 401] width 19 height 18
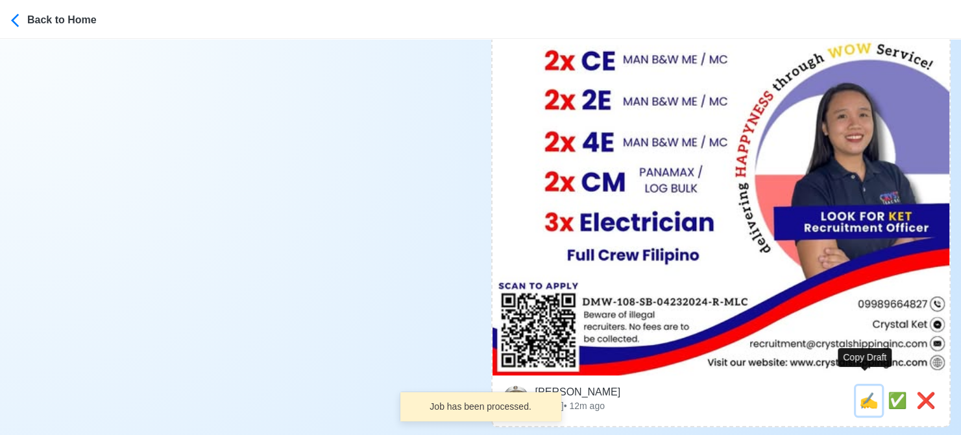
click at [865, 392] on span "✍️" at bounding box center [868, 401] width 19 height 18
type input "4E"
select select
type input "CRYSTAL SHIPPING, INC"
type input "BULK CARRIER"
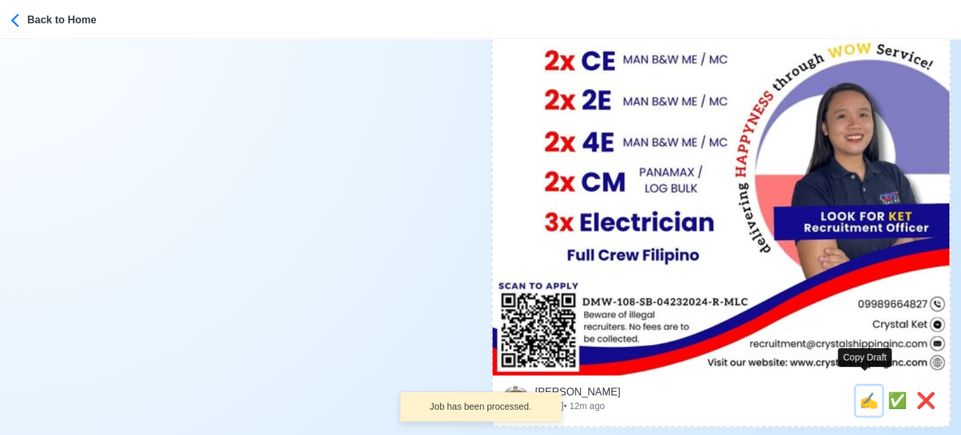
type input "[EMAIL_ADDRESS][DOMAIN_NAME]"
type textarea "Apply now! 📜 CRYSTAL SHIPPING, INC is looking for 4E. 🚢 BULK CARRIER 👉 Beware o…"
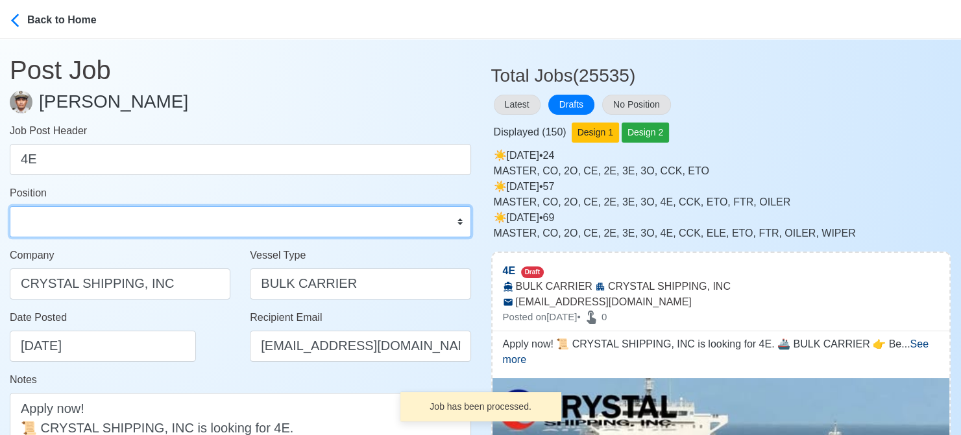
drag, startPoint x: 93, startPoint y: 221, endPoint x: 93, endPoint y: 207, distance: 13.6
click at [93, 221] on select "Master Chief Officer 2nd Officer 3rd Officer Junior Officer Chief Engineer 2nd …" at bounding box center [240, 221] width 461 height 31
select select "4th Engineer"
click at [10, 206] on select "Master Chief Officer 2nd Officer 3rd Officer Junior Officer Chief Engineer 2nd …" at bounding box center [240, 221] width 461 height 31
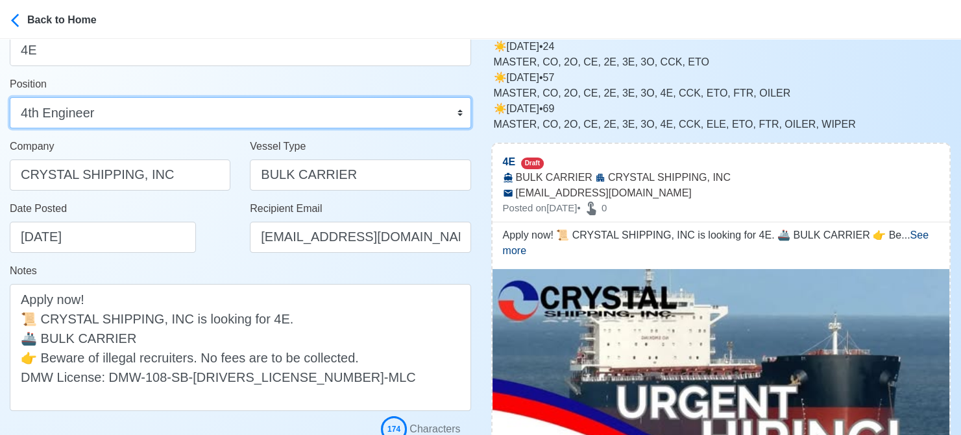
scroll to position [259, 0]
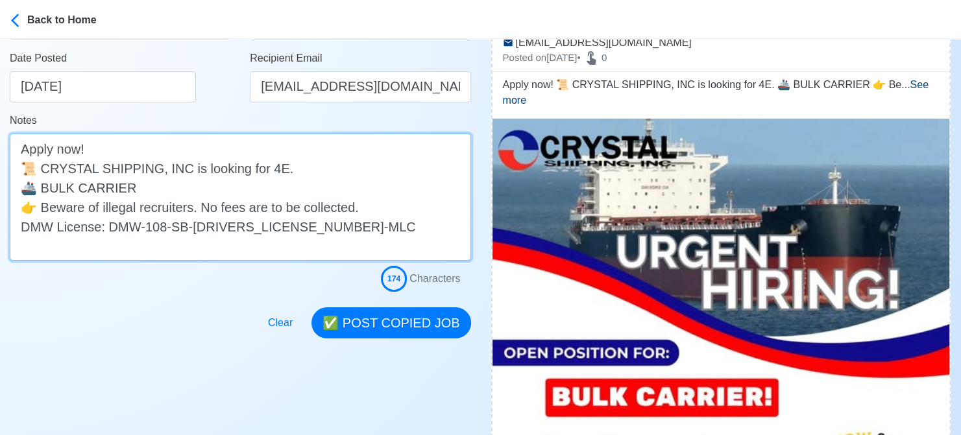
click at [165, 189] on textarea "Apply now! 📜 CRYSTAL SHIPPING, INC is looking for 4E. 🚢 BULK CARRIER 👉 Beware o…" at bounding box center [240, 197] width 461 height 127
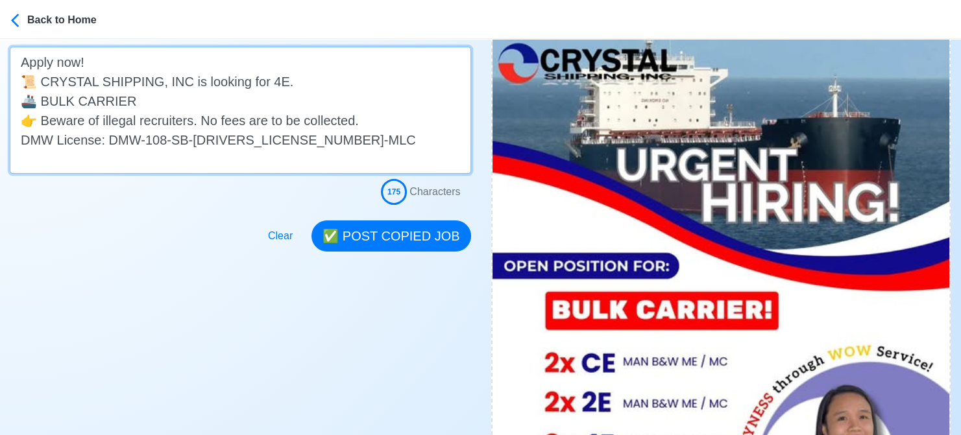
scroll to position [324, 0]
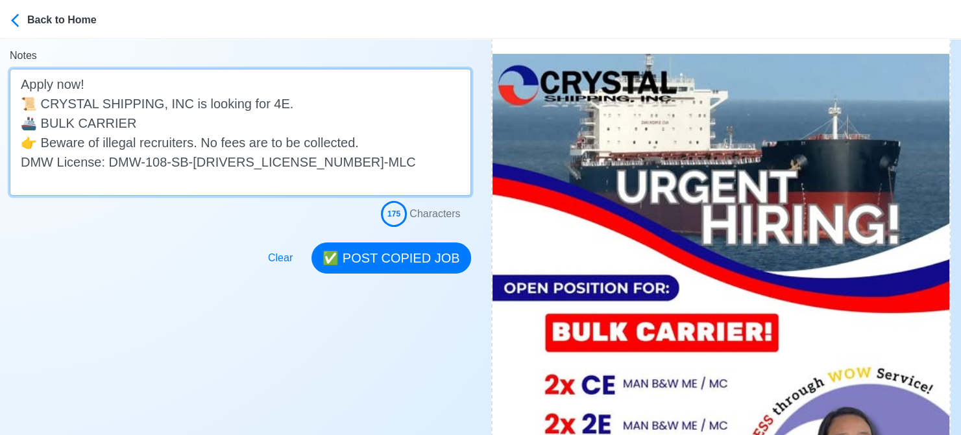
click at [263, 105] on textarea "Apply now! 📜 CRYSTAL SHIPPING, INC is looking for 4E. 🚢 BULK CARRIER 👉 Beware o…" at bounding box center [240, 132] width 461 height 127
paste textarea "2x"
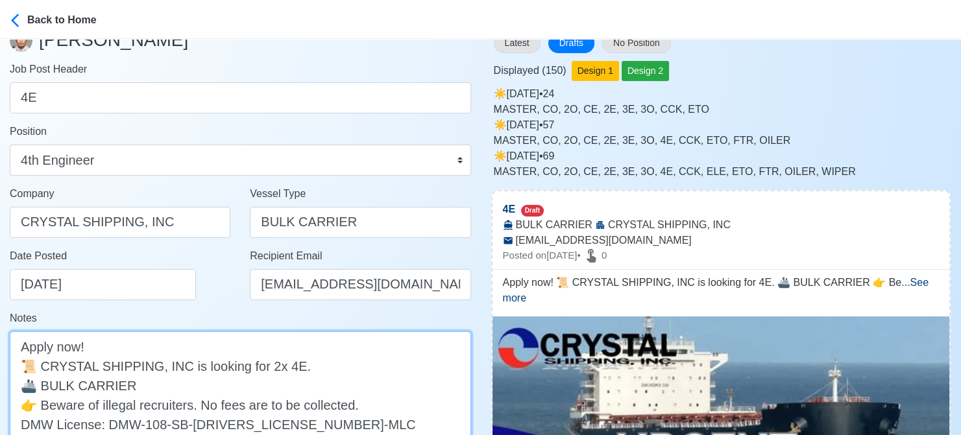
scroll to position [0, 0]
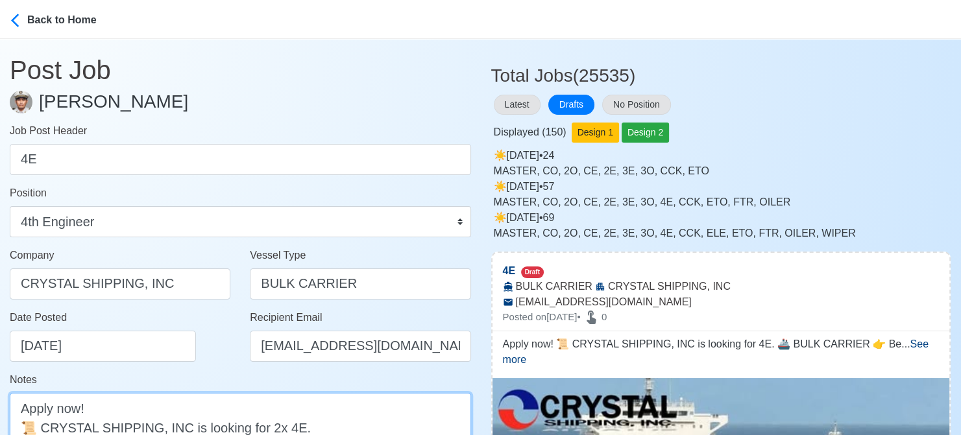
type textarea "Apply now! 📜 CRYSTAL SHIPPING, INC is looking for 2x 4E. 🚢 BULK CARRIER 👉 Bewar…"
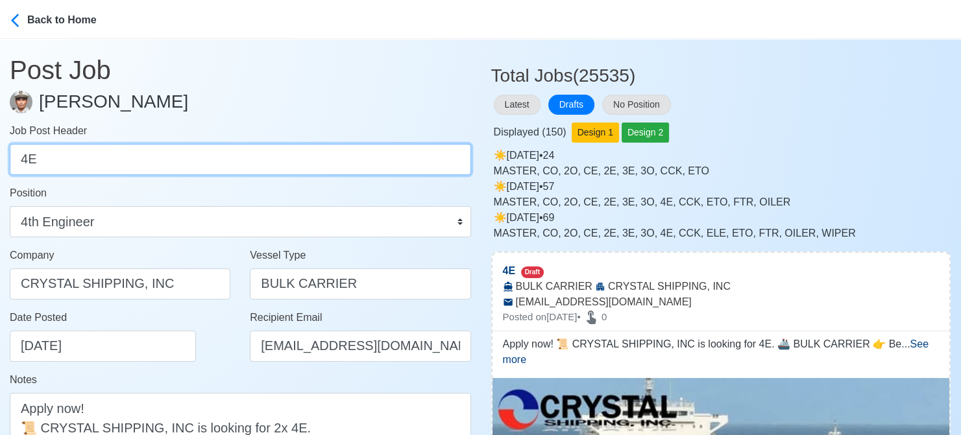
click at [14, 163] on input "4E" at bounding box center [240, 159] width 461 height 31
paste input "2x"
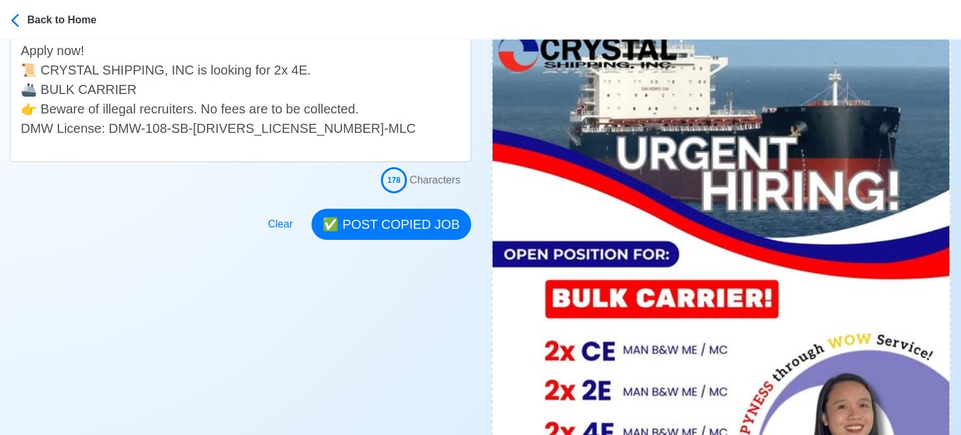
scroll to position [389, 0]
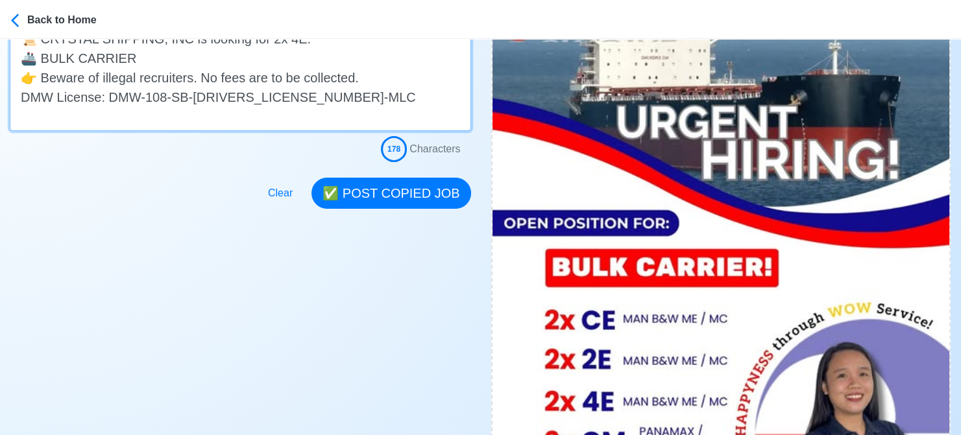
click at [197, 56] on textarea "Apply now! 📜 CRYSTAL SHIPPING, INC is looking for 2x 4E. 🚢 BULK CARRIER 👉 Bewar…" at bounding box center [240, 67] width 461 height 127
drag, startPoint x: 127, startPoint y: 57, endPoint x: 293, endPoint y: 53, distance: 166.1
click at [293, 53] on textarea "Apply now! 📜 CRYSTAL SHIPPING, INC is looking for 2x 4E. 🚢 BULK CARRIER MAN B&W…" at bounding box center [240, 67] width 461 height 127
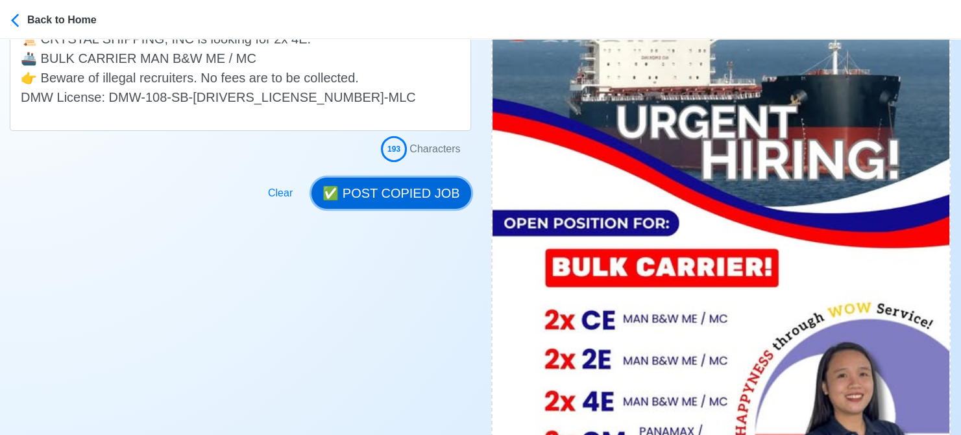
click at [404, 197] on button "✅ POST COPIED JOB" at bounding box center [390, 193] width 159 height 31
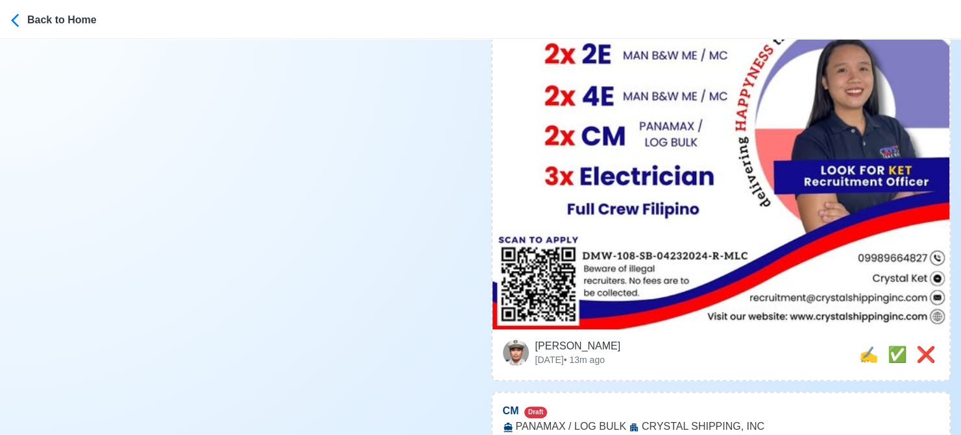
scroll to position [714, 0]
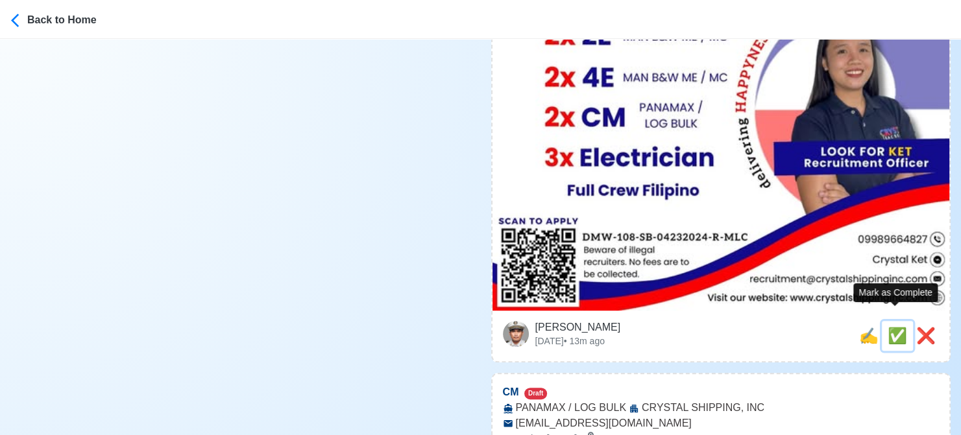
click at [890, 327] on span "✅" at bounding box center [896, 336] width 19 height 18
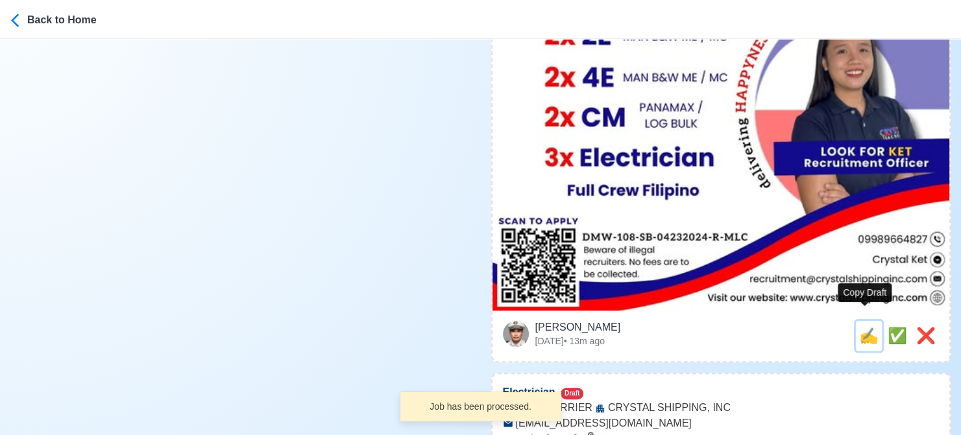
click at [867, 327] on span "✍️" at bounding box center [868, 336] width 19 height 18
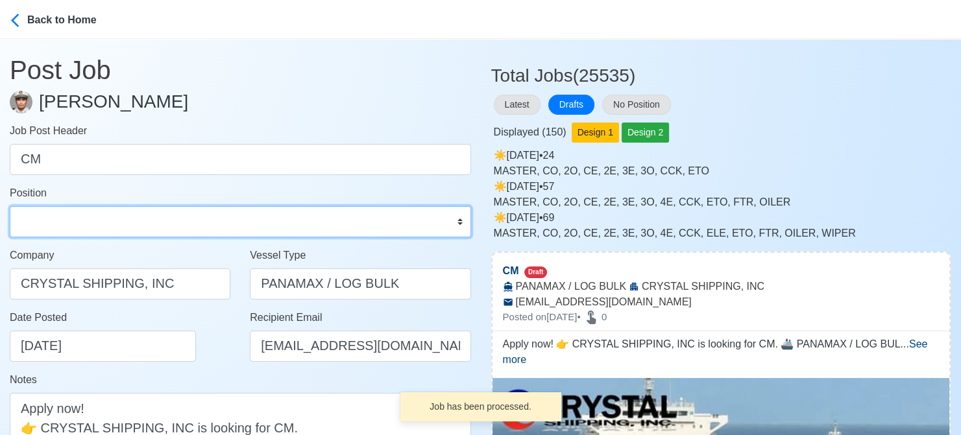
click at [67, 222] on select "Master Chief Officer 2nd Officer 3rd Officer Junior Officer Chief Engineer 2nd …" at bounding box center [240, 221] width 461 height 31
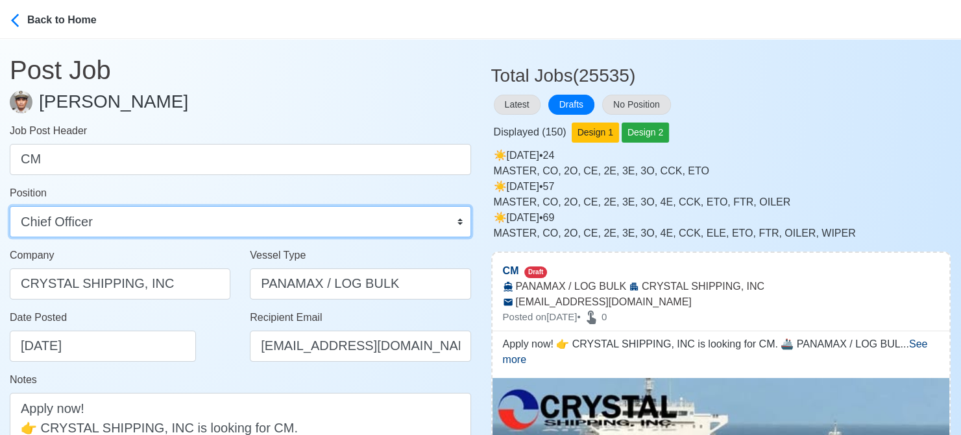
click at [10, 206] on select "Master Chief Officer 2nd Officer 3rd Officer Junior Officer Chief Engineer 2nd …" at bounding box center [240, 221] width 461 height 31
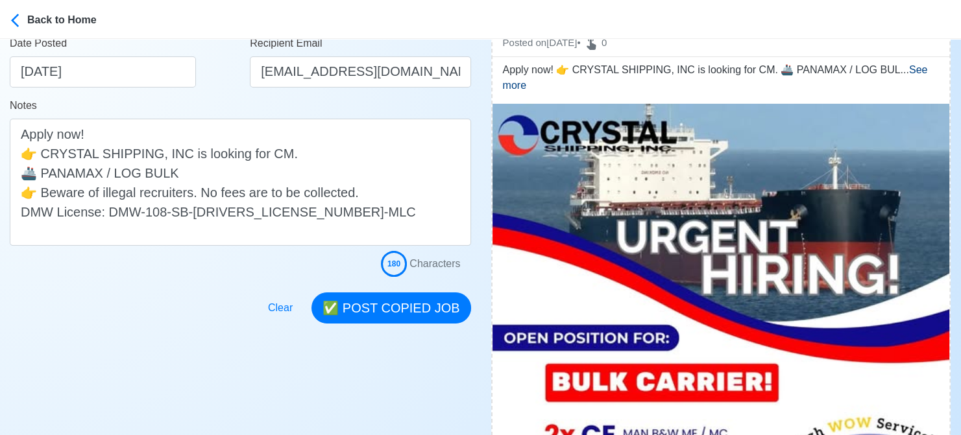
scroll to position [195, 0]
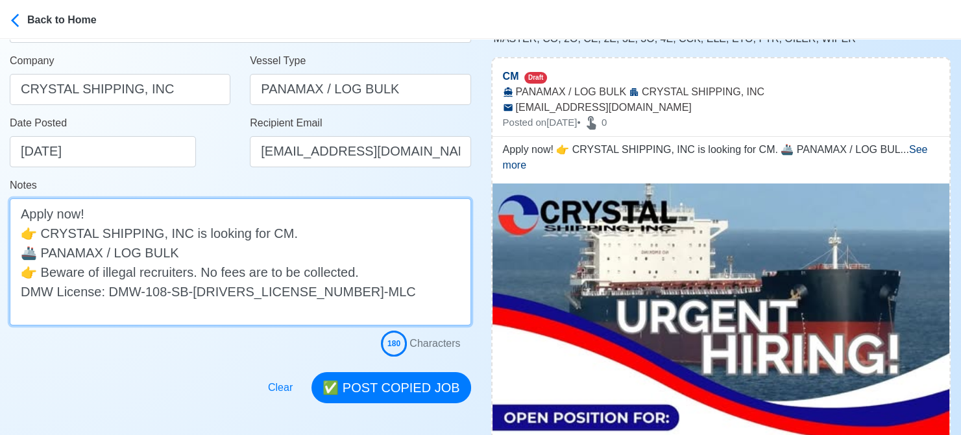
click at [259, 235] on textarea "Apply now! 👉 CRYSTAL SHIPPING, INC is looking for CM. 🚢 PANAMAX / LOG BULK 👉 Be…" at bounding box center [240, 262] width 461 height 127
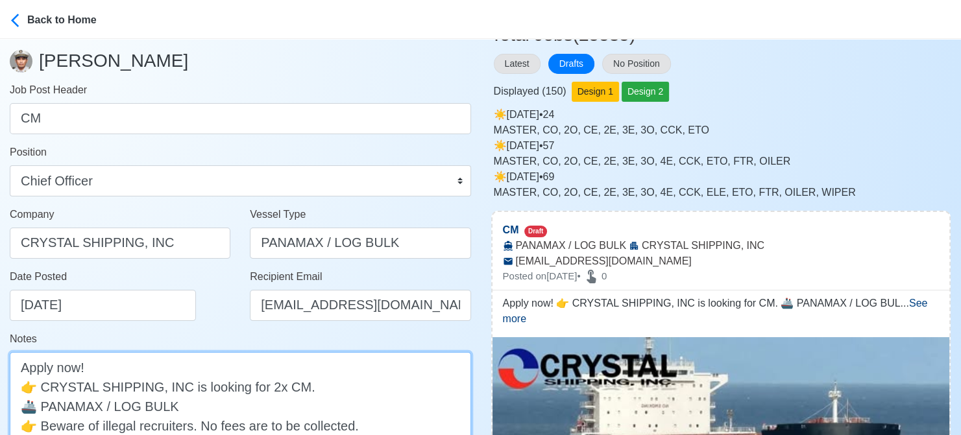
scroll to position [0, 0]
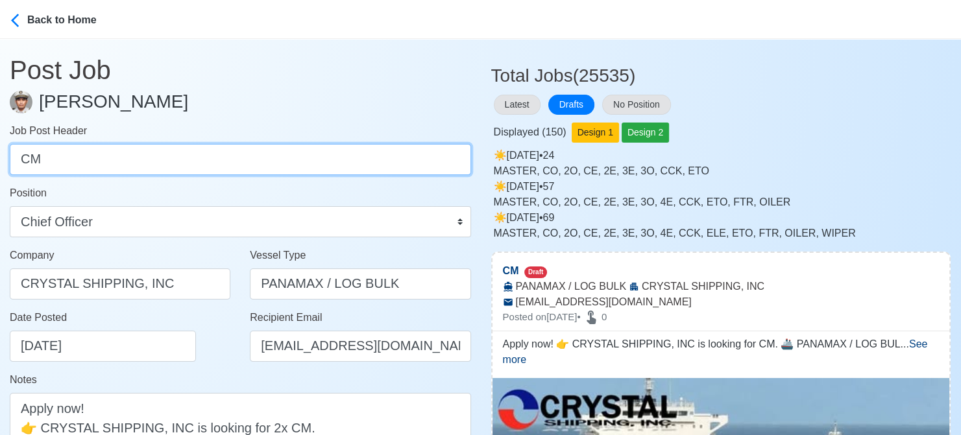
click at [23, 160] on input "CM" at bounding box center [240, 159] width 461 height 31
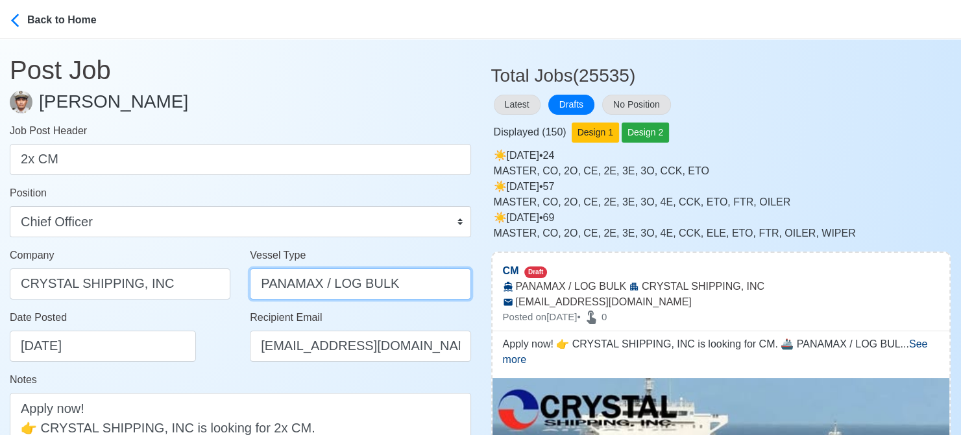
drag, startPoint x: 403, startPoint y: 289, endPoint x: 253, endPoint y: 278, distance: 150.3
click at [259, 280] on input "PANAMAX / LOG BULK" at bounding box center [360, 284] width 221 height 31
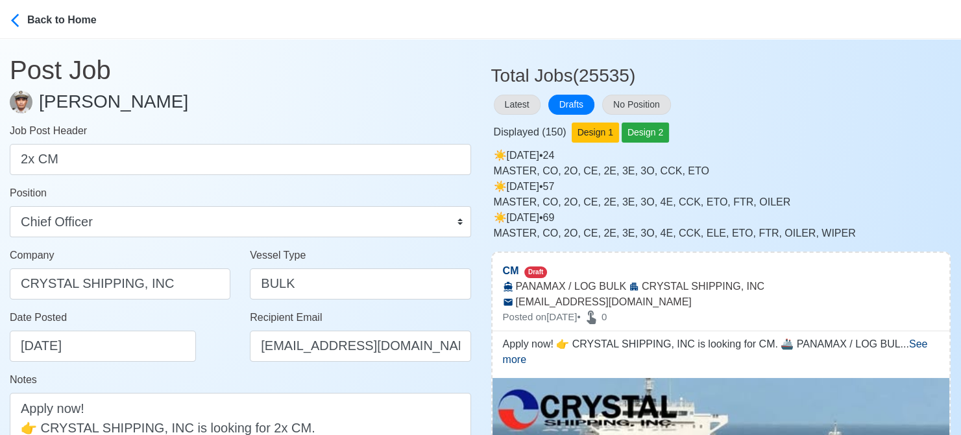
click at [209, 349] on div "Date Posted [DATE]" at bounding box center [124, 336] width 228 height 52
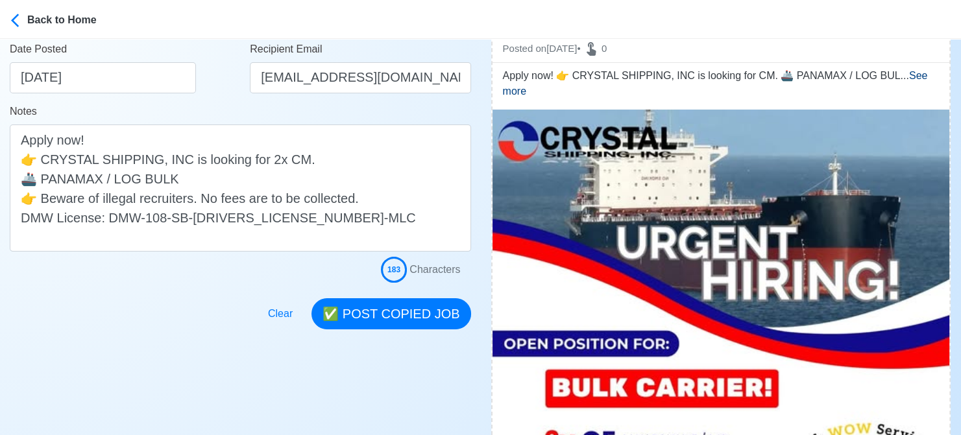
scroll to position [324, 0]
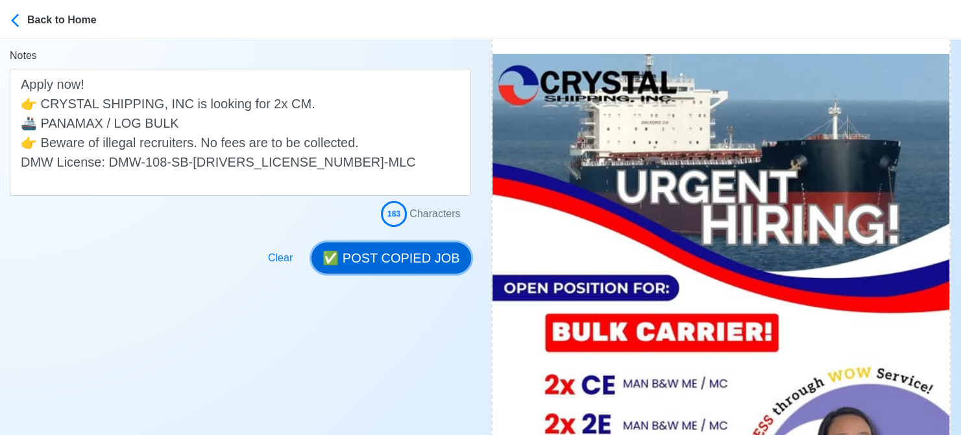
click at [415, 256] on button "✅ POST COPIED JOB" at bounding box center [390, 258] width 159 height 31
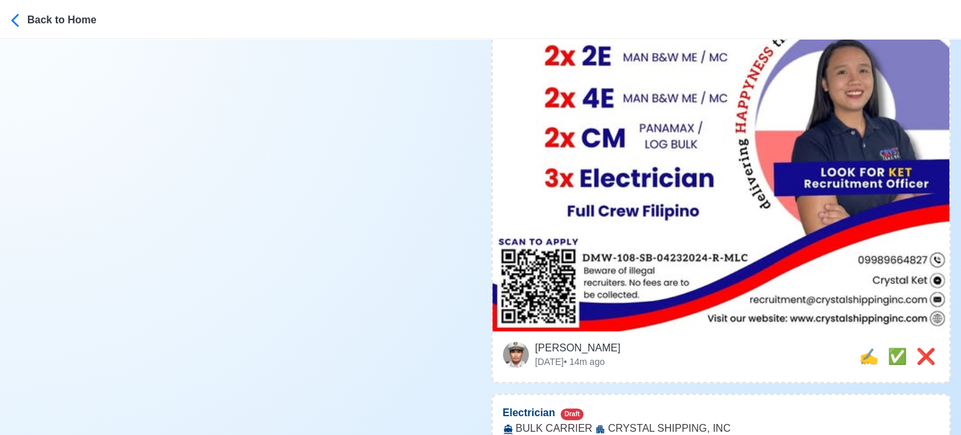
scroll to position [714, 0]
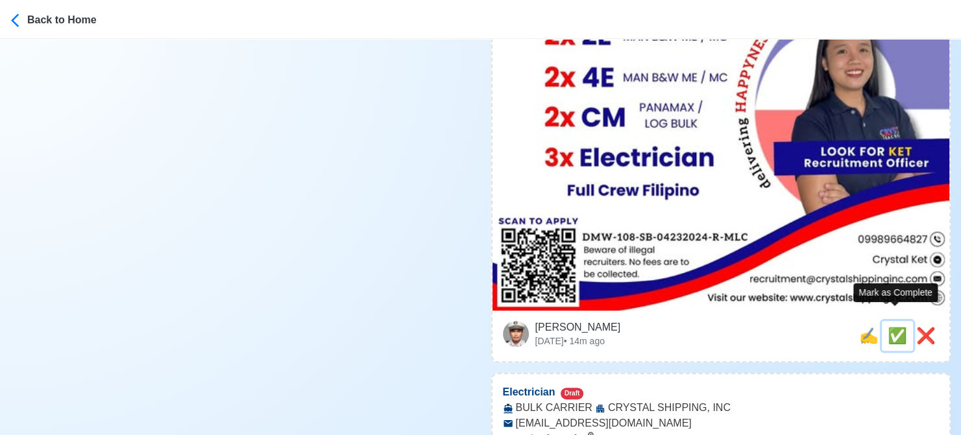
click at [900, 327] on span "✅" at bounding box center [896, 336] width 19 height 18
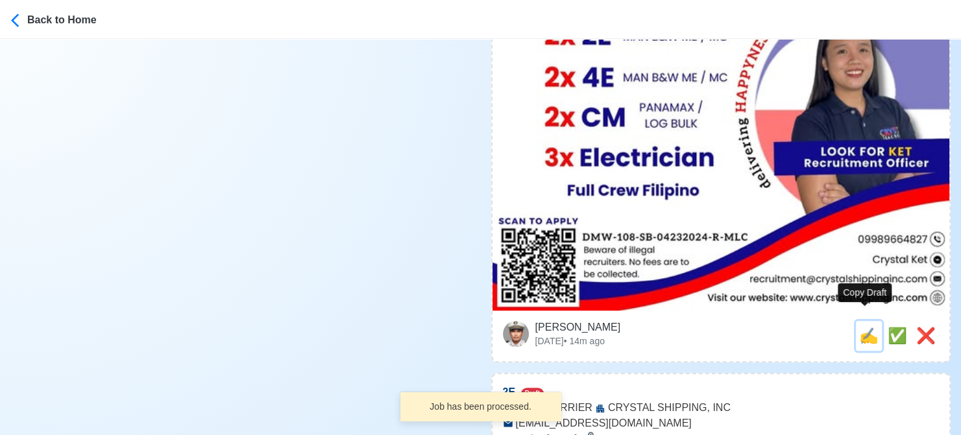
click at [863, 327] on span "✍️" at bounding box center [868, 336] width 19 height 18
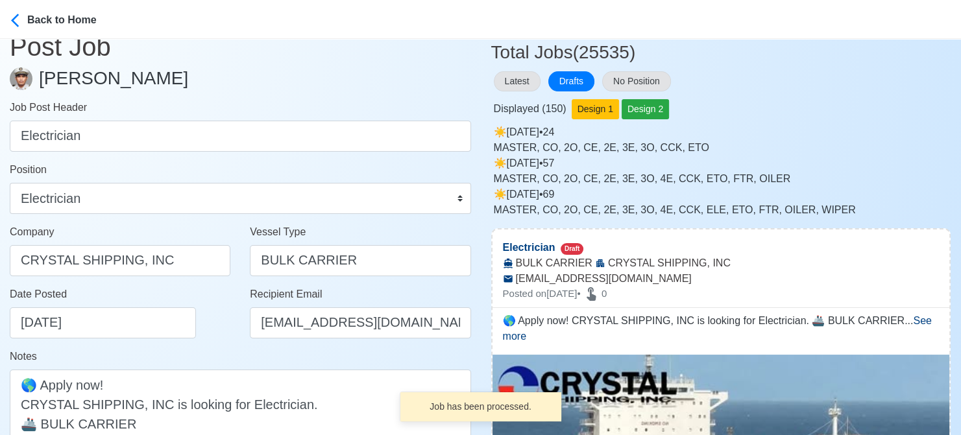
scroll to position [259, 0]
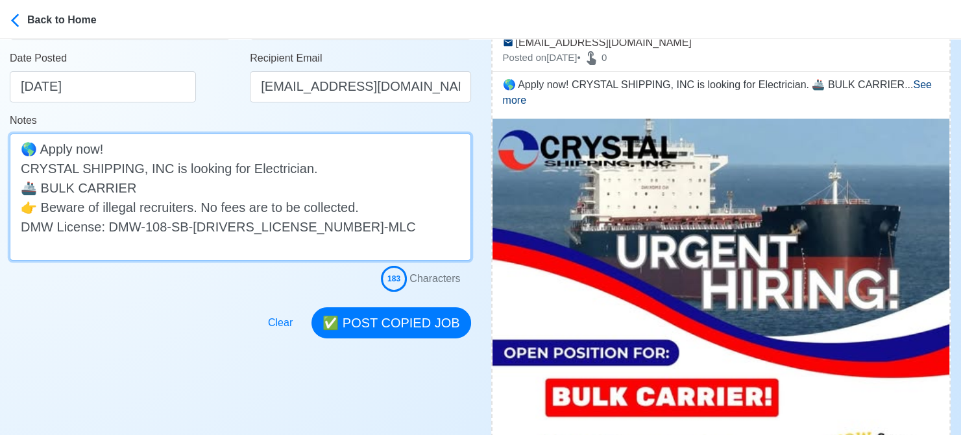
click at [269, 188] on textarea "🌎 Apply now! CRYSTAL SHIPPING, INC is looking for Electrician. 🚢 BULK CARRIER 👉…" at bounding box center [240, 197] width 461 height 127
click at [241, 170] on textarea "🌎 Apply now! CRYSTAL SHIPPING, INC is looking for Electrician. 🚢 BULK CARRIER 👉…" at bounding box center [240, 197] width 461 height 127
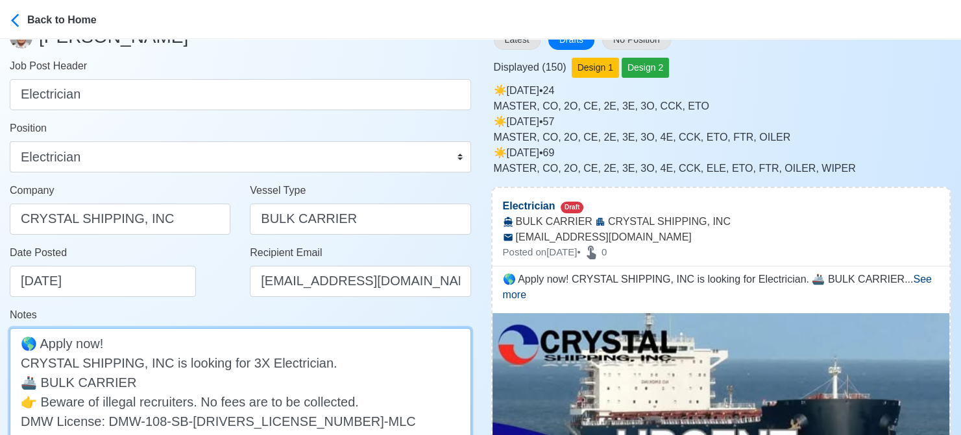
scroll to position [130, 0]
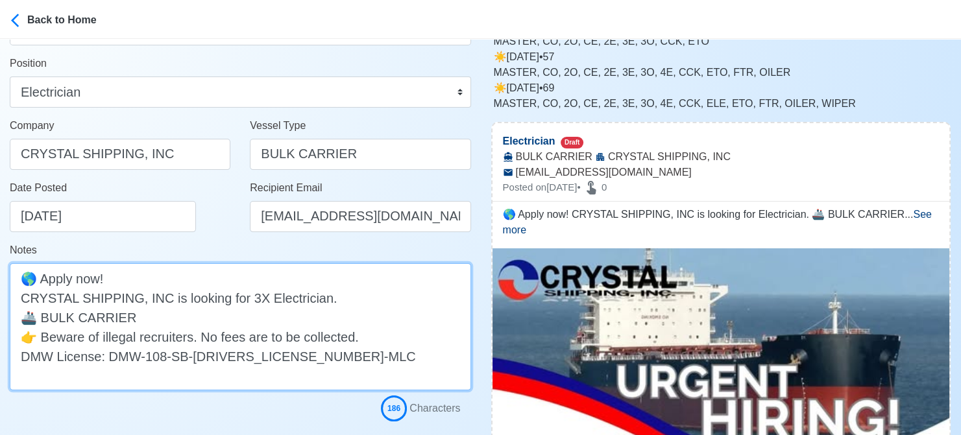
click at [251, 297] on textarea "🌎 Apply now! CRYSTAL SHIPPING, INC is looking for 3X Electrician. 🚢 BULK CARRIE…" at bounding box center [240, 326] width 461 height 127
click at [250, 297] on textarea "🌎 Apply now! CRYSTAL SHIPPING, INC is looking for 3X Electrician. 🚢 BULK CARRIE…" at bounding box center [240, 326] width 461 height 127
click at [249, 297] on textarea "🌎 Apply now! CRYSTAL SHIPPING, INC is looking for 3X Electrician. 🚢 BULK CARRIE…" at bounding box center [240, 326] width 461 height 127
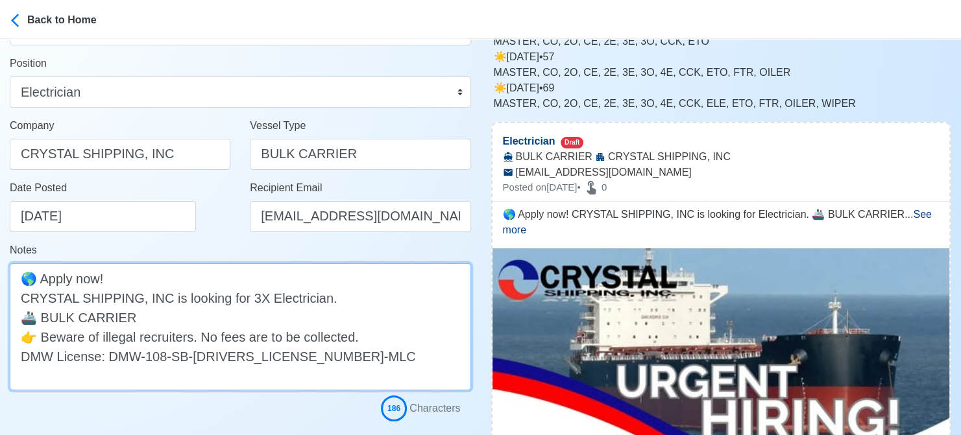
click at [249, 297] on textarea "🌎 Apply now! CRYSTAL SHIPPING, INC is looking for 3X Electrician. 🚢 BULK CARRIE…" at bounding box center [240, 326] width 461 height 127
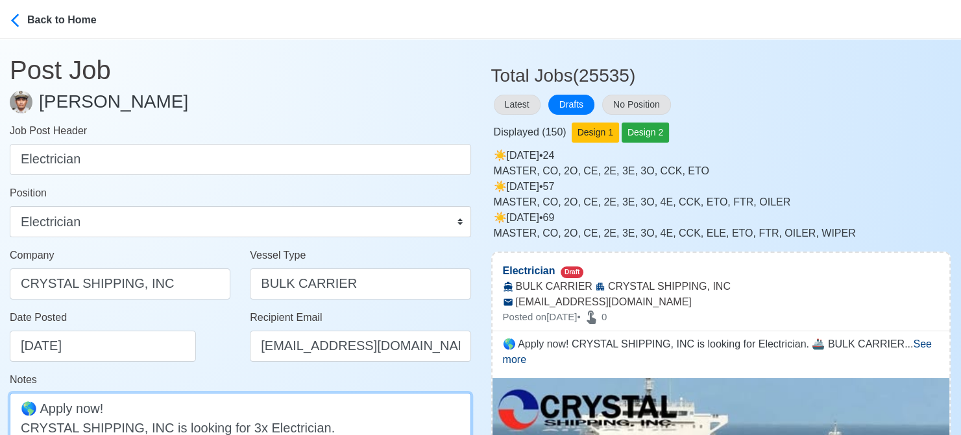
scroll to position [0, 0]
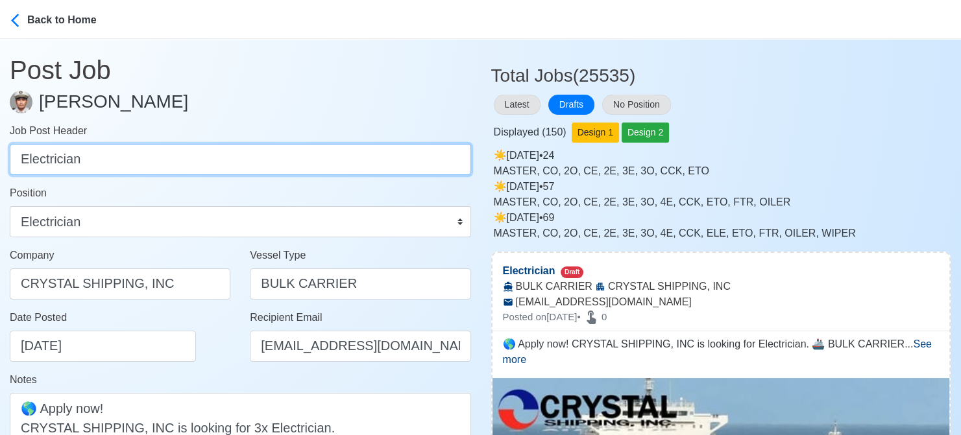
click at [18, 155] on input "Electrician" at bounding box center [240, 159] width 461 height 31
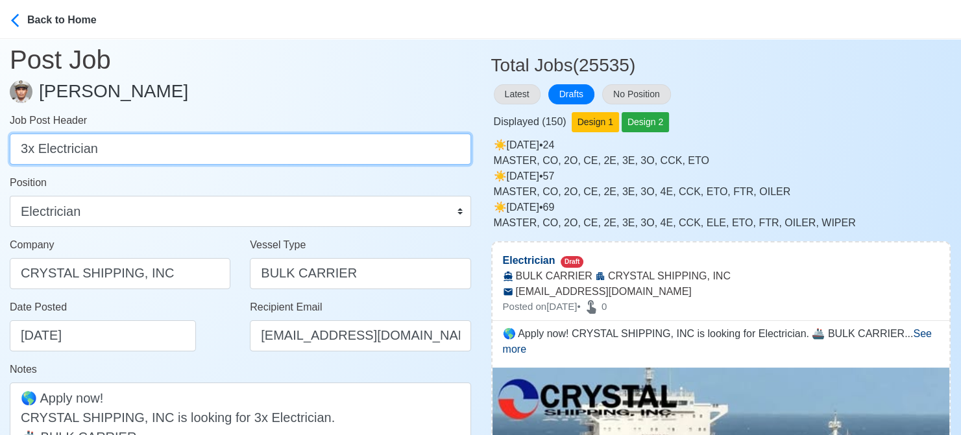
scroll to position [195, 0]
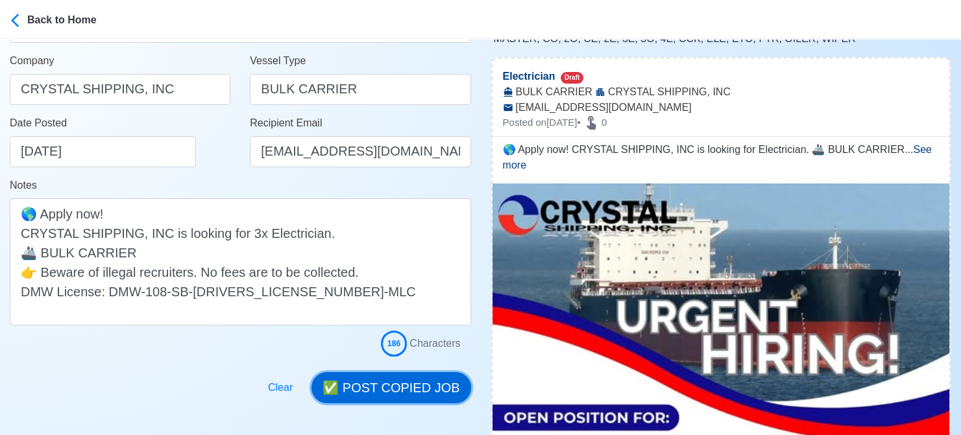
click at [415, 387] on button "✅ POST COPIED JOB" at bounding box center [390, 387] width 159 height 31
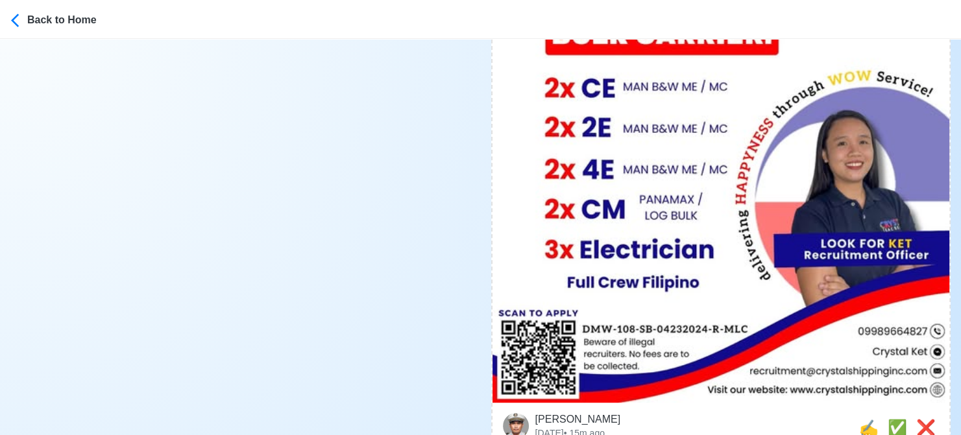
scroll to position [714, 0]
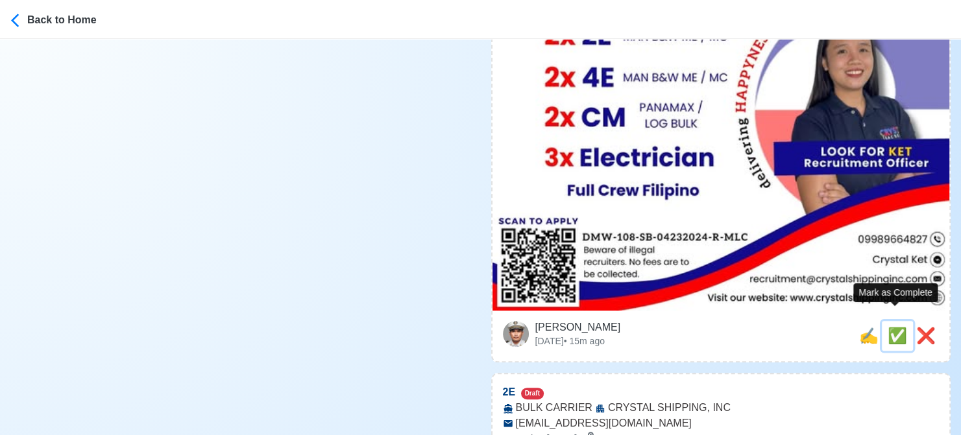
click at [882, 323] on button "✅" at bounding box center [897, 336] width 31 height 30
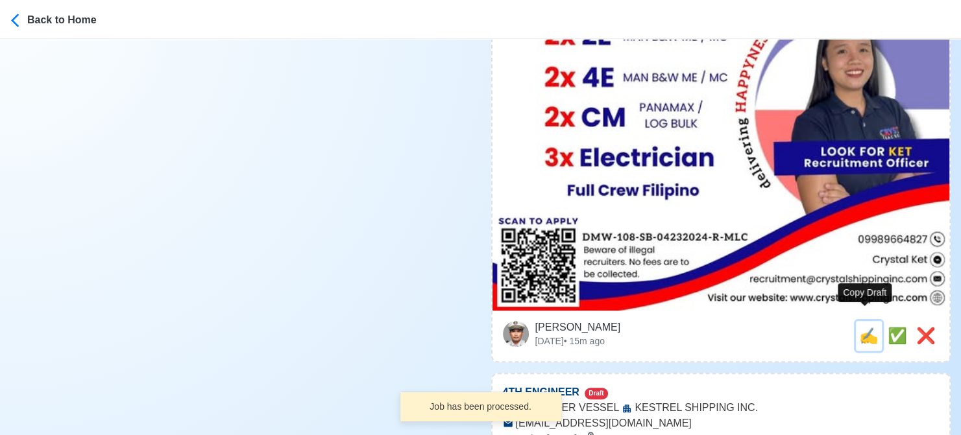
click at [861, 327] on span "✍️" at bounding box center [868, 336] width 19 height 18
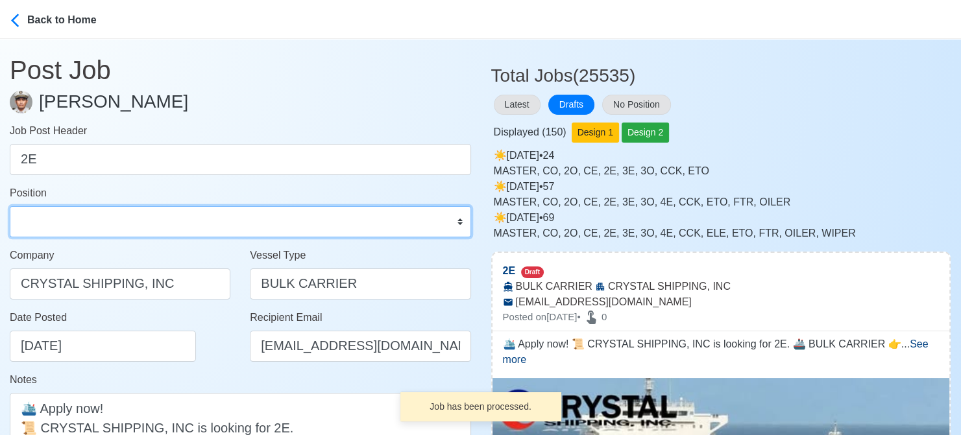
drag, startPoint x: 22, startPoint y: 226, endPoint x: 36, endPoint y: 219, distance: 15.4
click at [22, 226] on select "Master Chief Officer 2nd Officer 3rd Officer Junior Officer Chief Engineer 2nd …" at bounding box center [240, 221] width 461 height 31
click at [10, 206] on select "Master Chief Officer 2nd Officer 3rd Officer Junior Officer Chief Engineer 2nd …" at bounding box center [240, 221] width 461 height 31
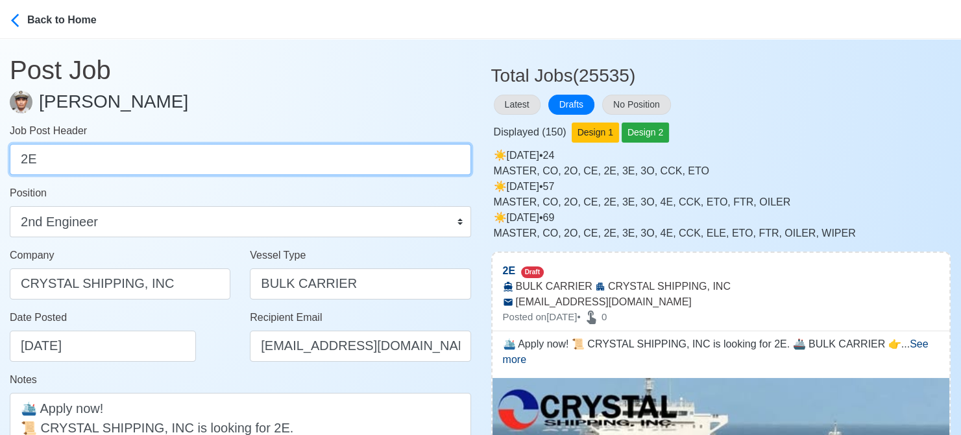
click at [22, 160] on input "2E" at bounding box center [240, 159] width 461 height 31
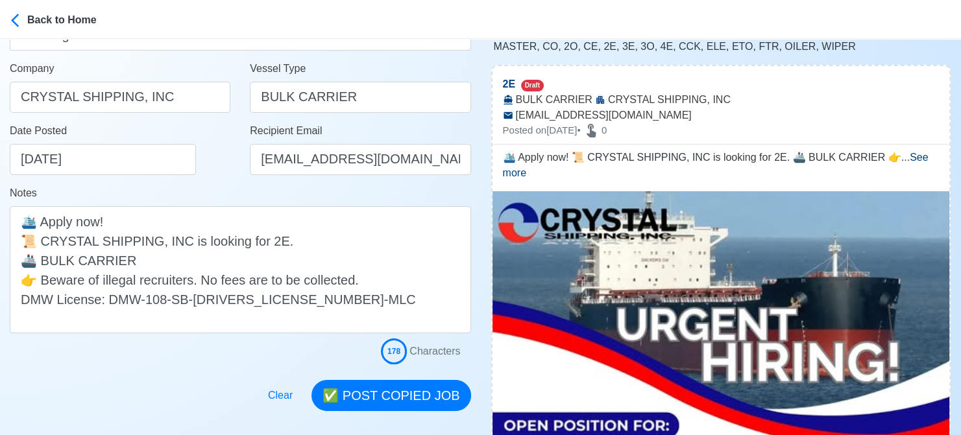
scroll to position [195, 0]
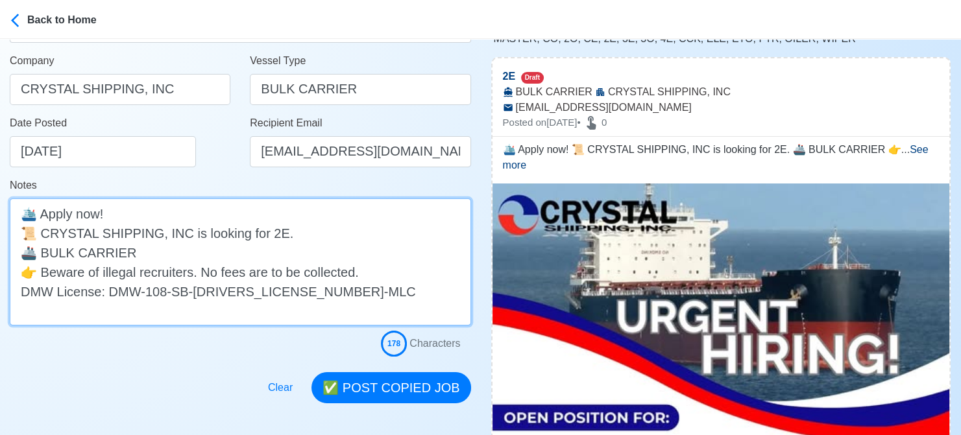
click at [261, 230] on textarea "🛳️ Apply now! 📜 CRYSTAL SHIPPING, INC is looking for 2E. 🚢 BULK CARRIER 👉 Bewar…" at bounding box center [240, 262] width 461 height 127
click at [234, 258] on textarea "🛳️ Apply now! 📜 CRYSTAL SHIPPING, INC is looking for 2x 2E. 🚢 BULK CARRIER 👉 Be…" at bounding box center [240, 262] width 461 height 127
paste textarea "MAN B&W ME / MC"
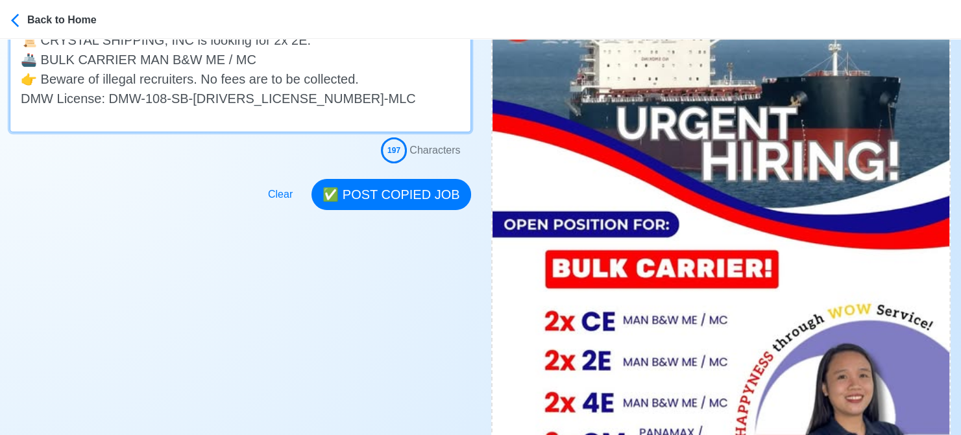
scroll to position [389, 0]
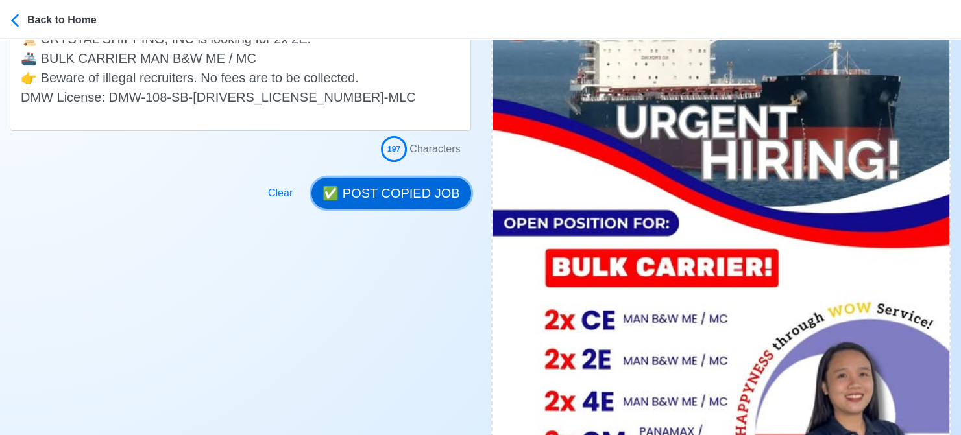
click at [405, 189] on button "✅ POST COPIED JOB" at bounding box center [390, 193] width 159 height 31
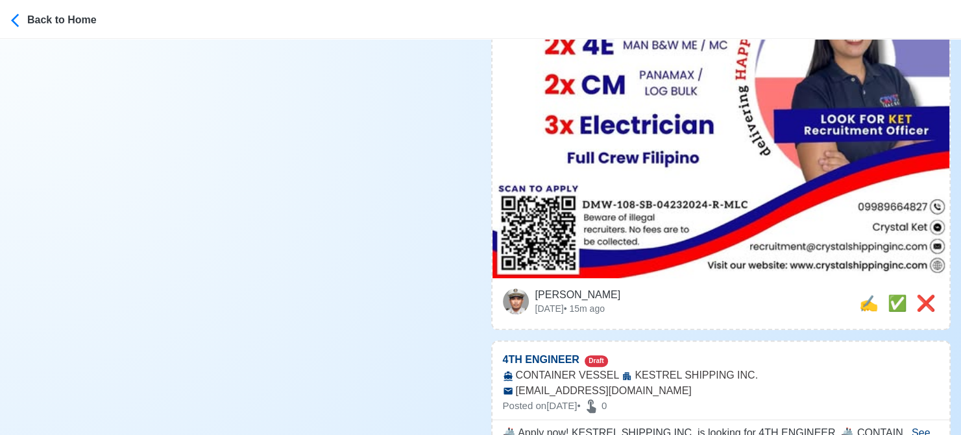
scroll to position [778, 0]
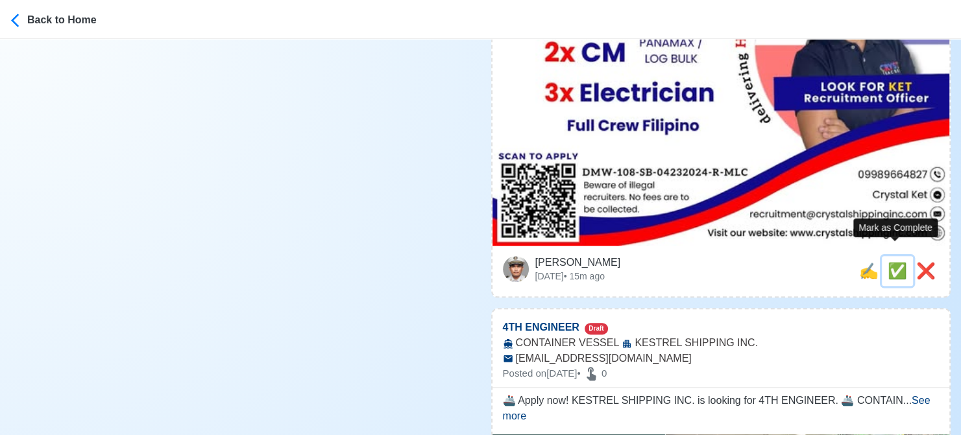
click at [899, 263] on span "✅" at bounding box center [896, 271] width 19 height 18
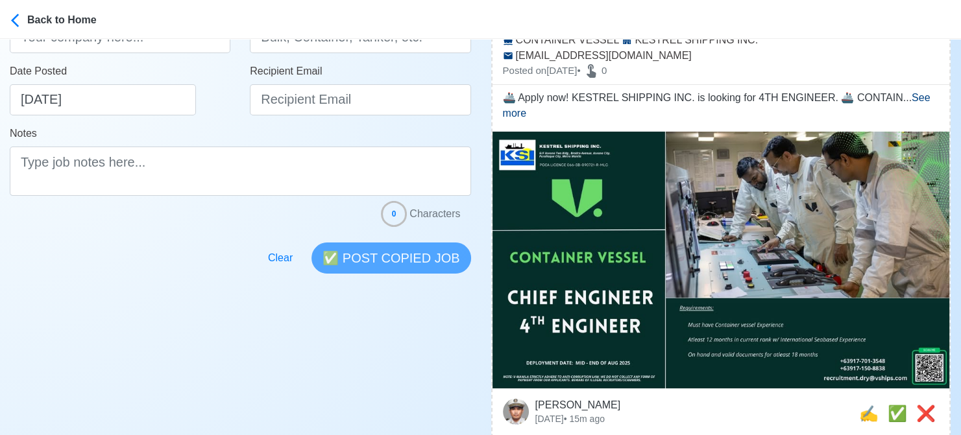
scroll to position [389, 0]
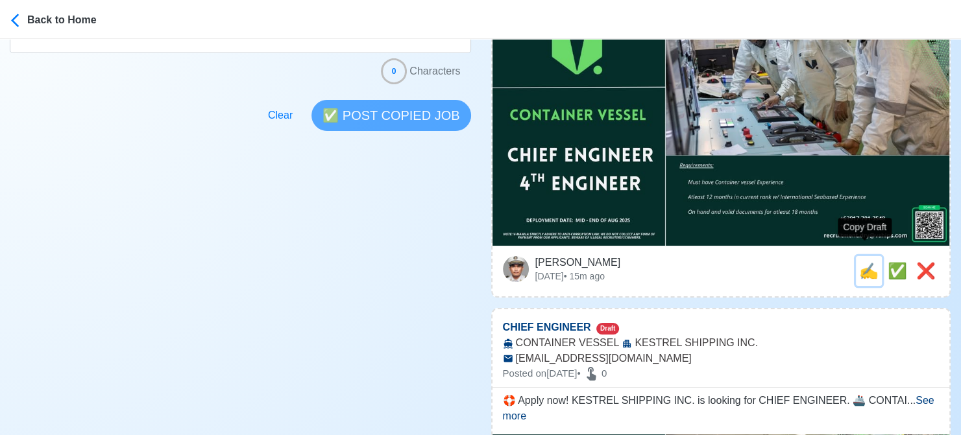
click at [868, 262] on span "✍️" at bounding box center [868, 271] width 19 height 18
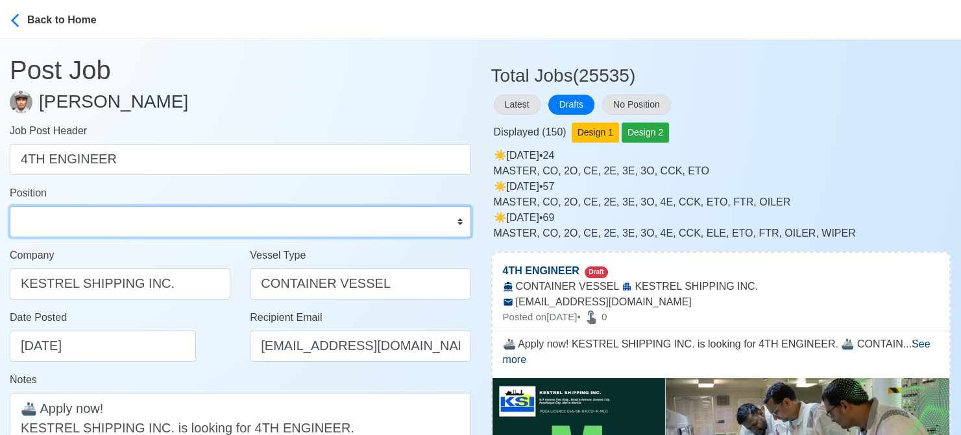
click at [181, 228] on select "Master Chief Officer 2nd Officer 3rd Officer Junior Officer Chief Engineer 2nd …" at bounding box center [240, 221] width 461 height 31
click at [10, 206] on select "Master Chief Officer 2nd Officer 3rd Officer Junior Officer Chief Engineer 2nd …" at bounding box center [240, 221] width 461 height 31
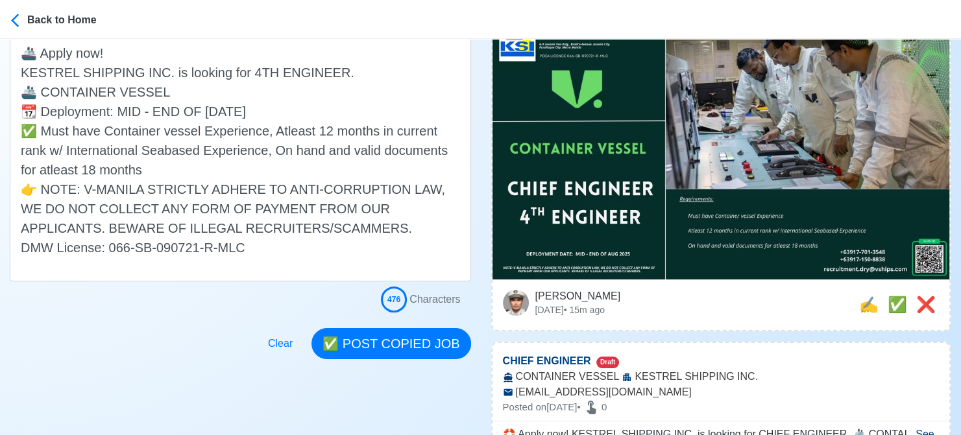
scroll to position [389, 0]
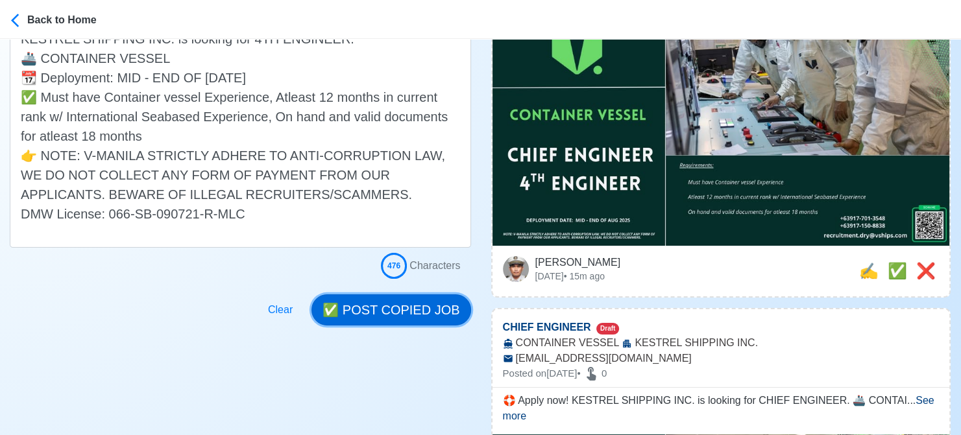
click at [385, 306] on button "✅ POST COPIED JOB" at bounding box center [390, 310] width 159 height 31
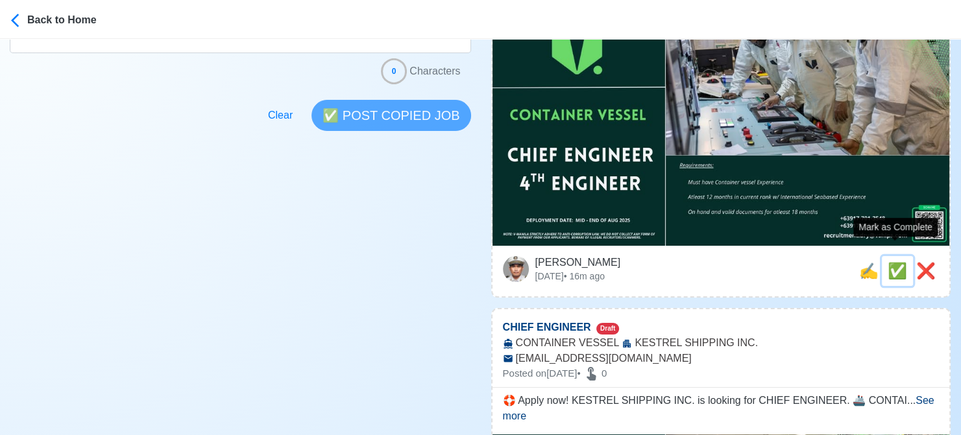
click at [887, 262] on span "✅" at bounding box center [896, 271] width 19 height 18
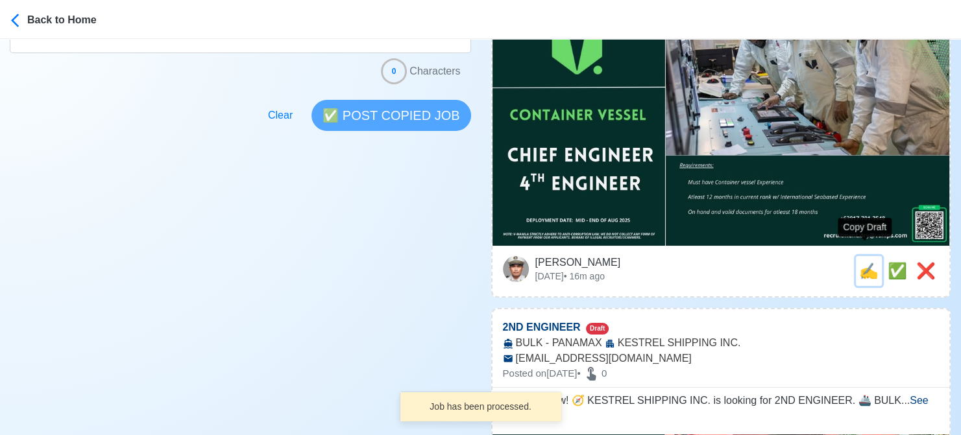
click at [865, 262] on span "✍️" at bounding box center [868, 271] width 19 height 18
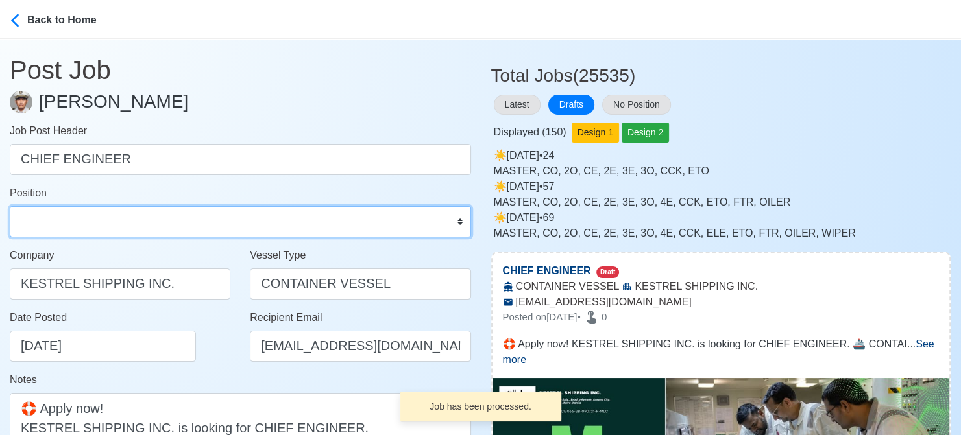
click at [151, 215] on select "Master Chief Officer 2nd Officer 3rd Officer Junior Officer Chief Engineer 2nd …" at bounding box center [240, 221] width 461 height 31
click at [10, 206] on select "Master Chief Officer 2nd Officer 3rd Officer Junior Officer Chief Engineer 2nd …" at bounding box center [240, 221] width 461 height 31
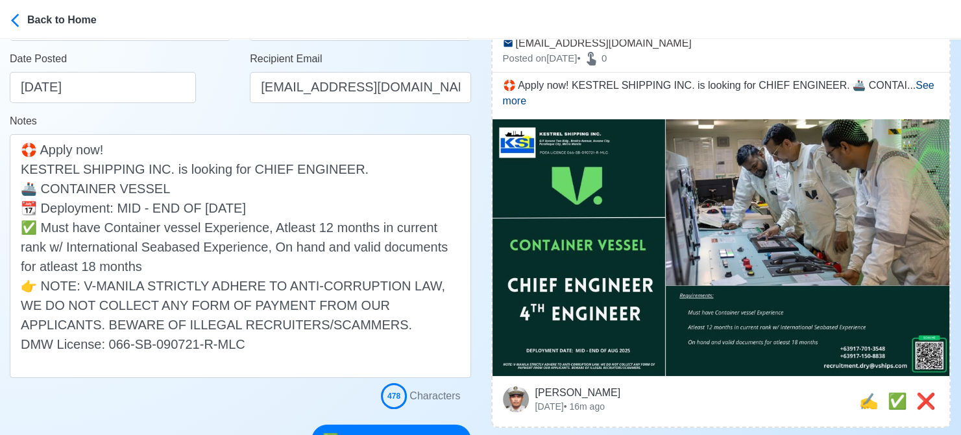
scroll to position [324, 0]
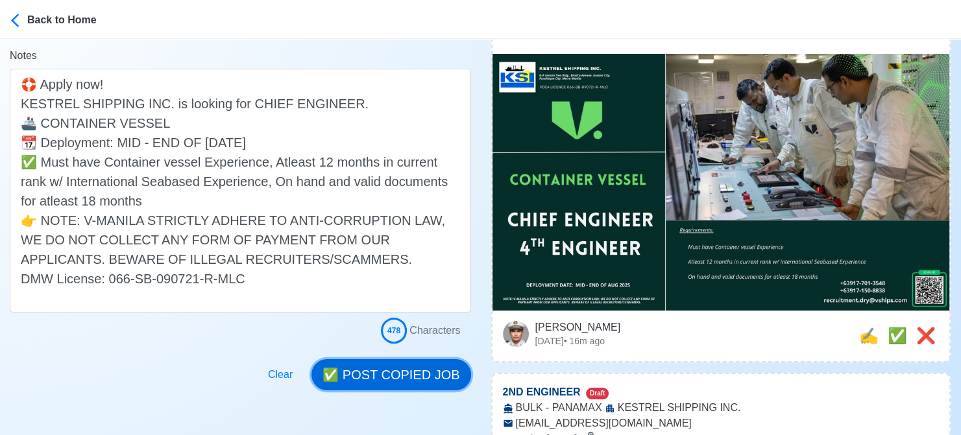
click at [418, 365] on button "✅ POST COPIED JOB" at bounding box center [390, 374] width 159 height 31
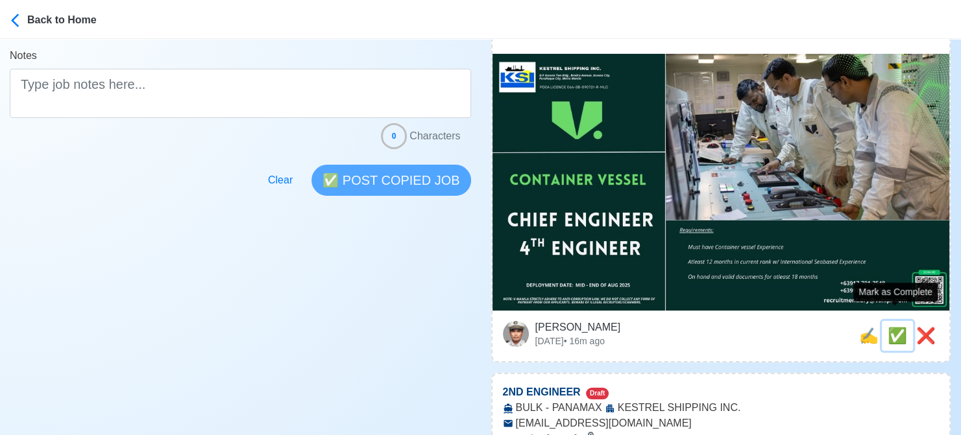
click at [899, 327] on span "✅" at bounding box center [896, 336] width 19 height 18
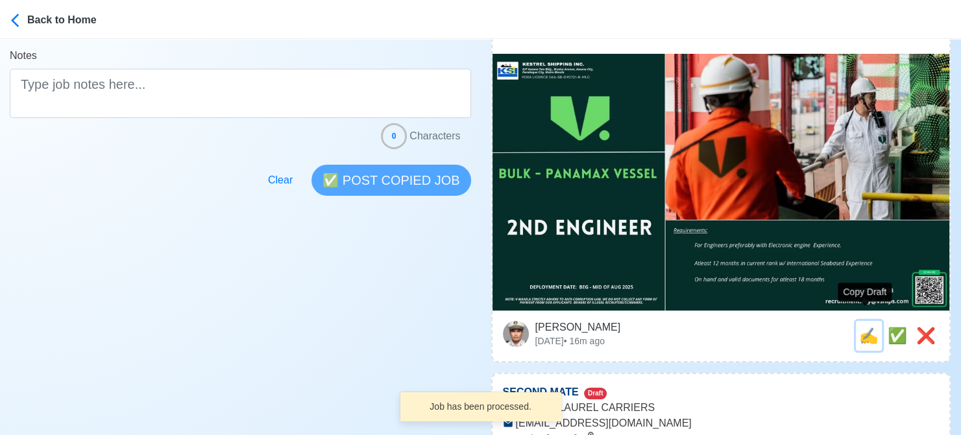
click at [860, 327] on span "✍️" at bounding box center [868, 336] width 19 height 18
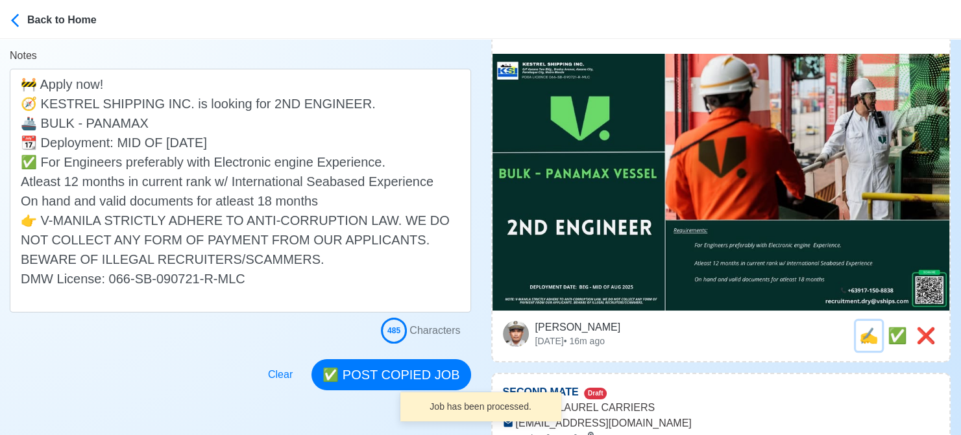
scroll to position [0, 0]
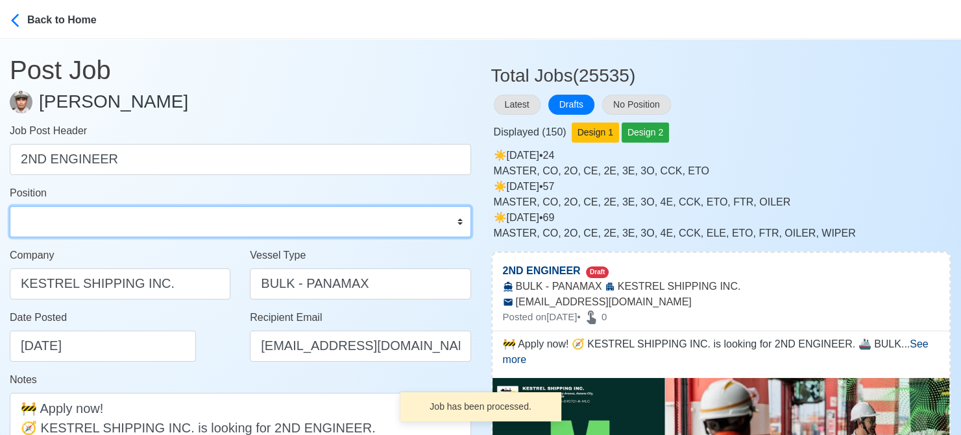
click at [136, 208] on select "Master Chief Officer 2nd Officer 3rd Officer Junior Officer Chief Engineer 2nd …" at bounding box center [240, 221] width 461 height 31
click at [10, 206] on select "Master Chief Officer 2nd Officer 3rd Officer Junior Officer Chief Engineer 2nd …" at bounding box center [240, 221] width 461 height 31
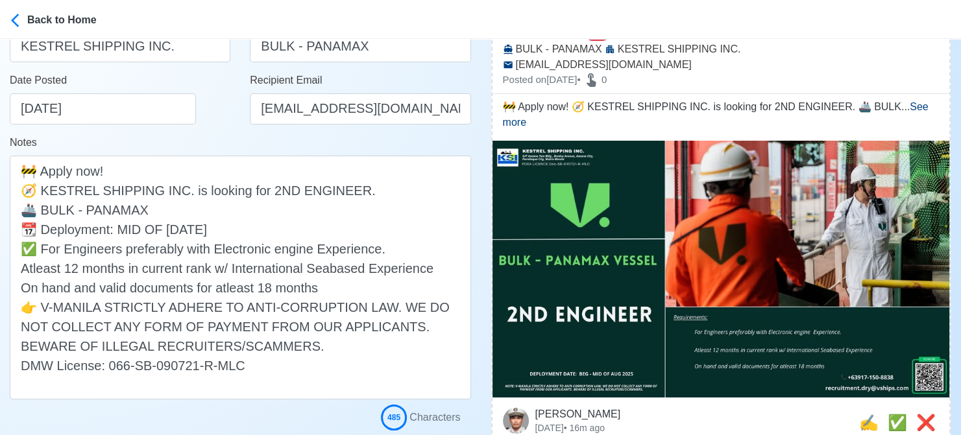
scroll to position [324, 0]
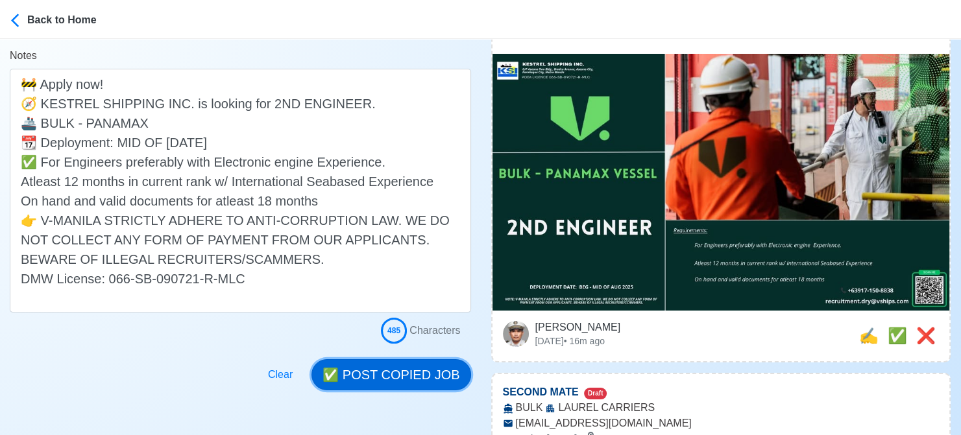
click at [390, 375] on button "✅ POST COPIED JOB" at bounding box center [390, 374] width 159 height 31
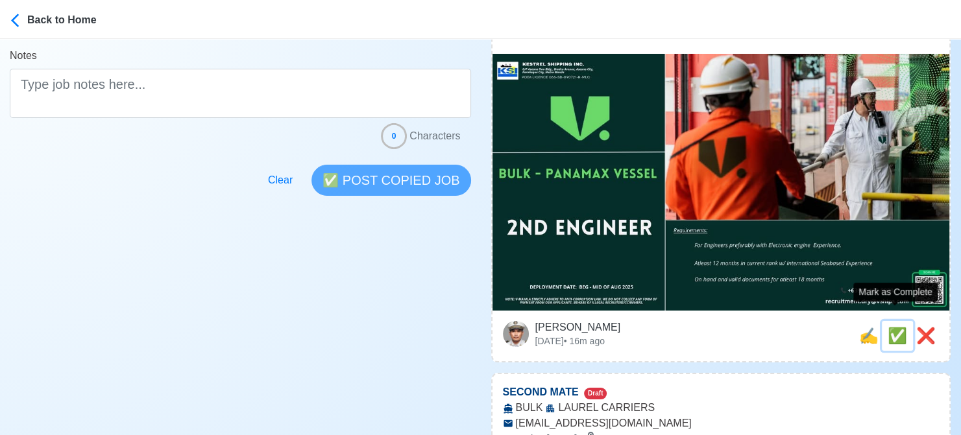
click at [893, 327] on span "✅" at bounding box center [896, 336] width 19 height 18
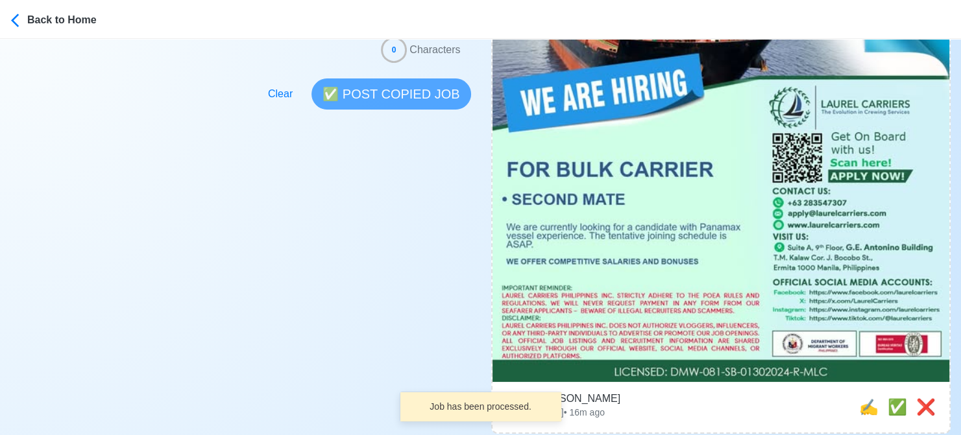
scroll to position [519, 0]
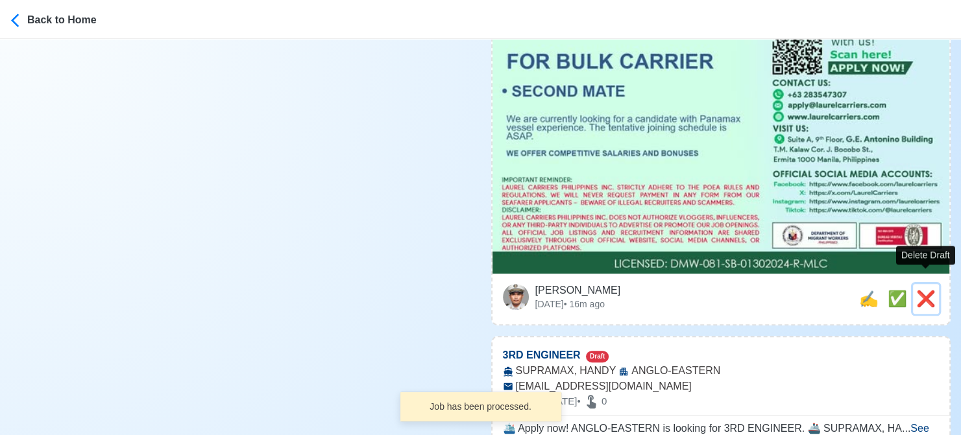
click at [919, 290] on span "❌" at bounding box center [925, 299] width 19 height 18
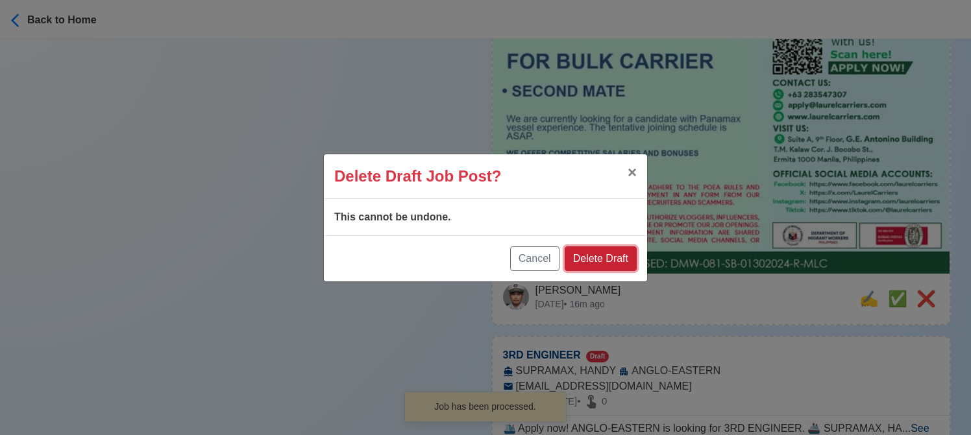
click at [607, 254] on button "Delete Draft" at bounding box center [600, 259] width 72 height 25
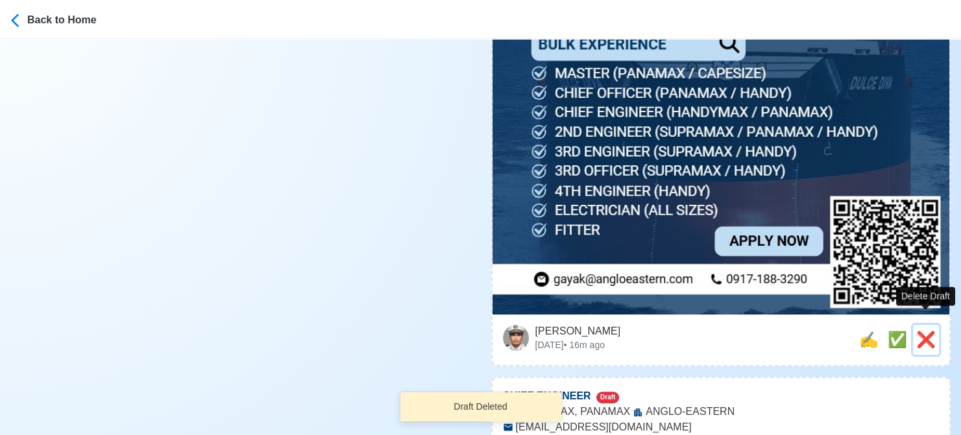
click at [929, 331] on span "❌" at bounding box center [925, 340] width 19 height 18
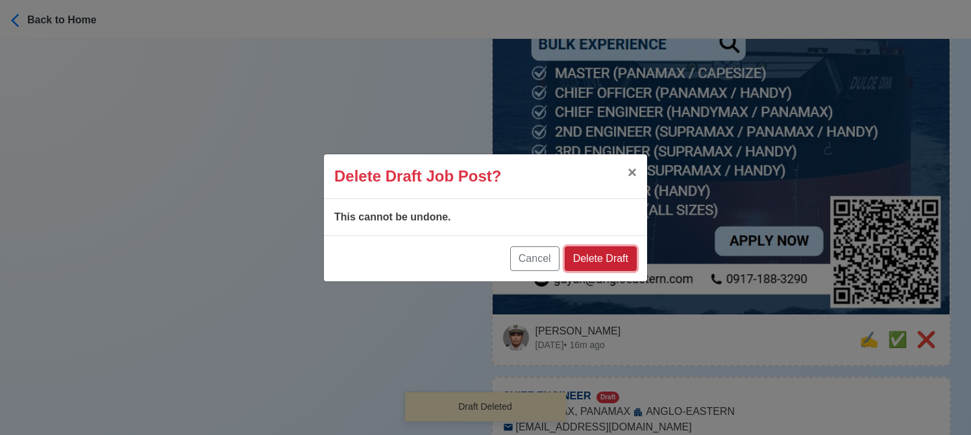
click at [616, 248] on button "Delete Draft" at bounding box center [600, 259] width 72 height 25
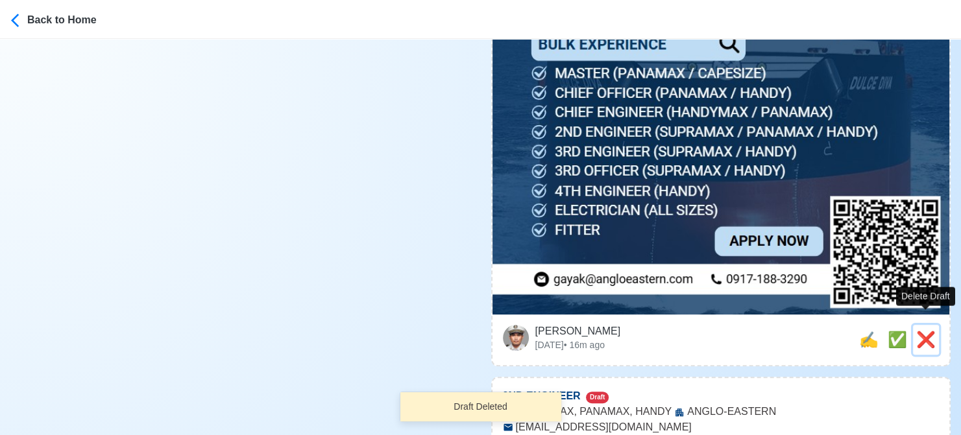
click at [933, 331] on span "❌" at bounding box center [925, 340] width 19 height 18
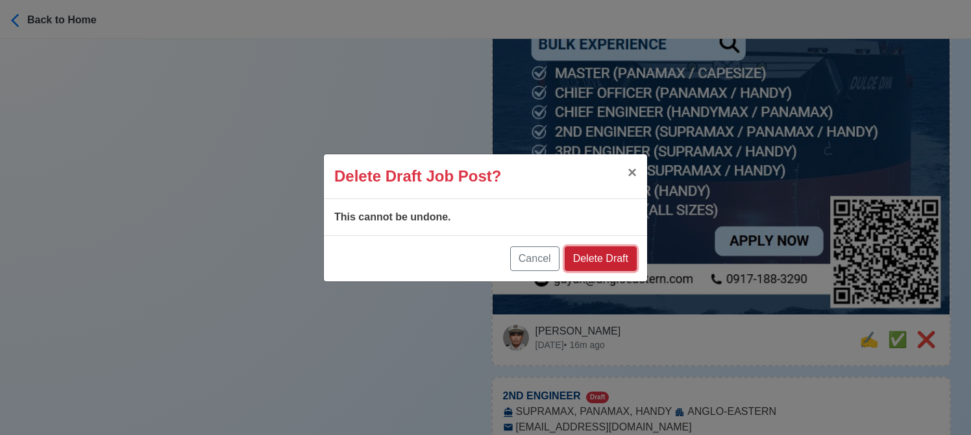
drag, startPoint x: 607, startPoint y: 261, endPoint x: 620, endPoint y: 261, distance: 13.0
click at [607, 261] on button "Delete Draft" at bounding box center [600, 259] width 72 height 25
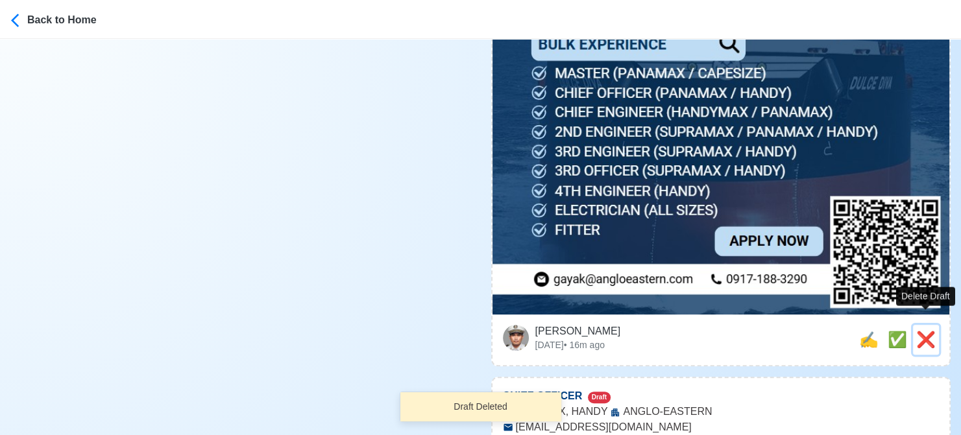
click at [921, 331] on span "❌" at bounding box center [925, 340] width 19 height 18
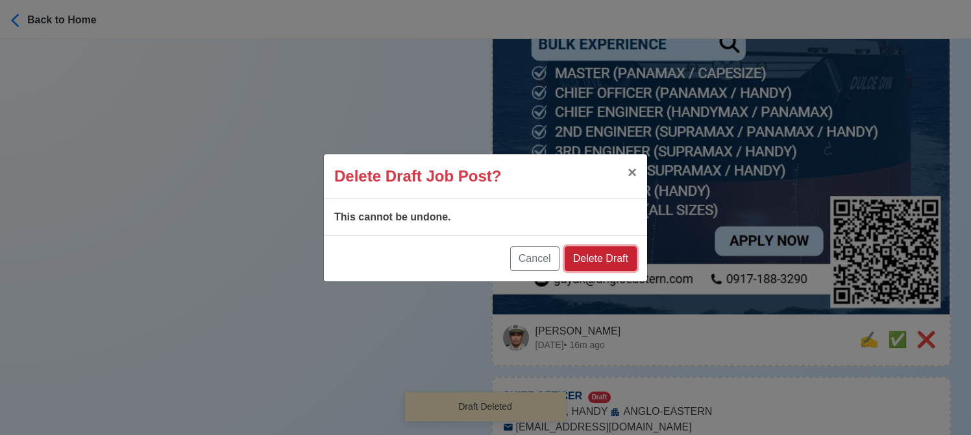
click at [612, 257] on button "Delete Draft" at bounding box center [600, 259] width 72 height 25
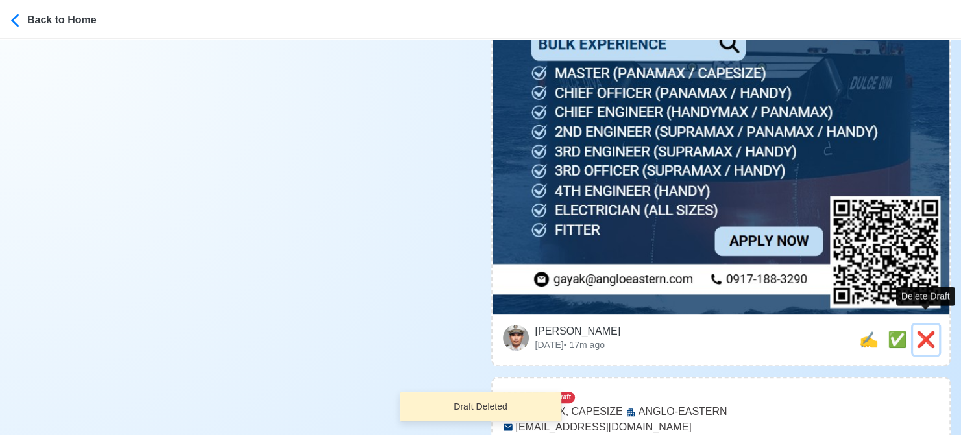
click at [926, 331] on span "❌" at bounding box center [925, 340] width 19 height 18
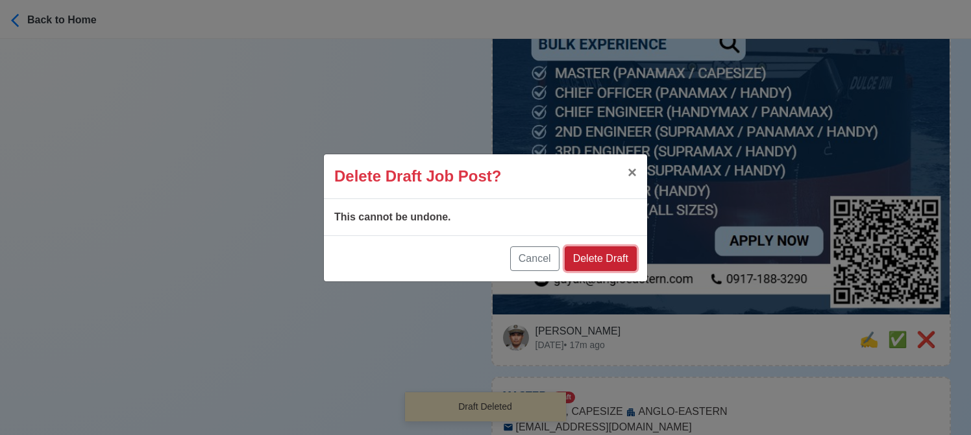
click at [612, 257] on button "Delete Draft" at bounding box center [600, 259] width 72 height 25
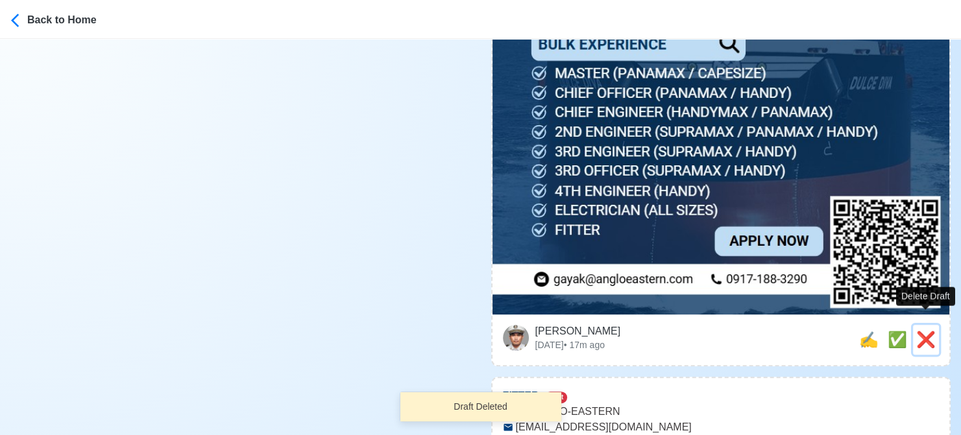
click at [929, 331] on span "❌" at bounding box center [925, 340] width 19 height 18
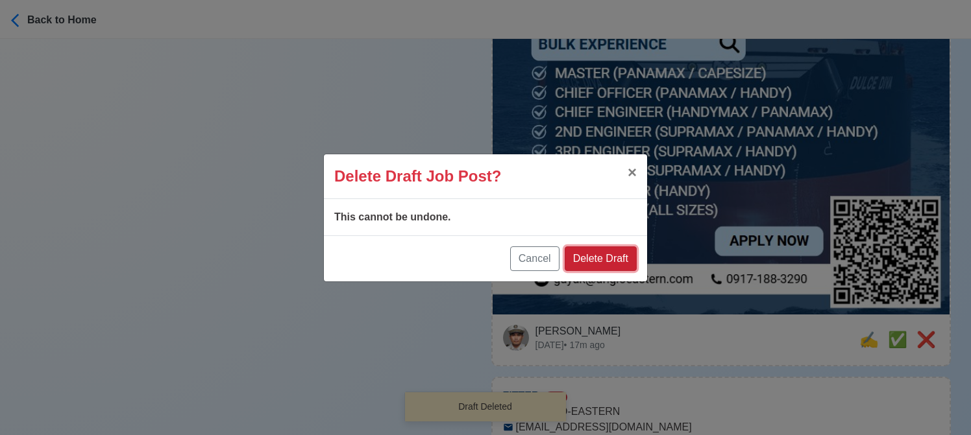
click at [613, 252] on button "Delete Draft" at bounding box center [600, 259] width 72 height 25
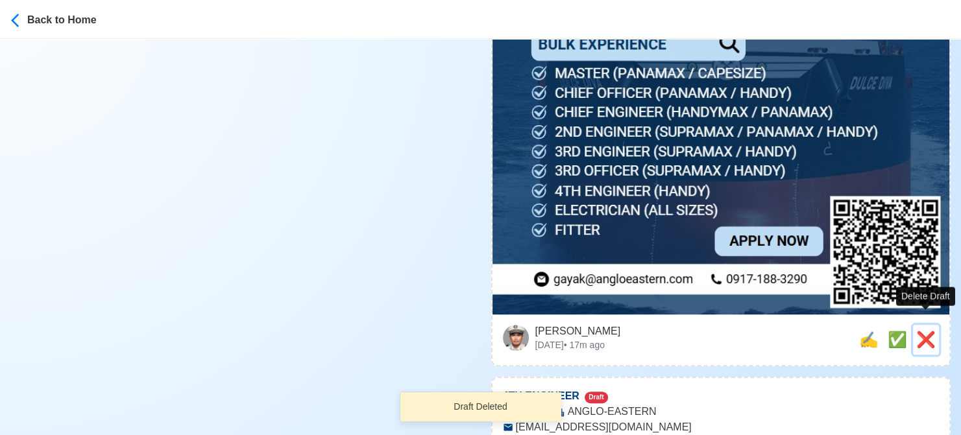
click at [933, 331] on span "❌" at bounding box center [925, 340] width 19 height 18
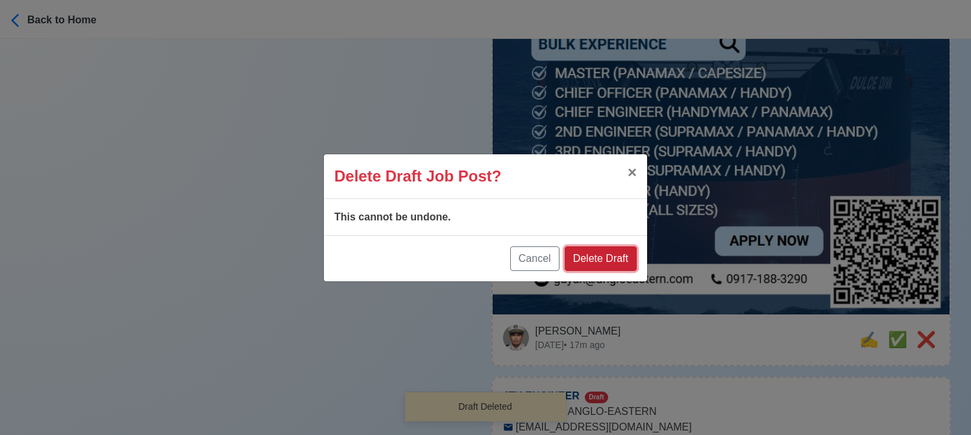
click at [600, 254] on button "Delete Draft" at bounding box center [600, 259] width 72 height 25
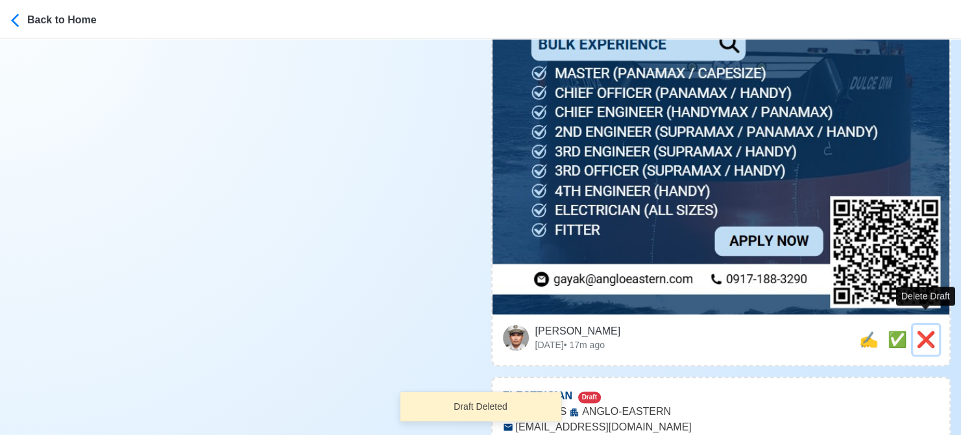
click at [925, 331] on span "❌" at bounding box center [925, 340] width 19 height 18
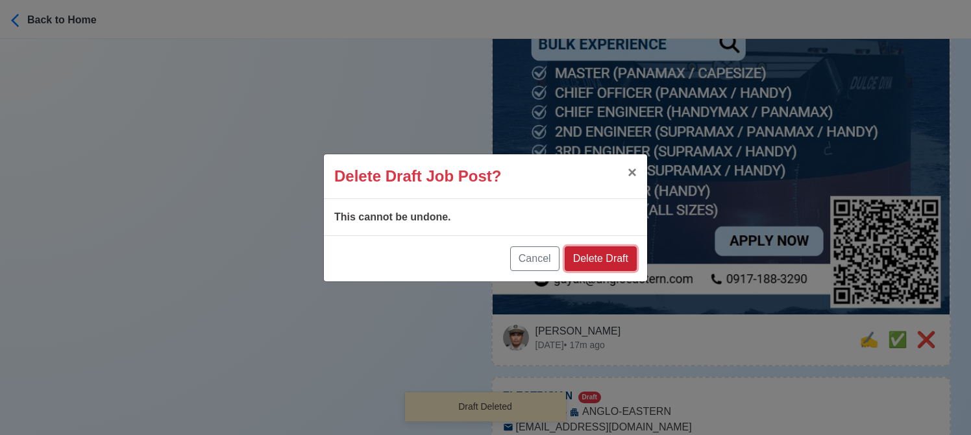
click at [628, 256] on button "Delete Draft" at bounding box center [600, 259] width 72 height 25
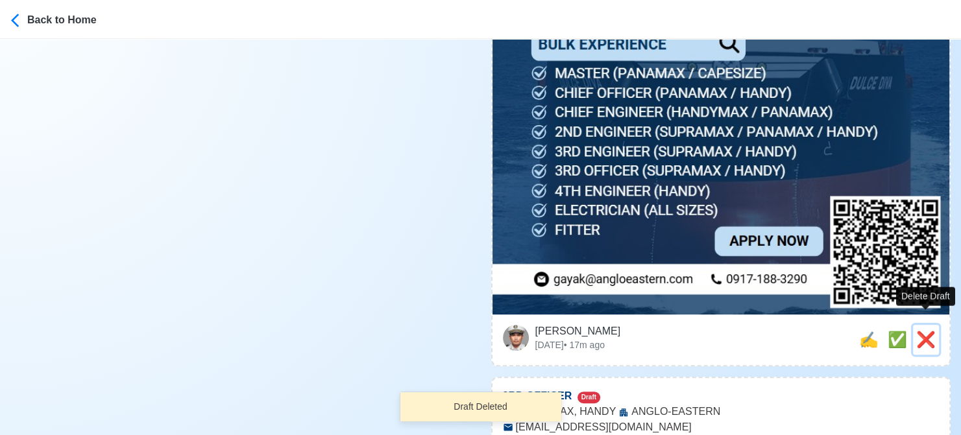
click at [922, 331] on span "❌" at bounding box center [925, 340] width 19 height 18
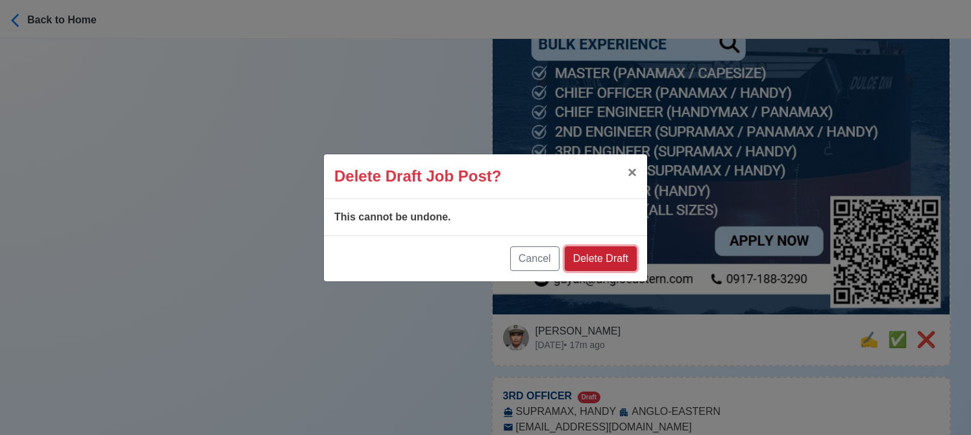
click at [601, 261] on button "Delete Draft" at bounding box center [600, 259] width 72 height 25
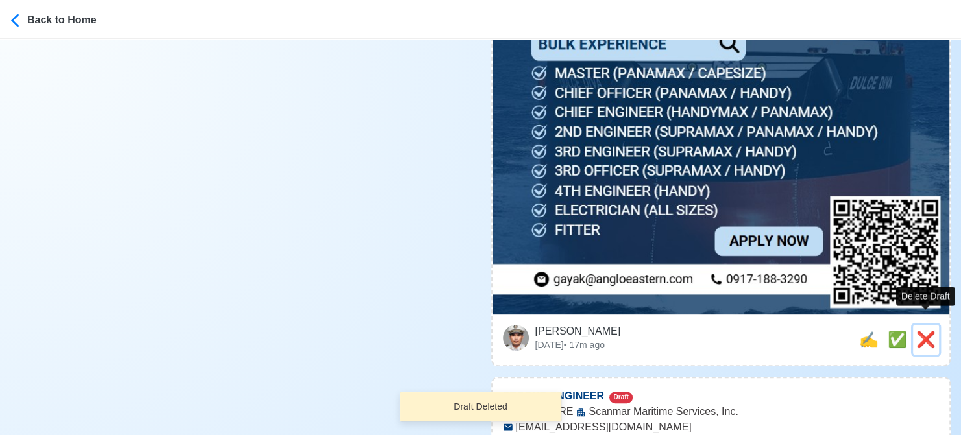
click at [929, 331] on span "❌" at bounding box center [925, 340] width 19 height 18
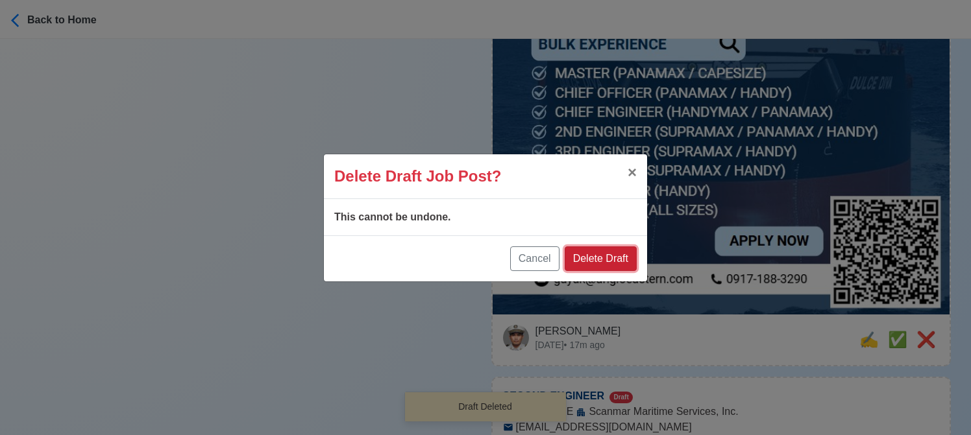
click at [607, 250] on button "Delete Draft" at bounding box center [600, 259] width 72 height 25
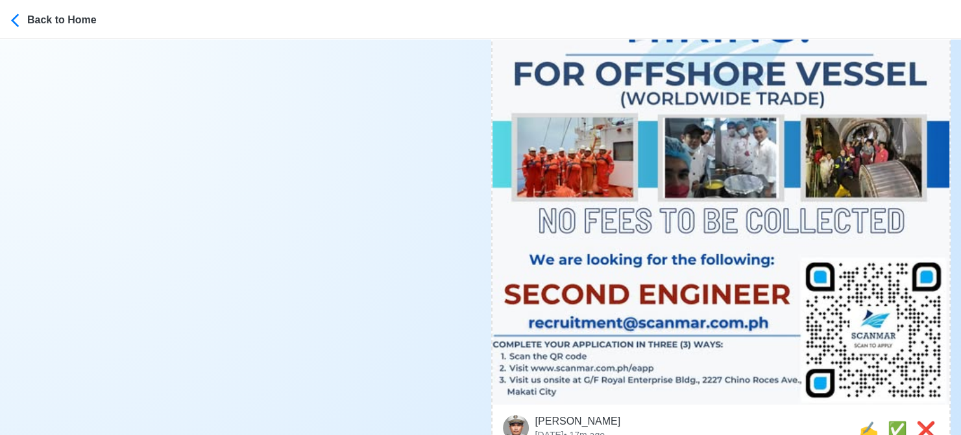
scroll to position [714, 0]
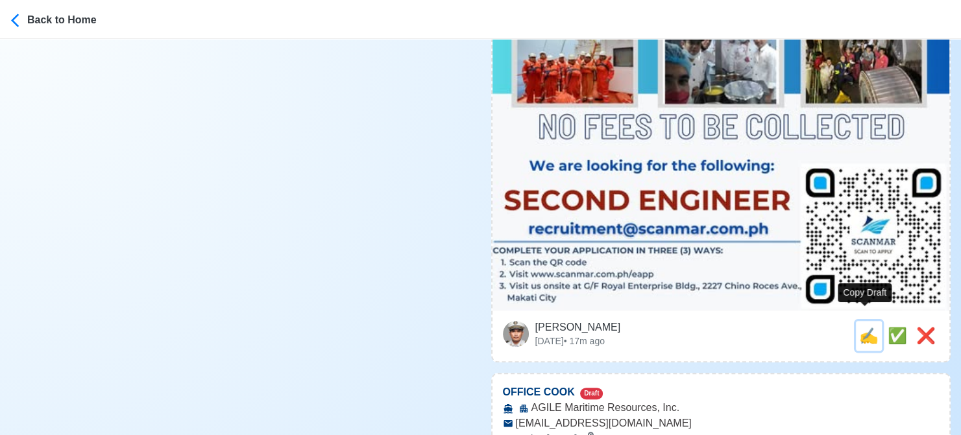
click at [867, 327] on span "✍️" at bounding box center [868, 336] width 19 height 18
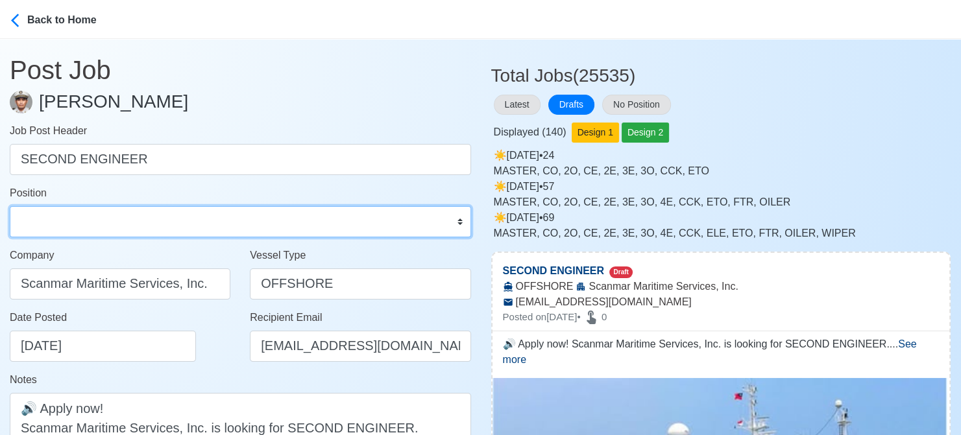
click at [228, 210] on select "Master Chief Officer 2nd Officer 3rd Officer Junior Officer Chief Engineer 2nd …" at bounding box center [240, 221] width 461 height 31
click at [10, 206] on select "Master Chief Officer 2nd Officer 3rd Officer Junior Officer Chief Engineer 2nd …" at bounding box center [240, 221] width 461 height 31
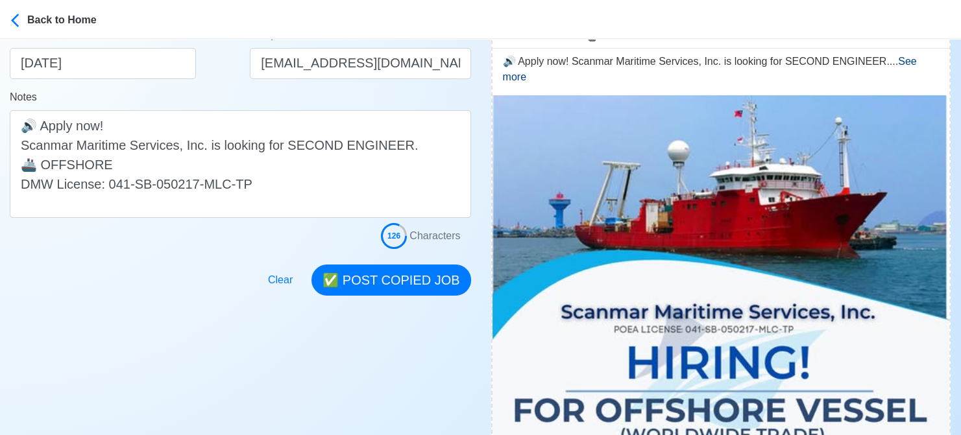
scroll to position [324, 0]
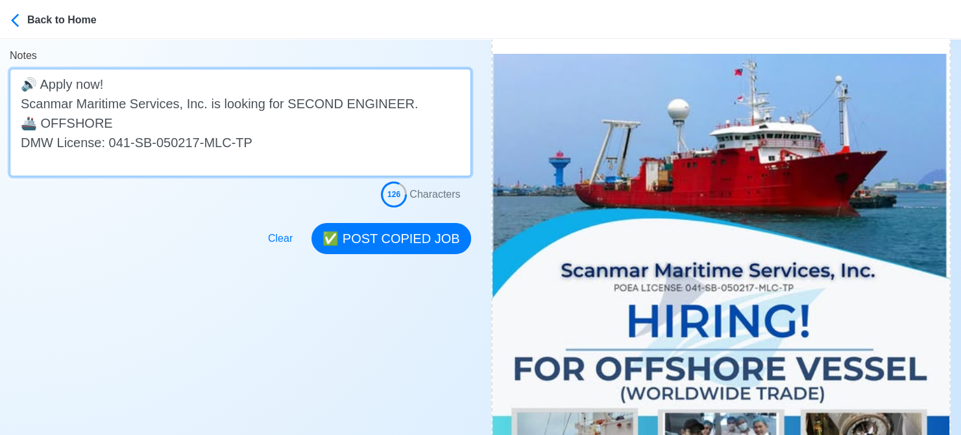
click at [264, 124] on textarea "🔊 Apply now! Scanmar Maritime Services, Inc. is looking for SECOND ENGINEER. 🚢 …" at bounding box center [240, 123] width 461 height 108
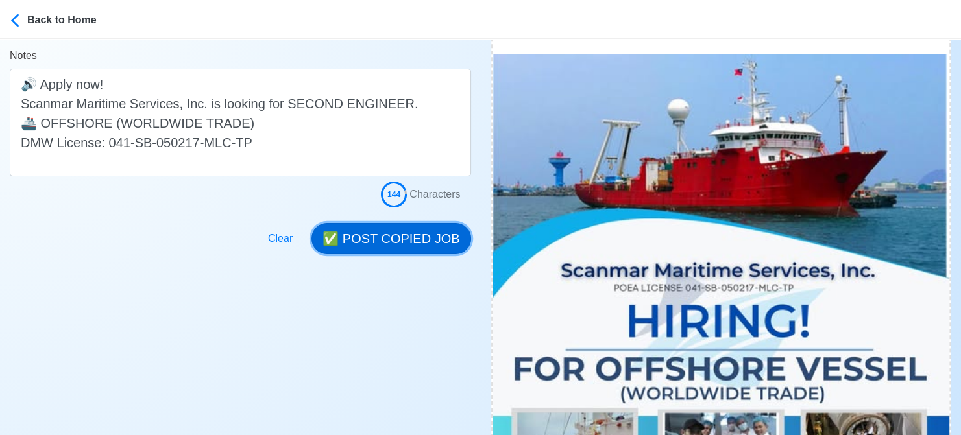
click at [389, 234] on button "✅ POST COPIED JOB" at bounding box center [390, 238] width 159 height 31
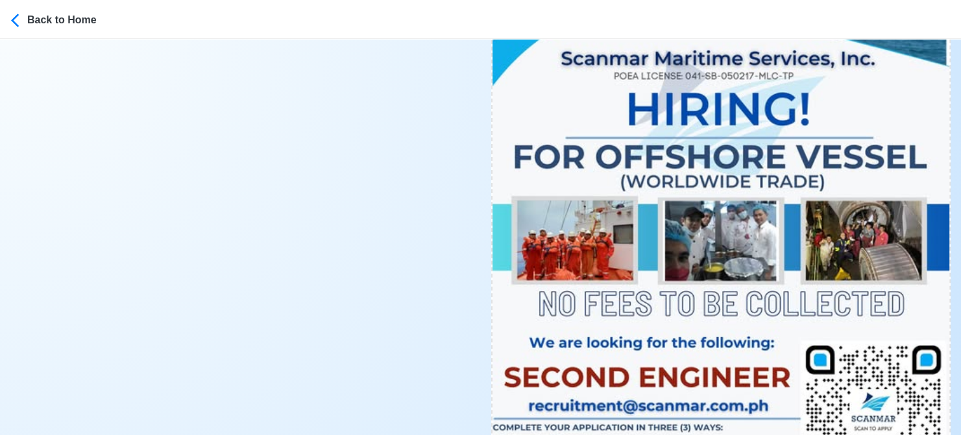
scroll to position [714, 0]
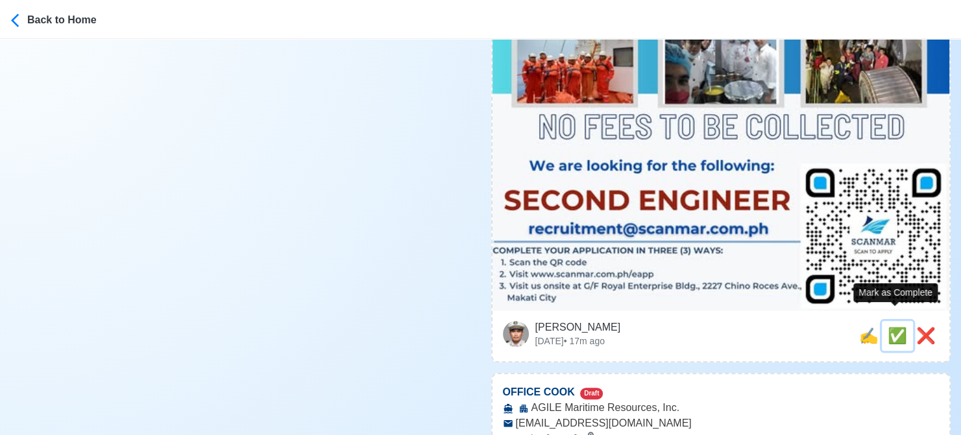
click at [896, 327] on span "✅" at bounding box center [896, 336] width 19 height 18
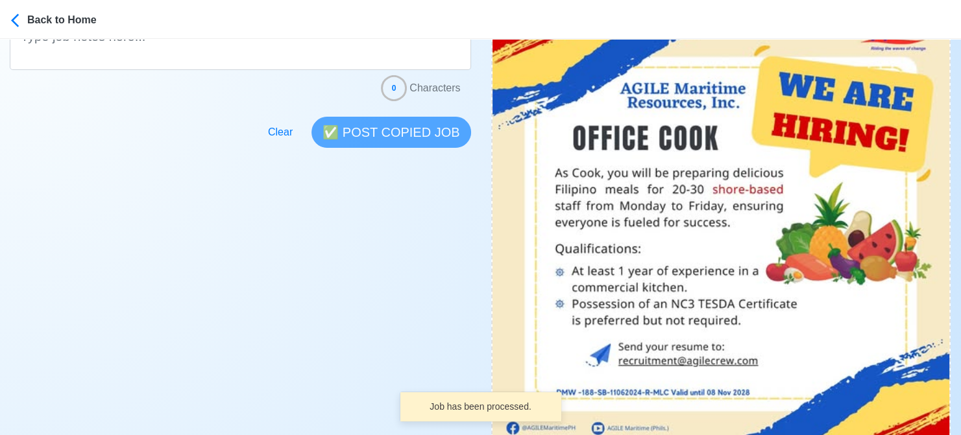
scroll to position [519, 0]
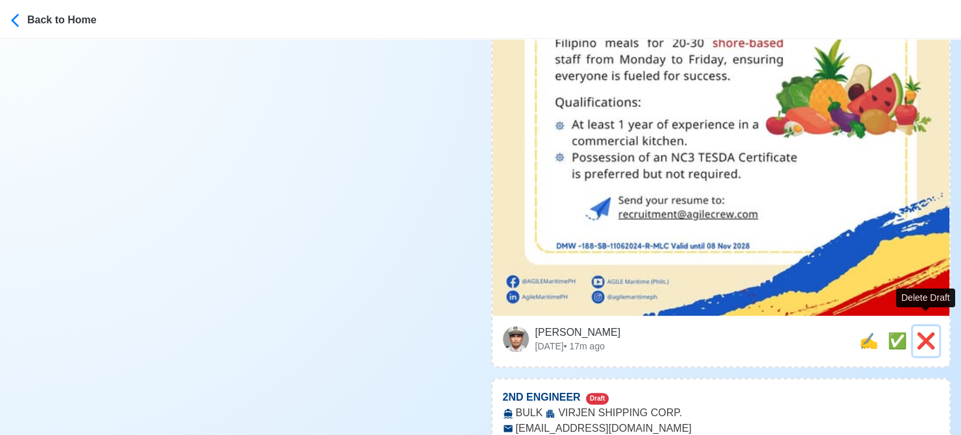
click at [927, 332] on span "❌" at bounding box center [925, 341] width 19 height 18
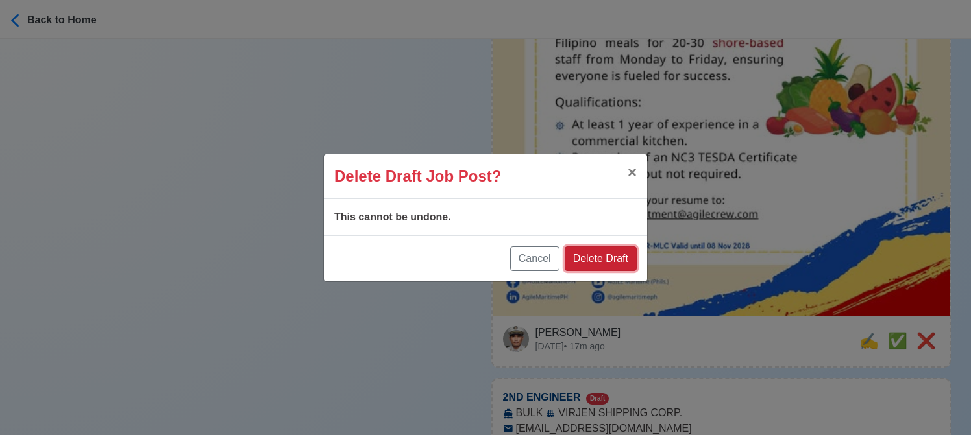
click at [613, 262] on button "Delete Draft" at bounding box center [600, 259] width 72 height 25
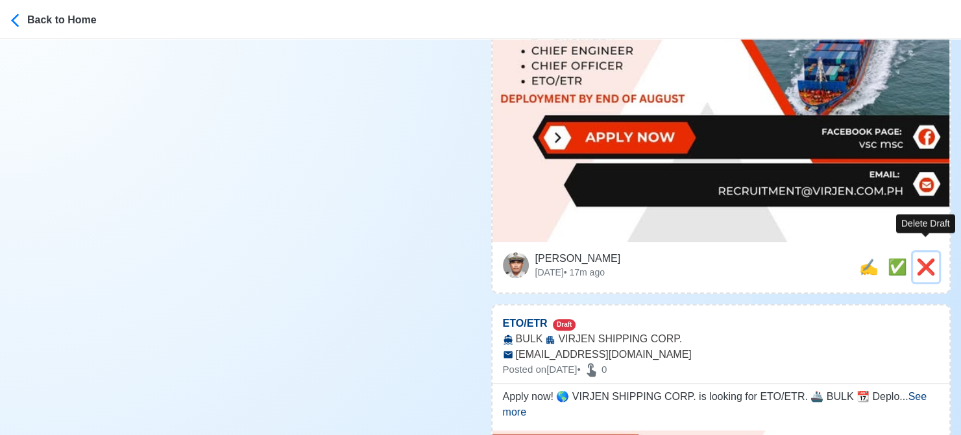
click at [924, 258] on span "❌" at bounding box center [925, 267] width 19 height 18
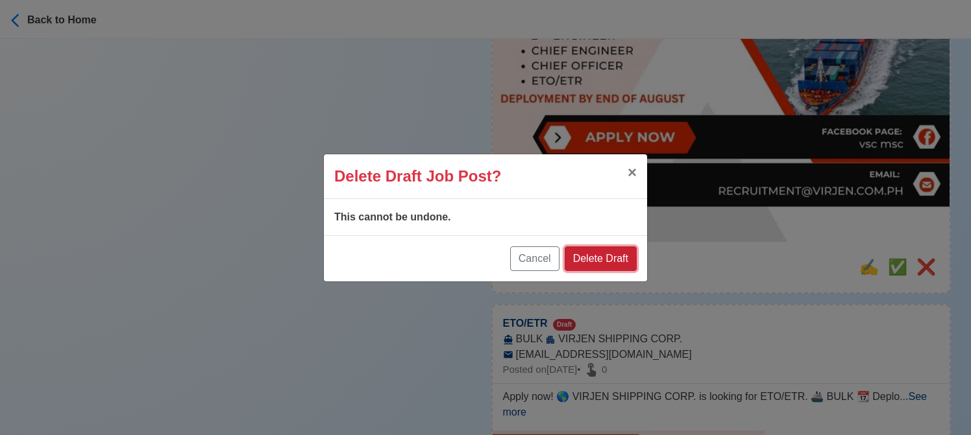
click at [622, 254] on button "Delete Draft" at bounding box center [600, 259] width 72 height 25
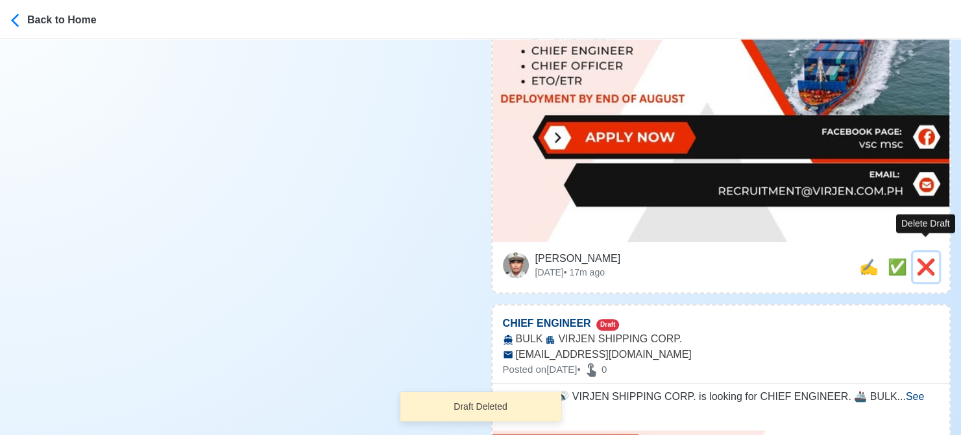
click at [921, 258] on span "❌" at bounding box center [925, 267] width 19 height 18
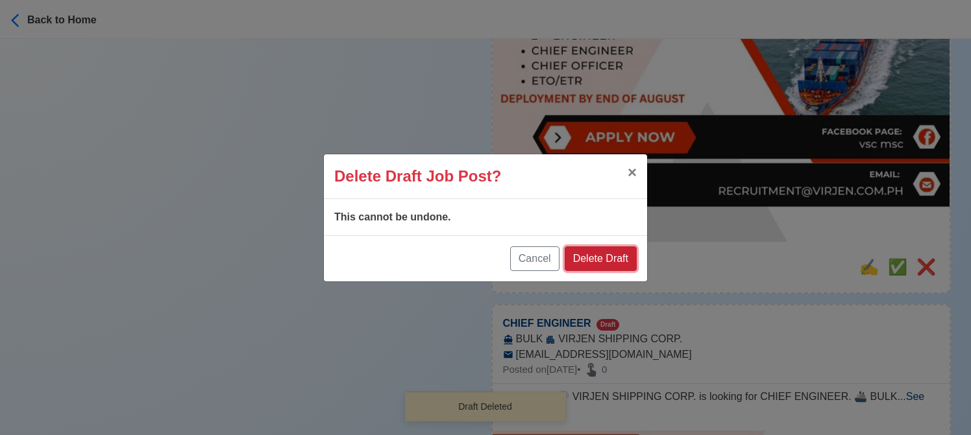
click at [605, 253] on button "Delete Draft" at bounding box center [600, 259] width 72 height 25
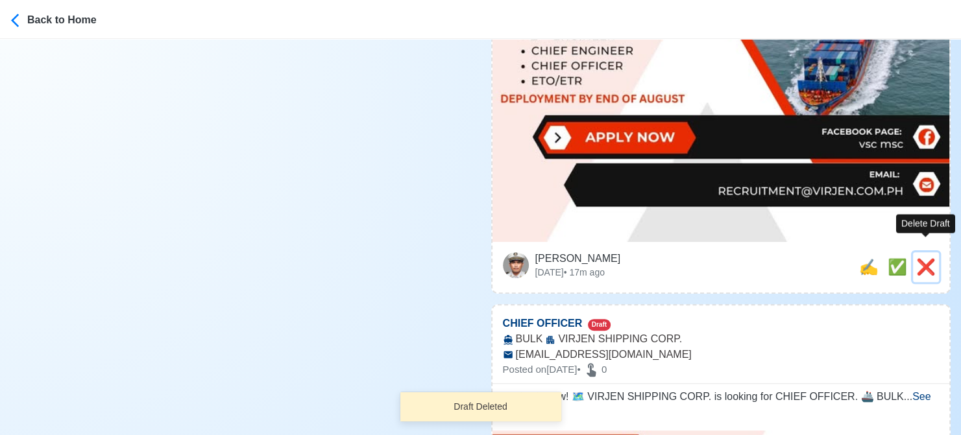
click at [929, 258] on span "❌" at bounding box center [925, 267] width 19 height 18
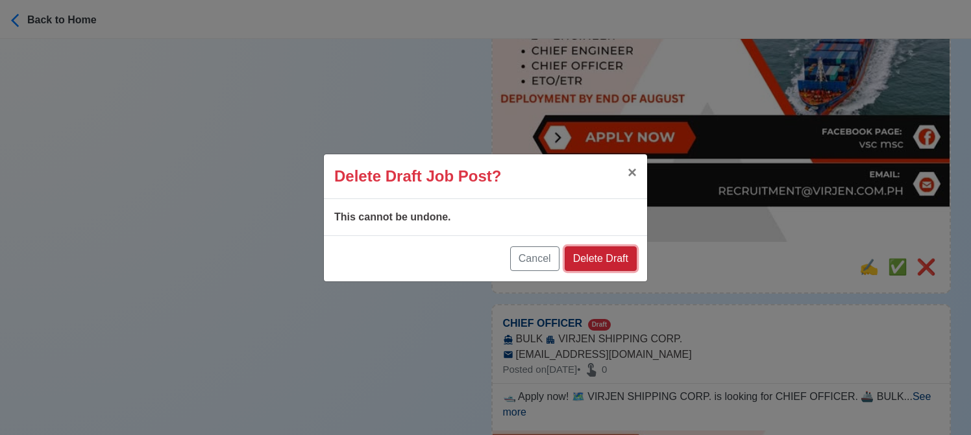
click at [614, 254] on button "Delete Draft" at bounding box center [600, 259] width 72 height 25
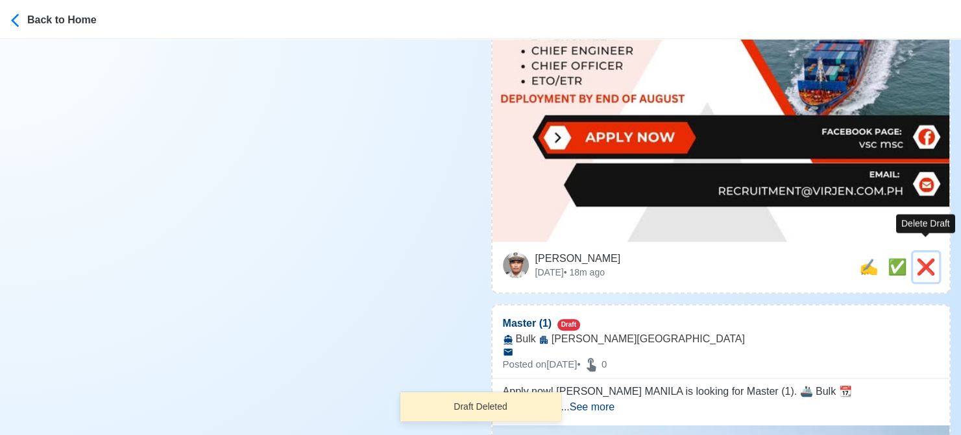
click at [926, 258] on span "❌" at bounding box center [925, 267] width 19 height 18
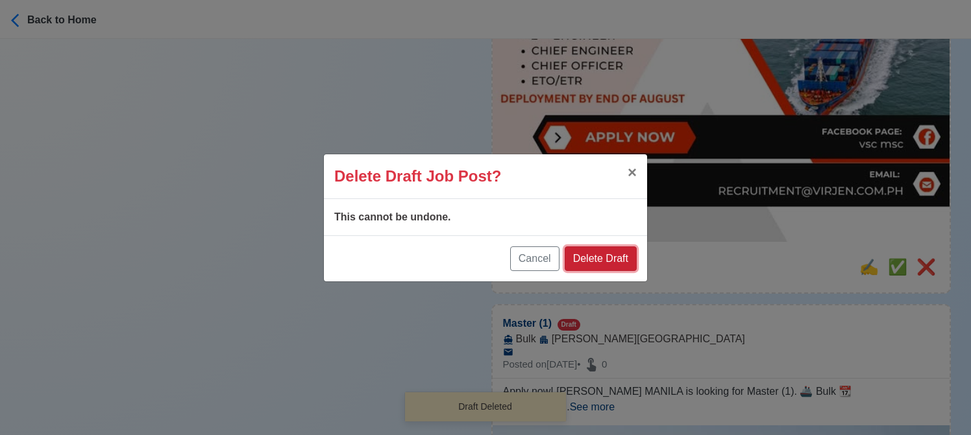
click at [621, 254] on button "Delete Draft" at bounding box center [600, 259] width 72 height 25
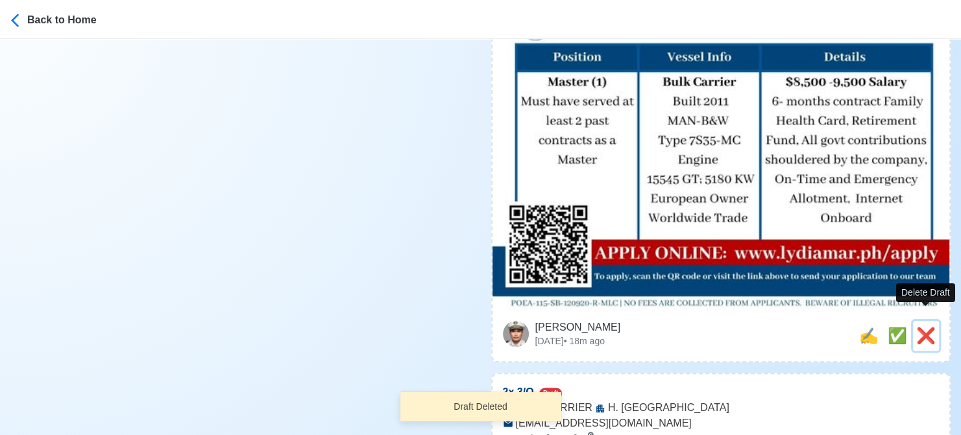
click at [929, 327] on span "❌" at bounding box center [925, 336] width 19 height 18
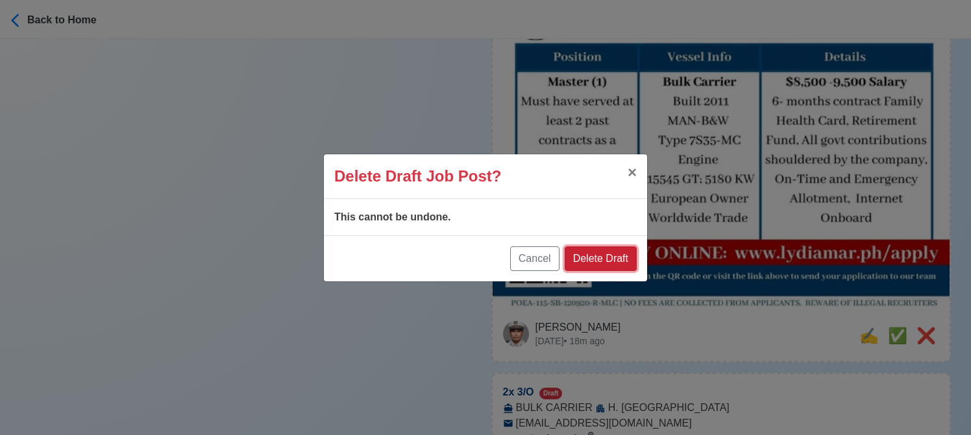
click at [622, 260] on button "Delete Draft" at bounding box center [600, 259] width 72 height 25
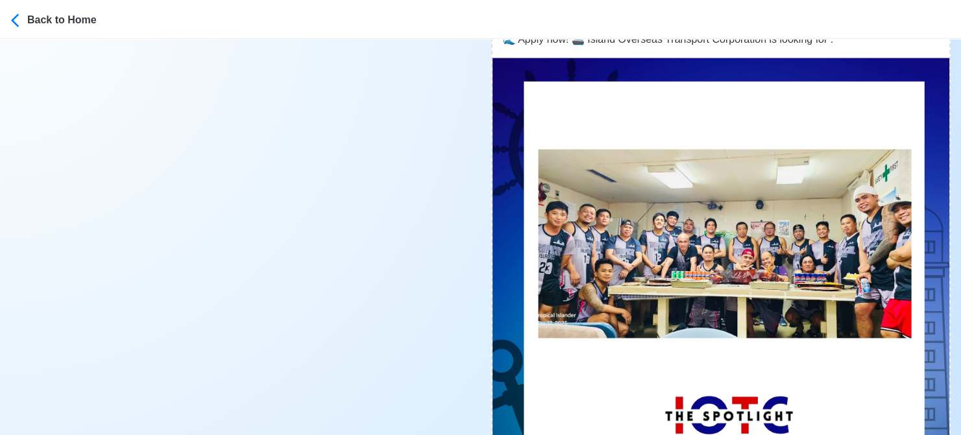
scroll to position [2400, 0]
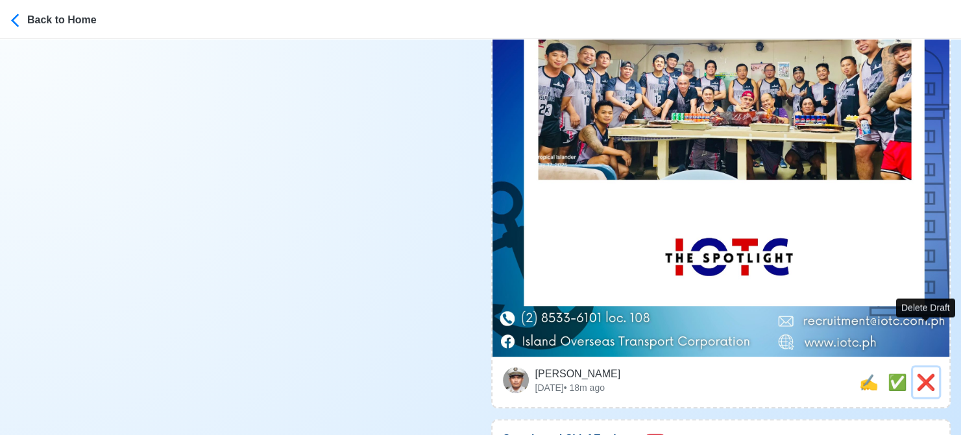
click at [929, 373] on span "❌" at bounding box center [925, 382] width 19 height 18
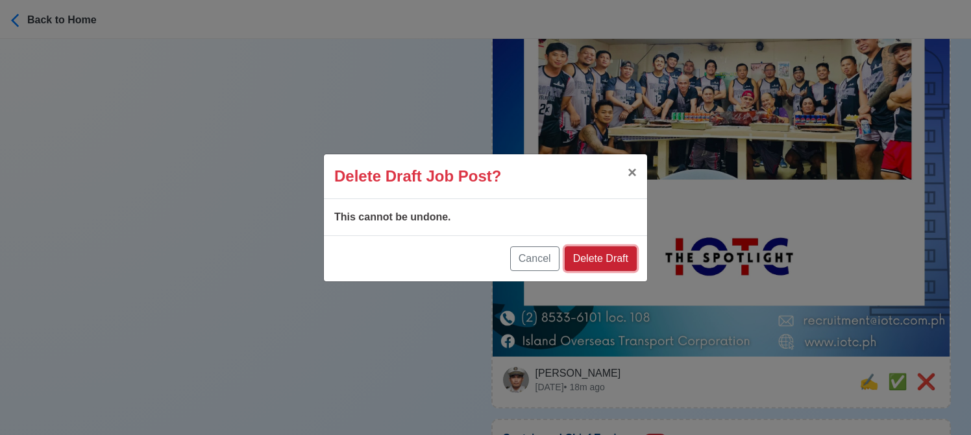
click at [597, 254] on button "Delete Draft" at bounding box center [600, 259] width 72 height 25
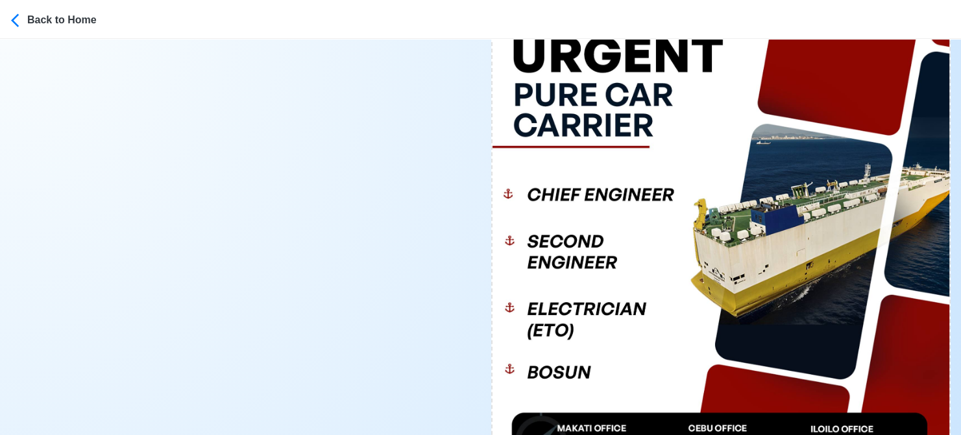
scroll to position [4866, 0]
